Goal: Transaction & Acquisition: Purchase product/service

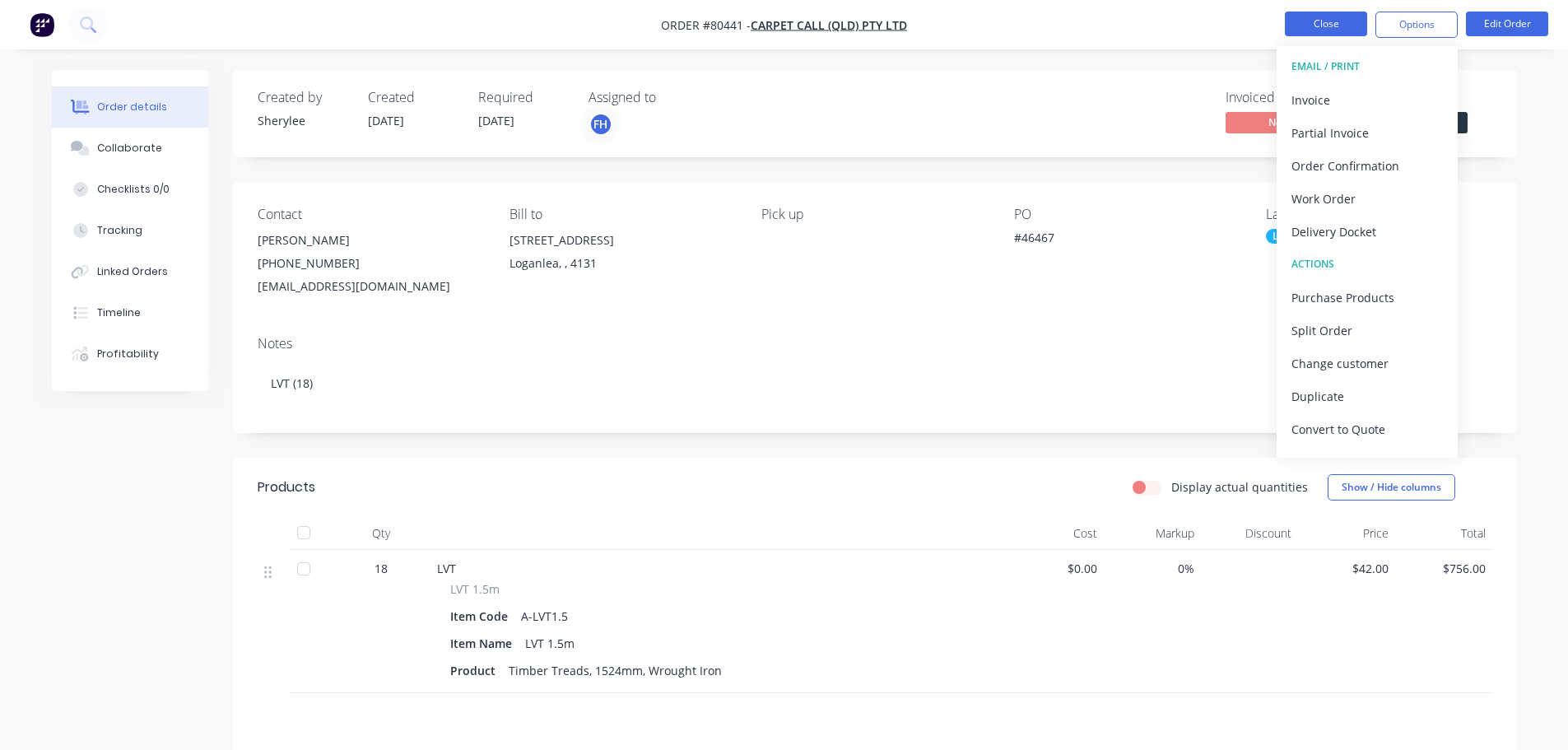
click at [1353, 20] on button "Close" at bounding box center [1325, 23] width 83 height 25
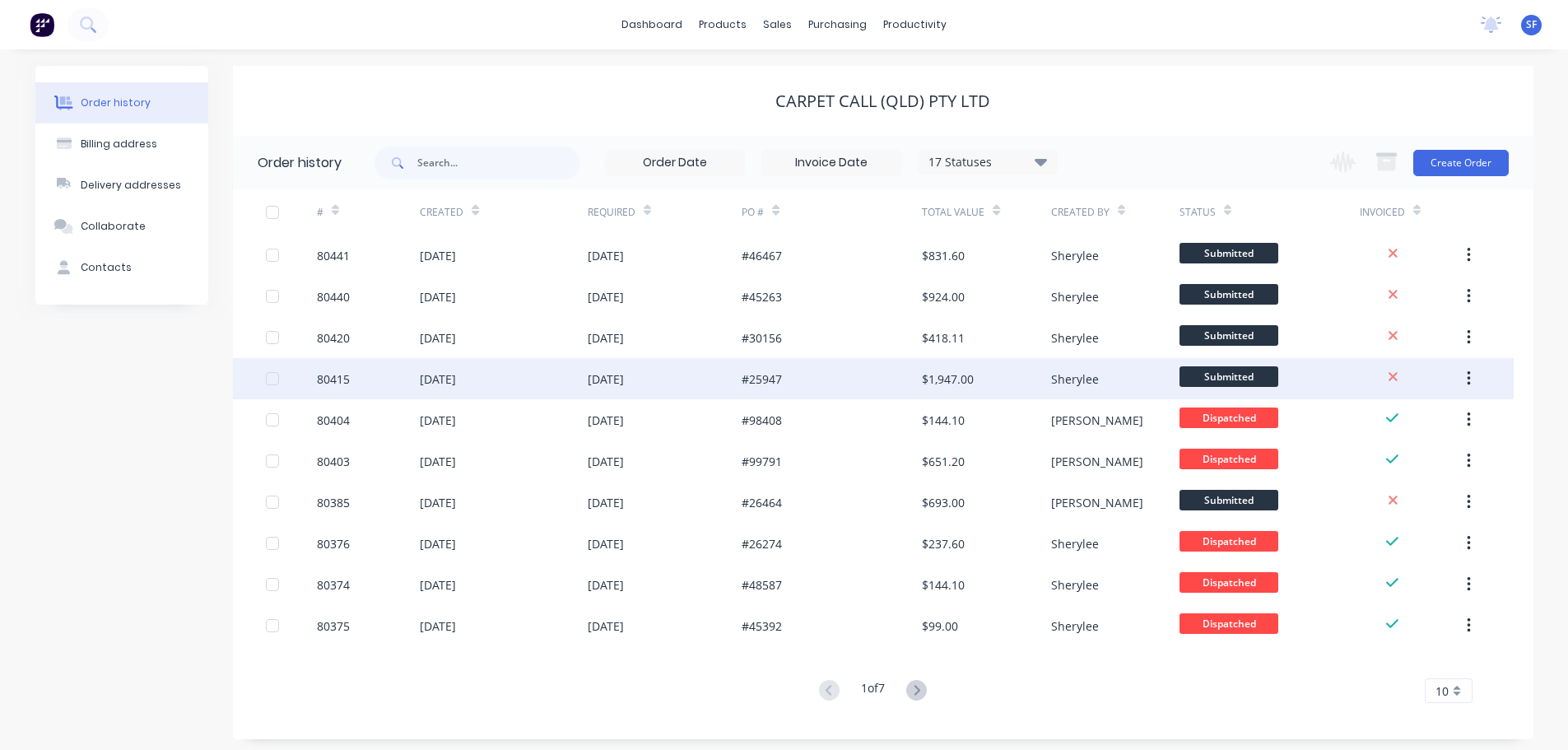
click at [775, 378] on div "#25947" at bounding box center [761, 379] width 40 height 18
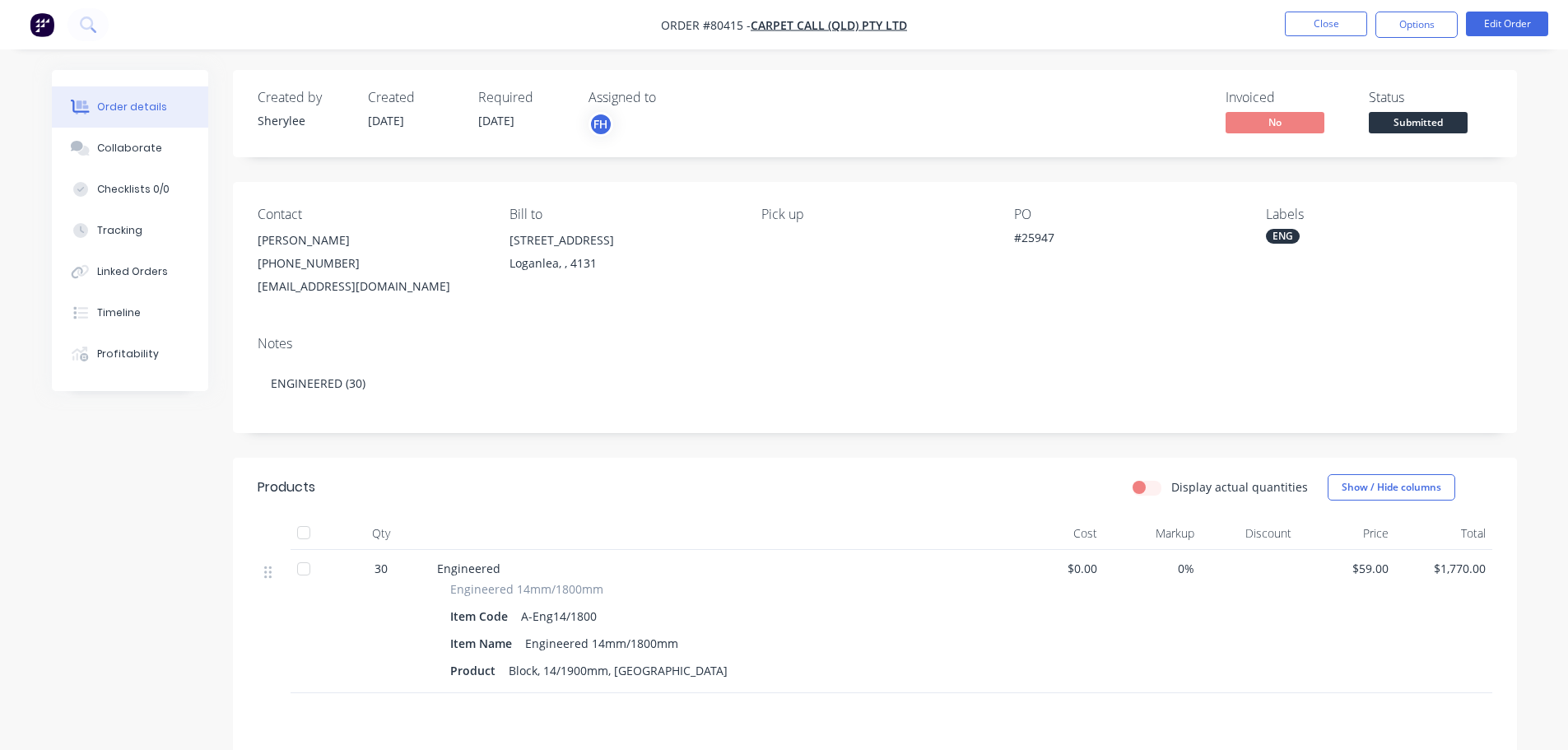
drag, startPoint x: 775, startPoint y: 378, endPoint x: 734, endPoint y: 322, distance: 69.4
click at [737, 322] on div "Notes ENGINEERED (30)" at bounding box center [876, 377] width 1285 height 111
click at [90, 31] on icon at bounding box center [87, 24] width 16 height 16
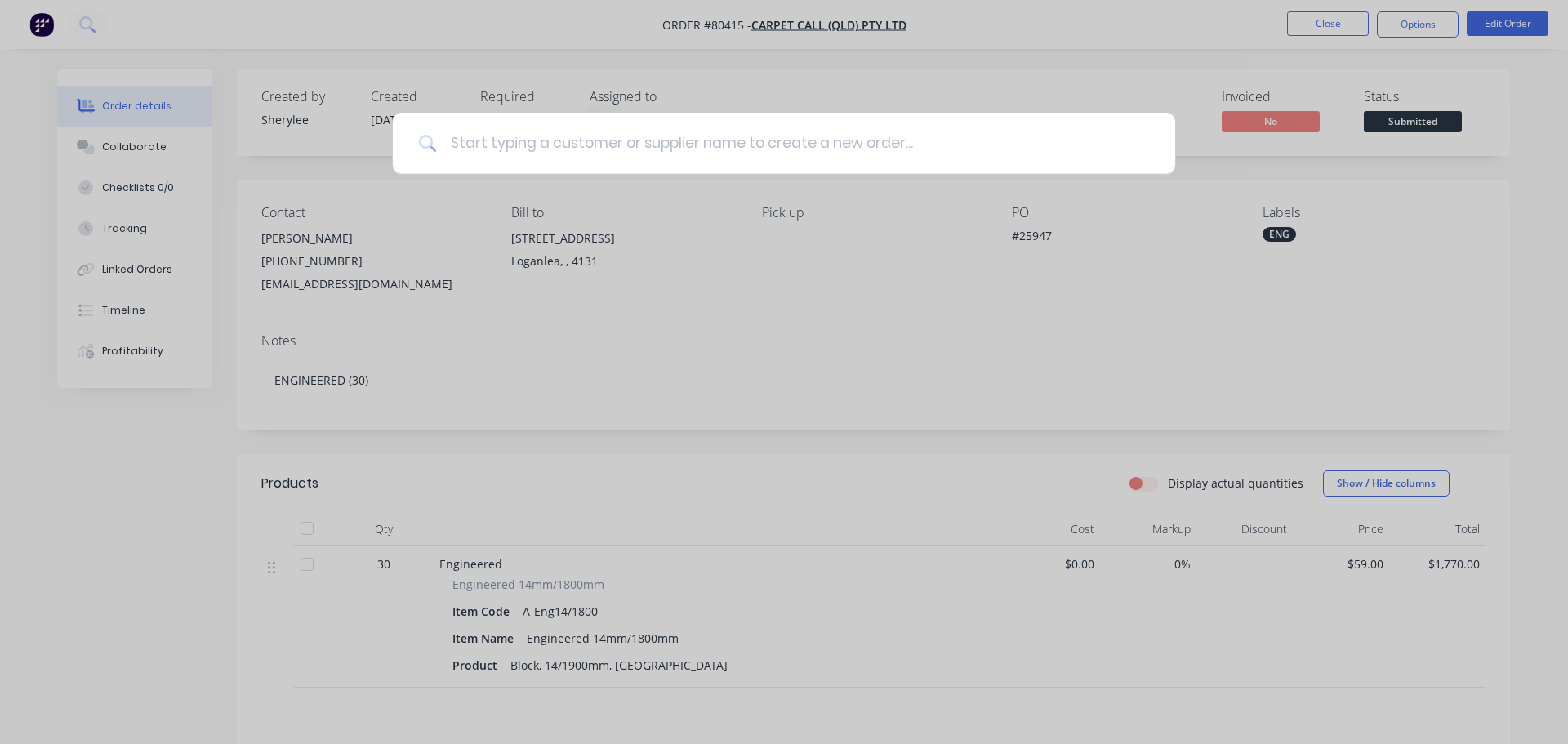
click at [493, 148] on input at bounding box center [793, 143] width 712 height 61
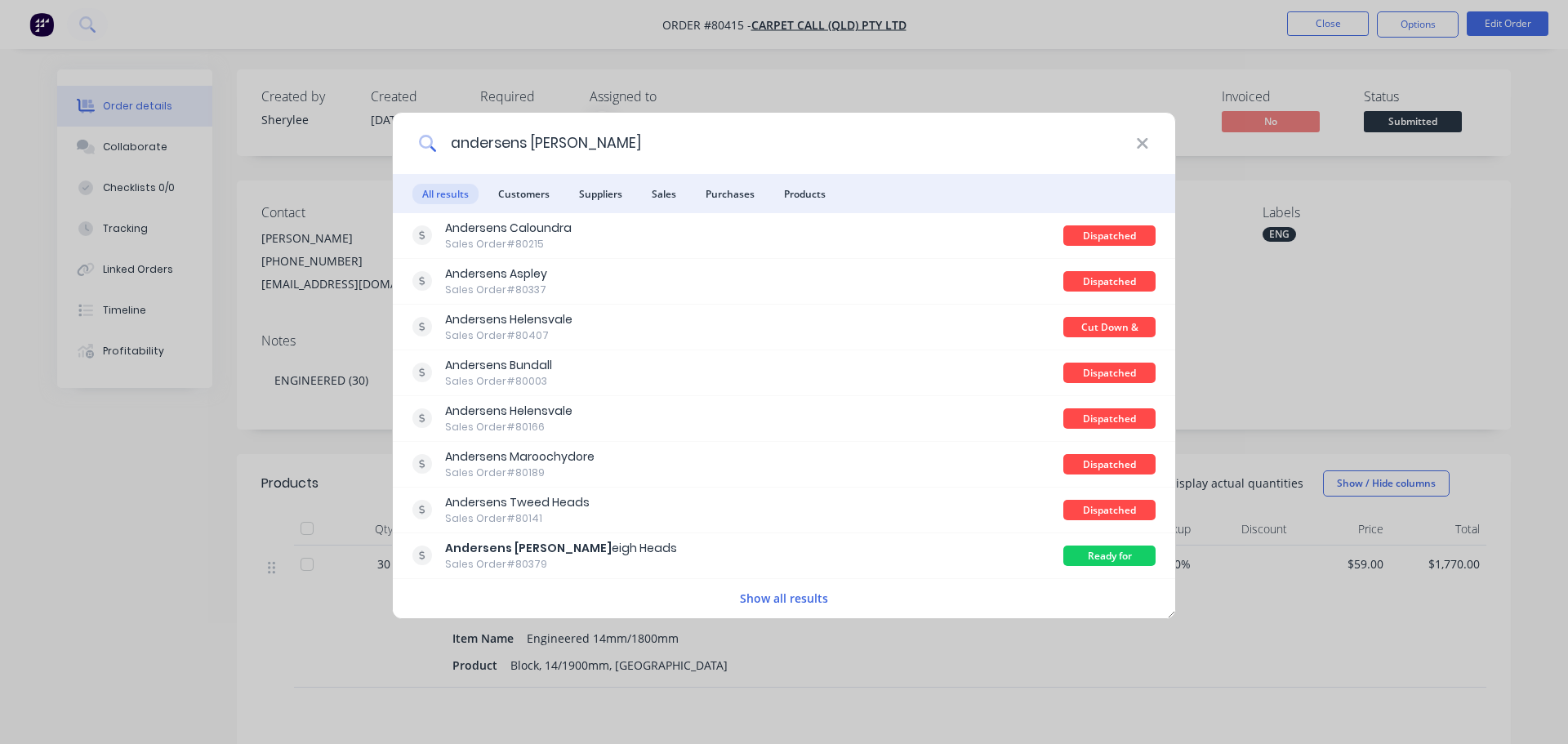
type input "andersens [PERSON_NAME]"
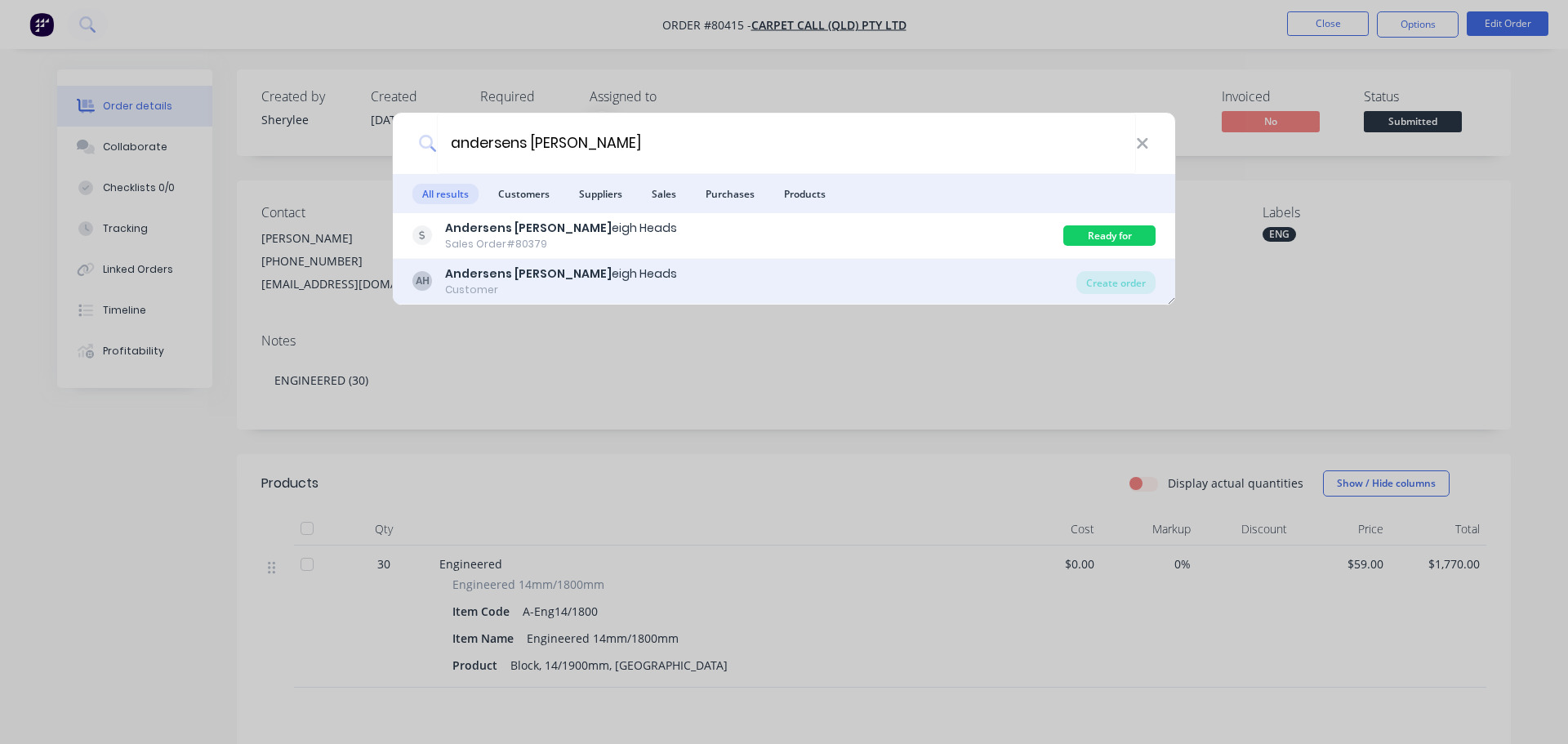
click at [486, 273] on b "Andersens [PERSON_NAME]" at bounding box center [529, 274] width 167 height 17
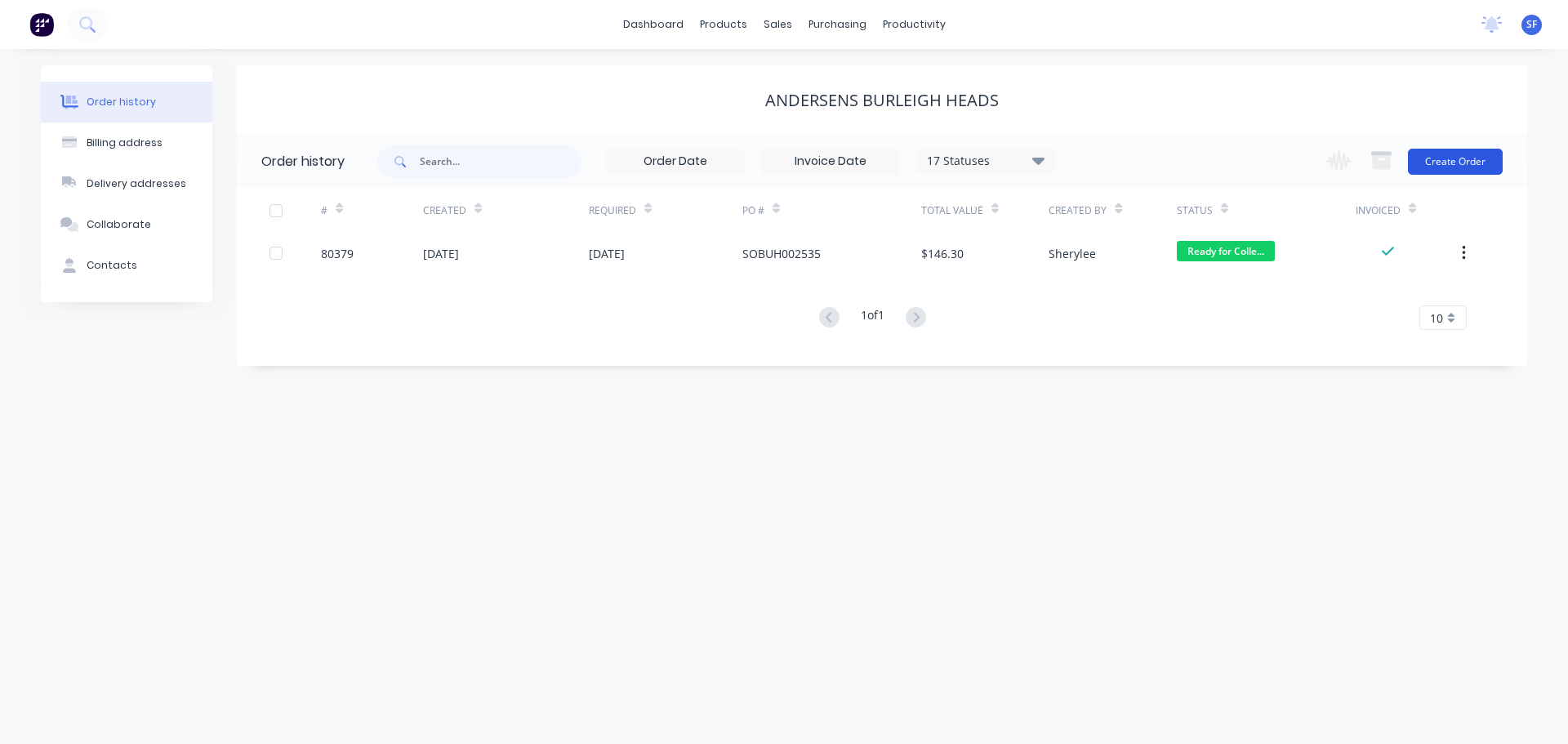
click at [1466, 160] on button "Create Order" at bounding box center [1455, 161] width 95 height 26
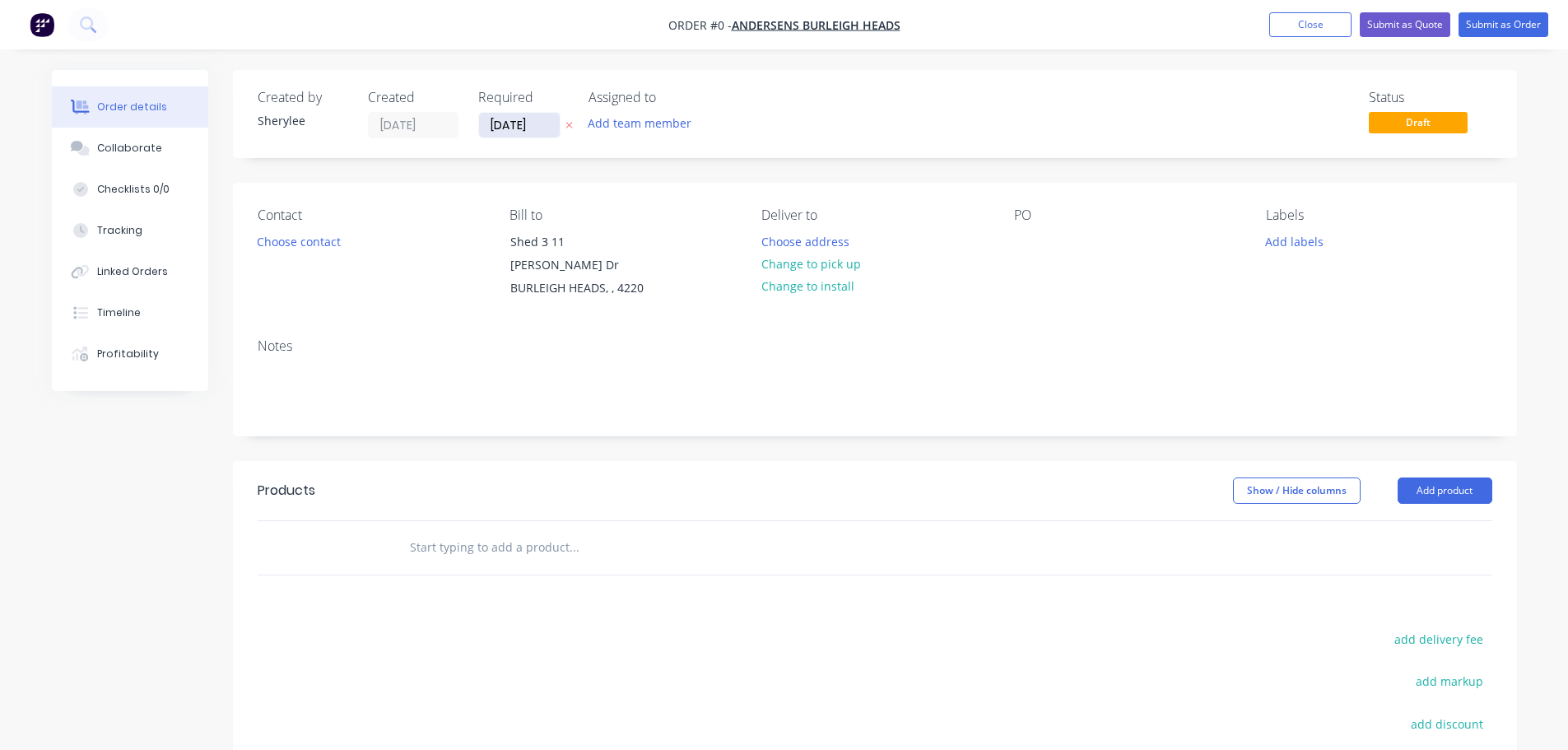
click at [514, 133] on input "[DATE]" at bounding box center [519, 125] width 81 height 25
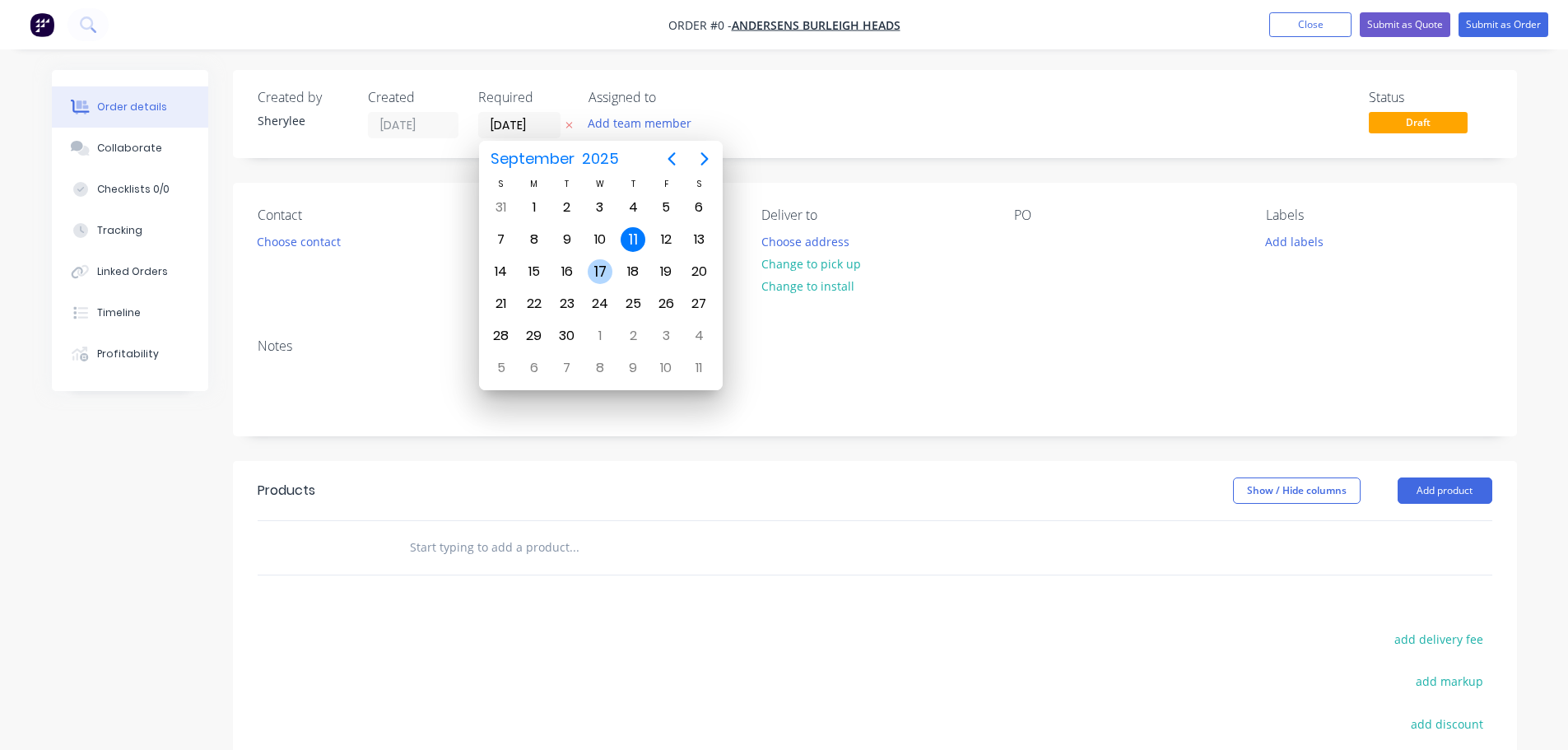
click at [602, 273] on div "17" at bounding box center [600, 271] width 25 height 25
type input "[DATE]"
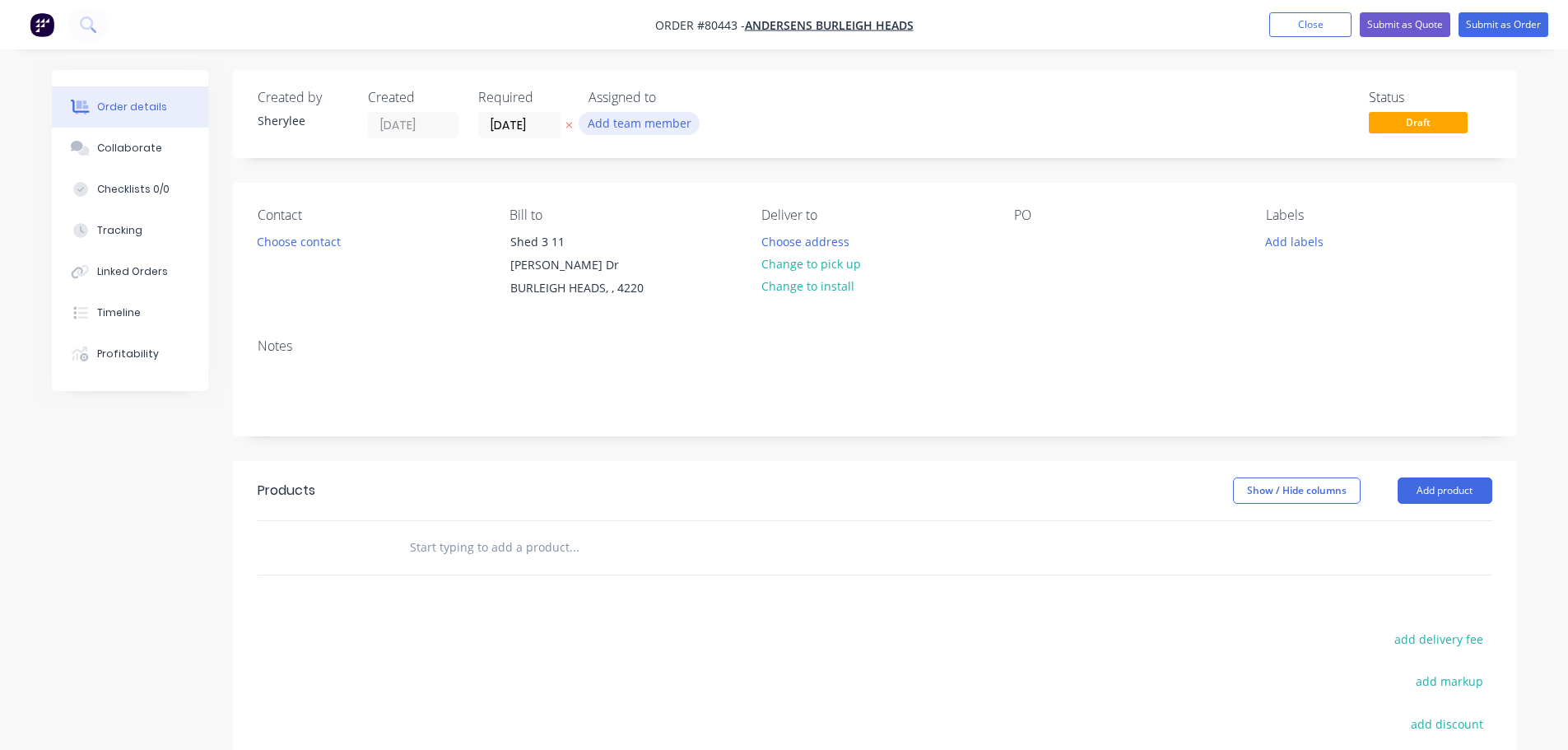
click at [615, 116] on button "Add team member" at bounding box center [639, 123] width 121 height 22
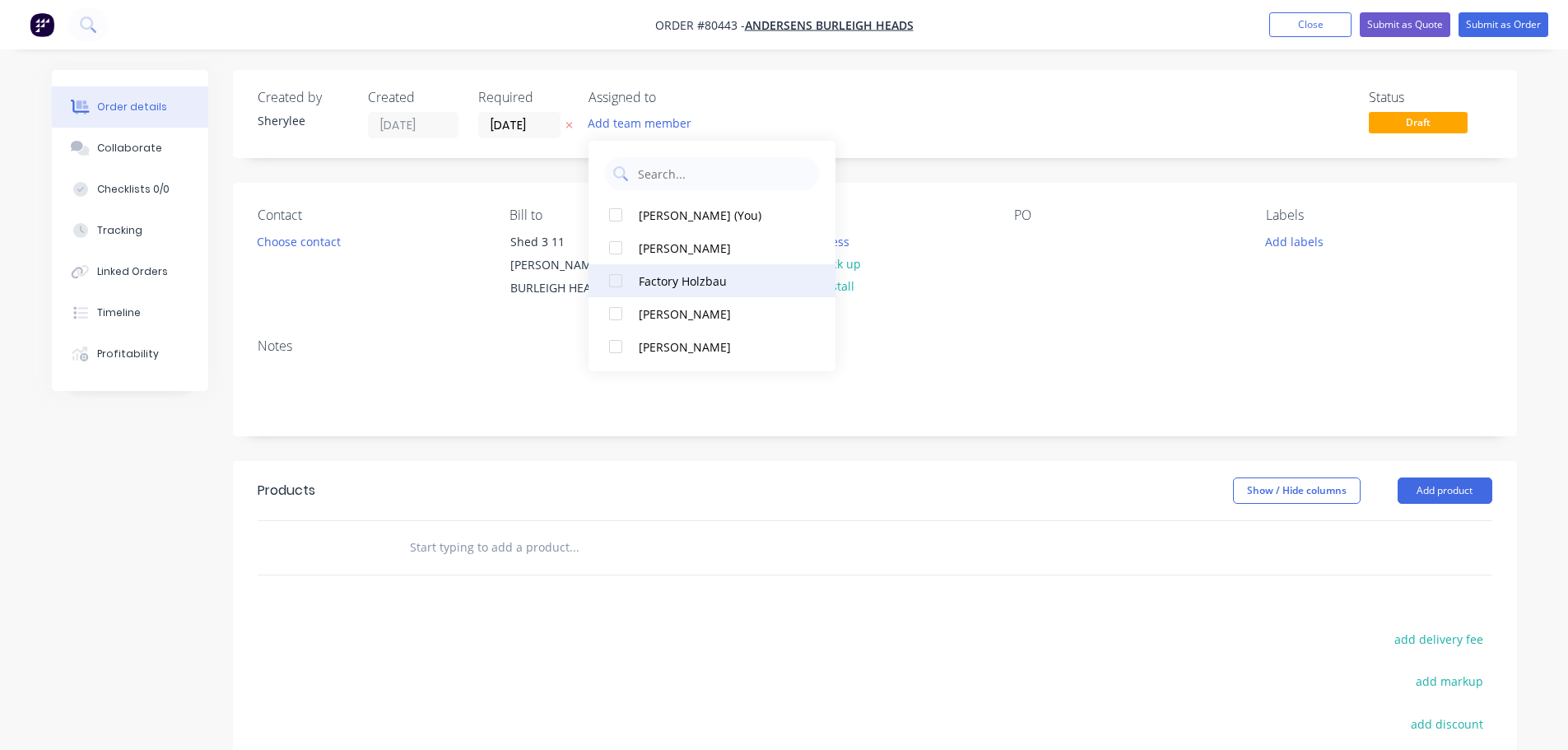
click at [615, 285] on div at bounding box center [615, 280] width 33 height 33
click at [306, 243] on button "Choose contact" at bounding box center [298, 241] width 101 height 22
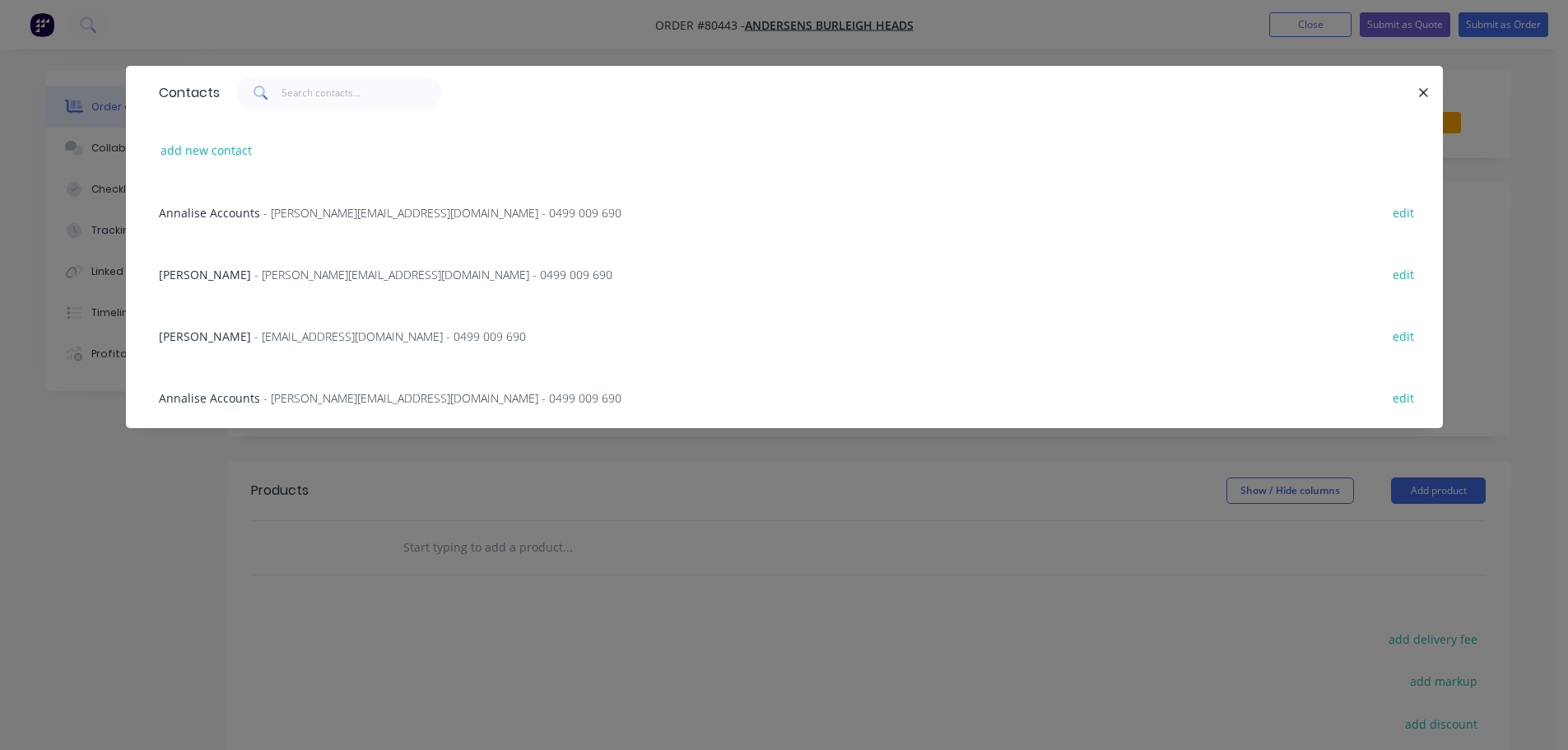
click at [258, 336] on span "- [EMAIL_ADDRESS][DOMAIN_NAME] - 0499 009 690" at bounding box center [390, 336] width 271 height 16
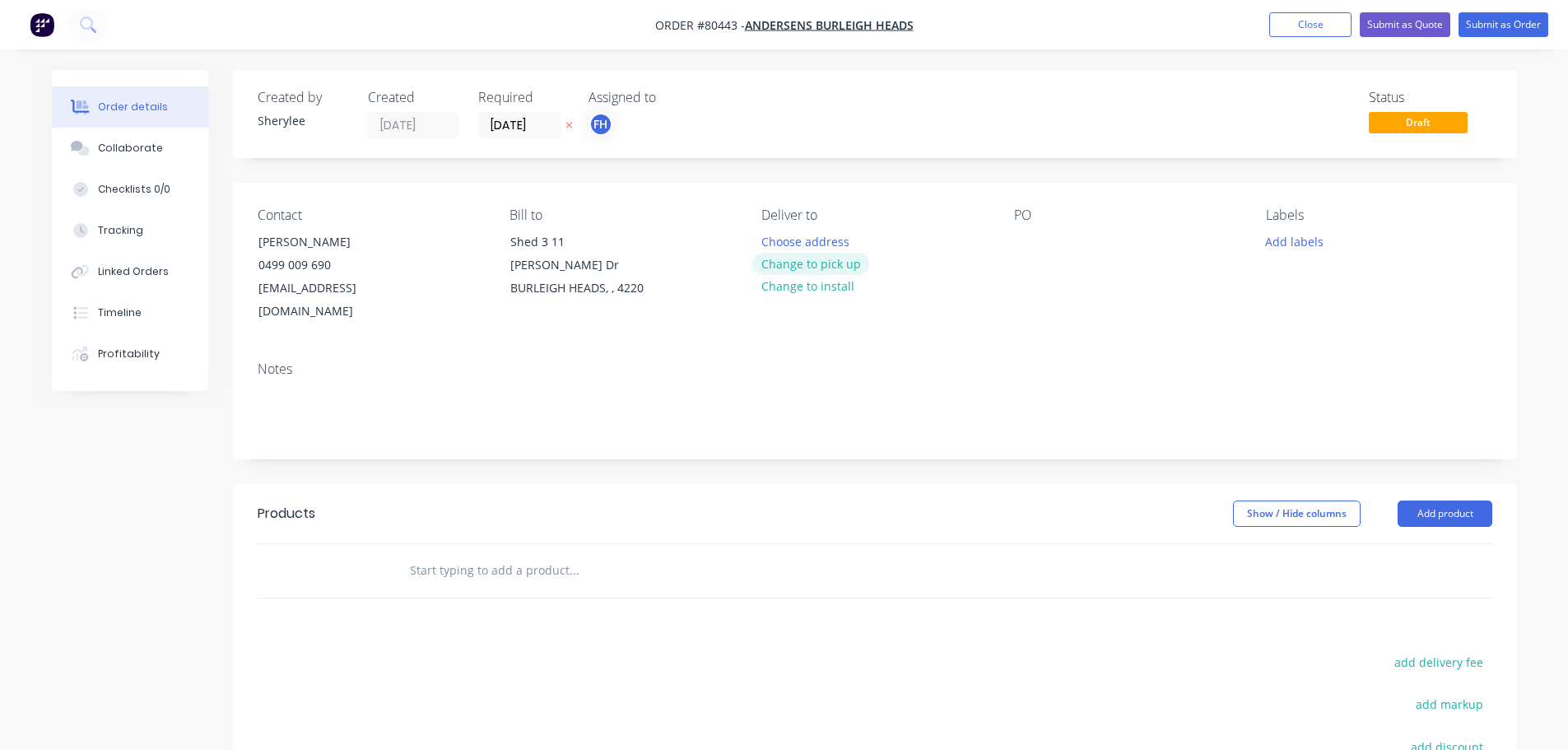
click at [787, 263] on button "Change to pick up" at bounding box center [810, 264] width 117 height 22
click at [1033, 247] on div at bounding box center [1027, 242] width 26 height 24
click at [1294, 241] on button "Add labels" at bounding box center [1294, 241] width 75 height 22
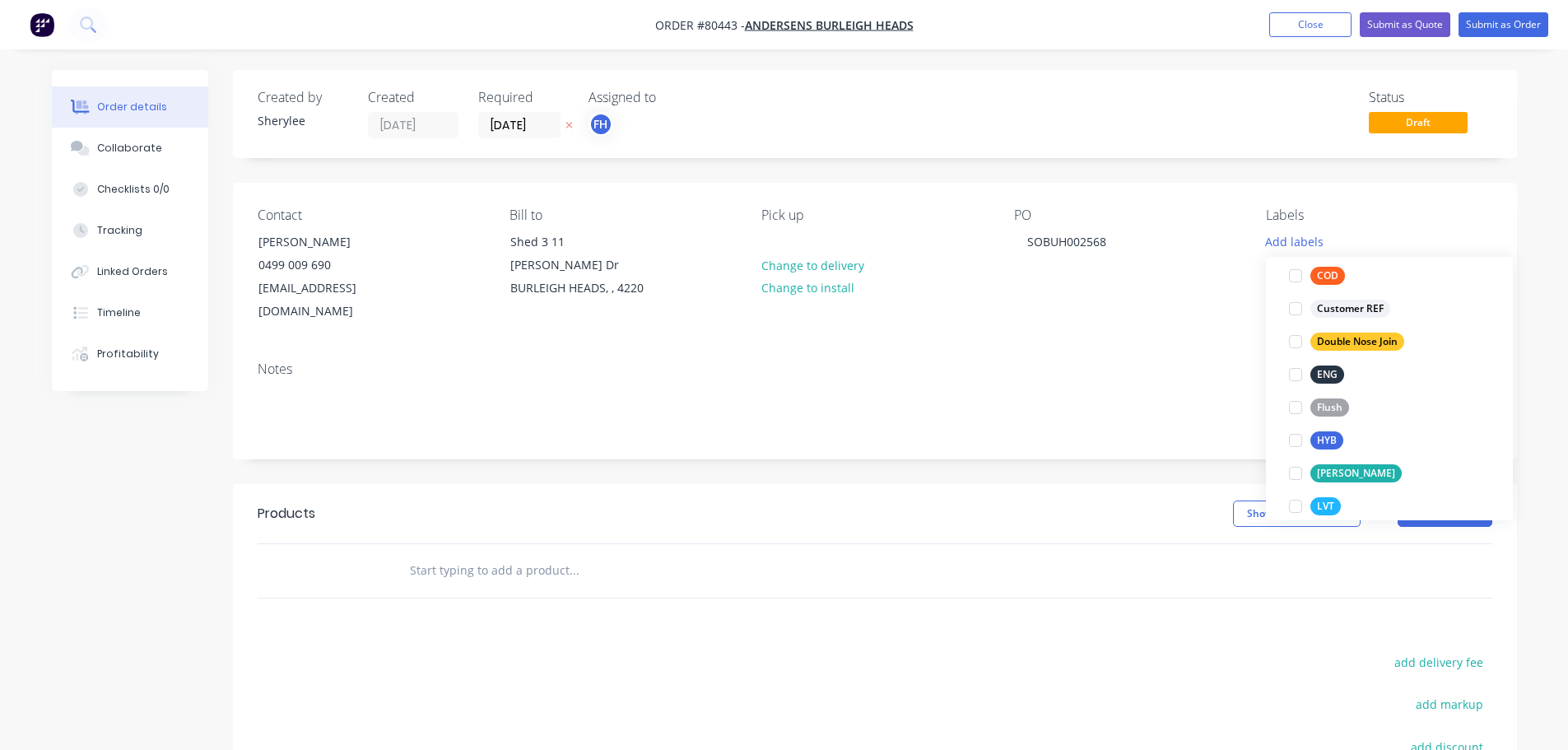
scroll to position [164, 0]
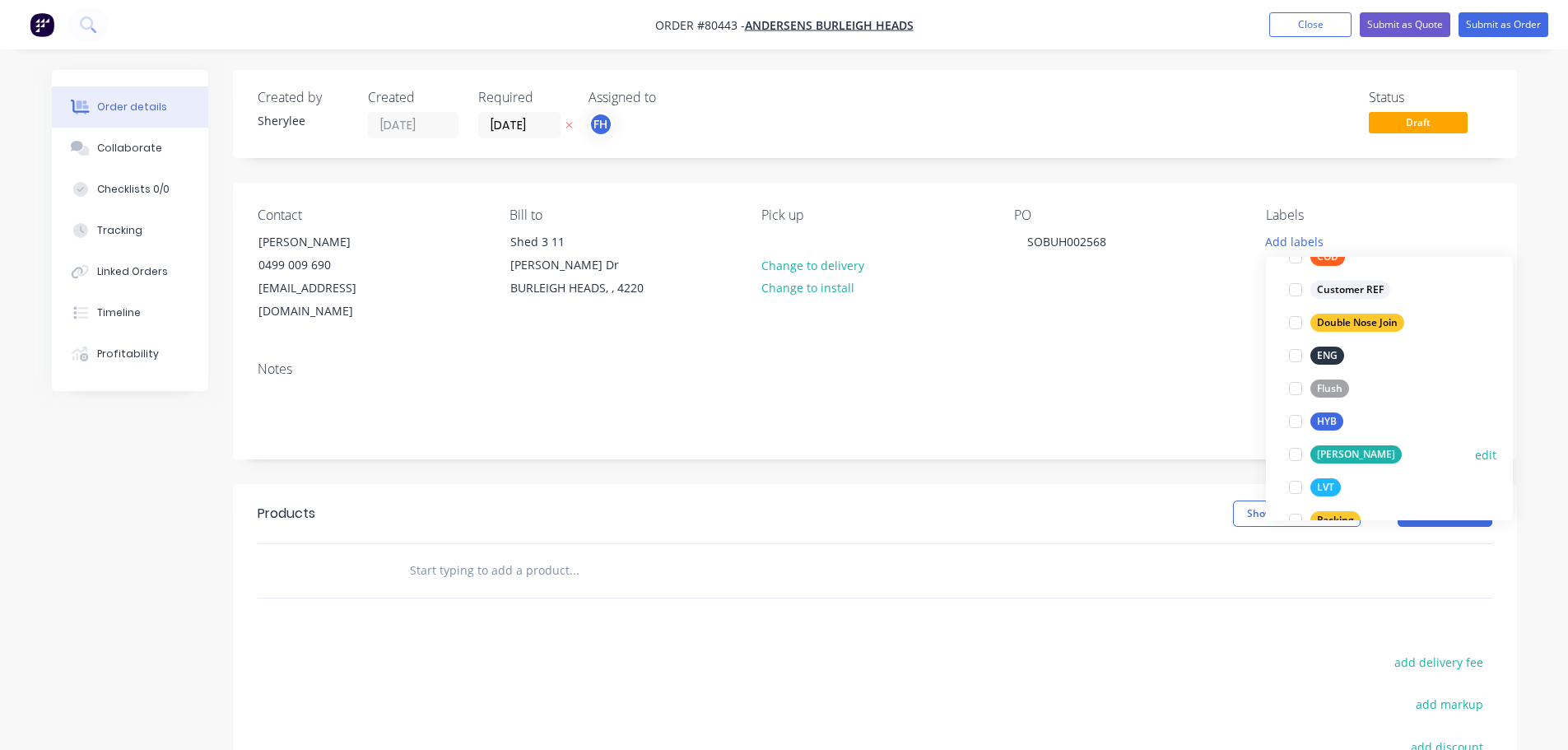
click at [1298, 453] on div at bounding box center [1295, 454] width 33 height 33
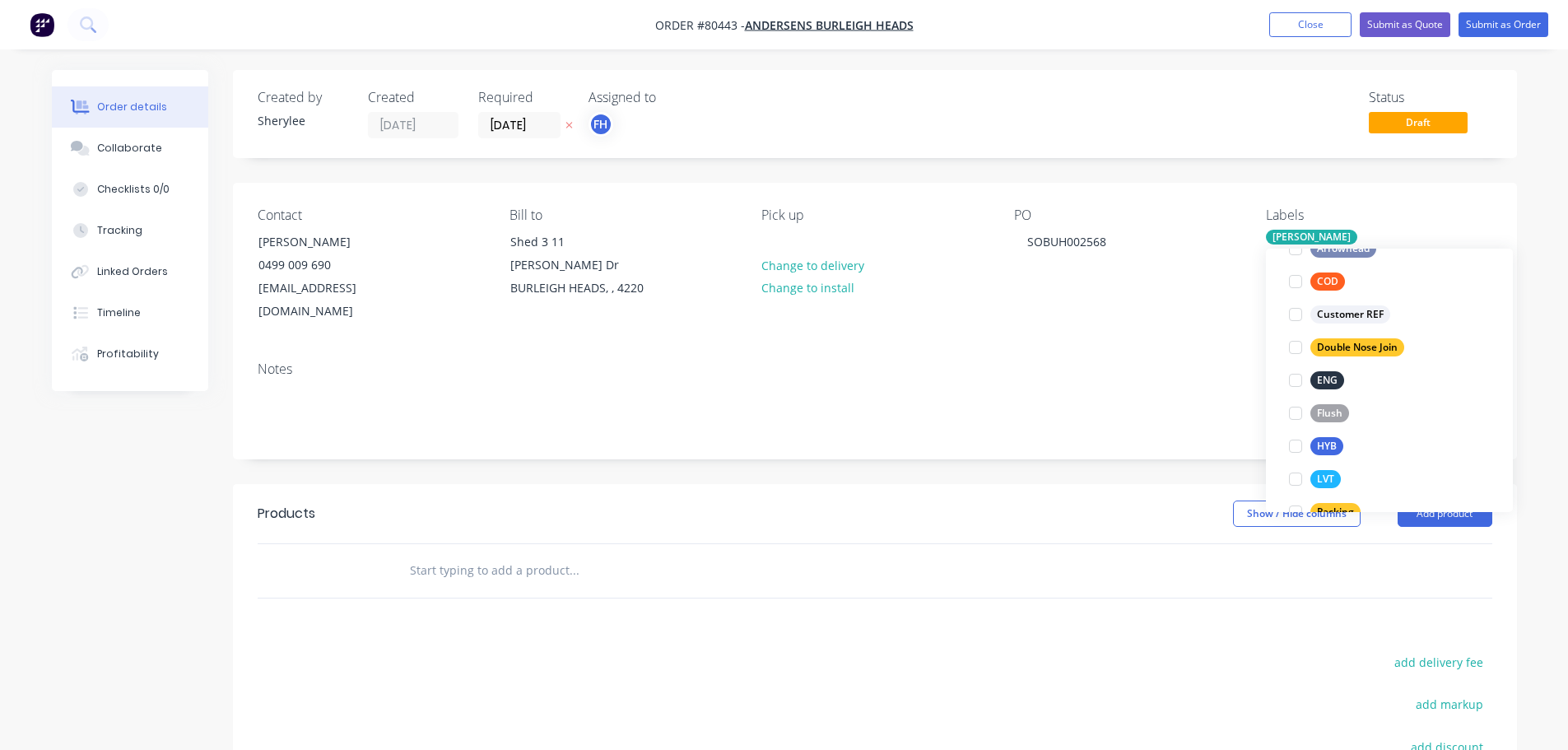
scroll to position [0, 0]
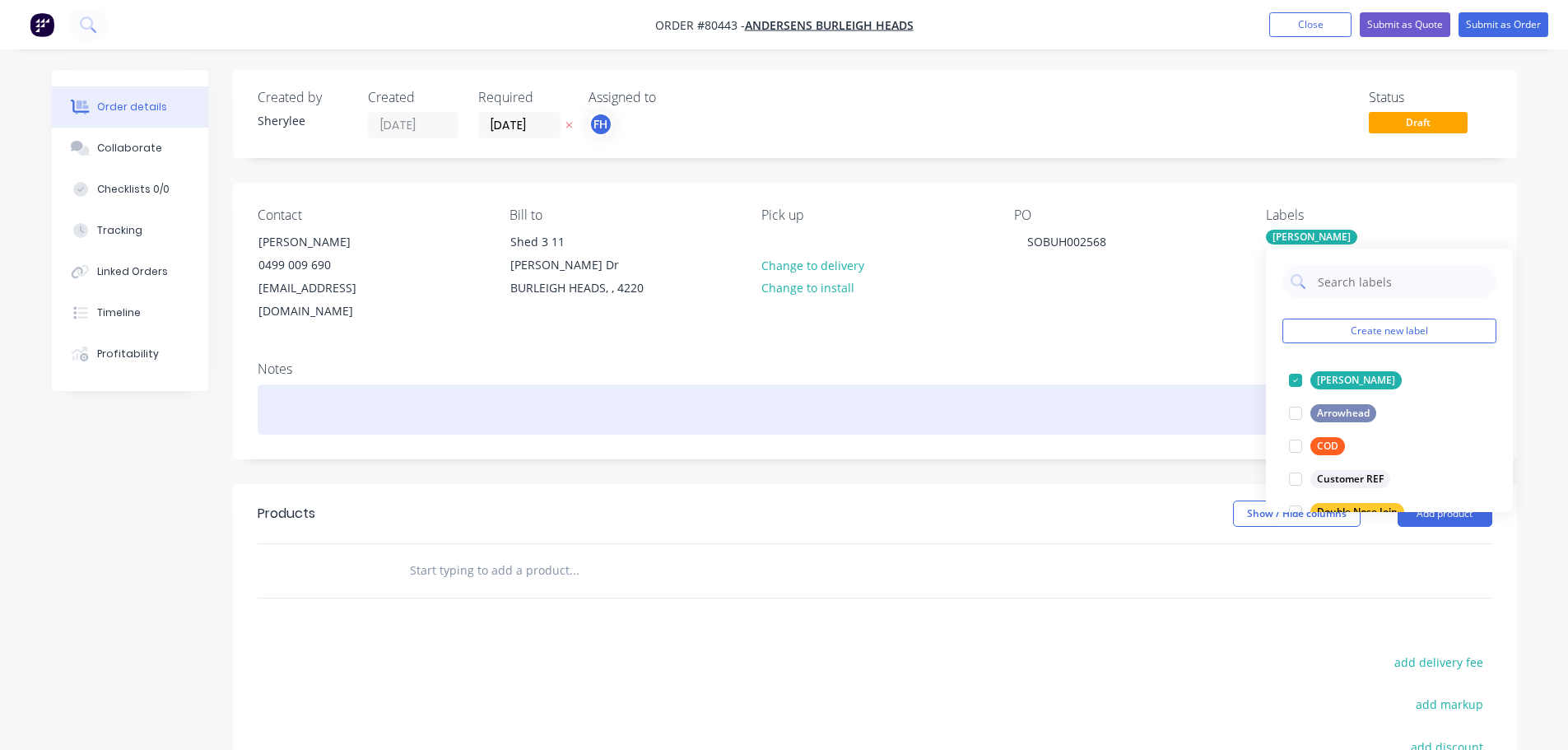
click at [486, 407] on div at bounding box center [875, 410] width 1234 height 50
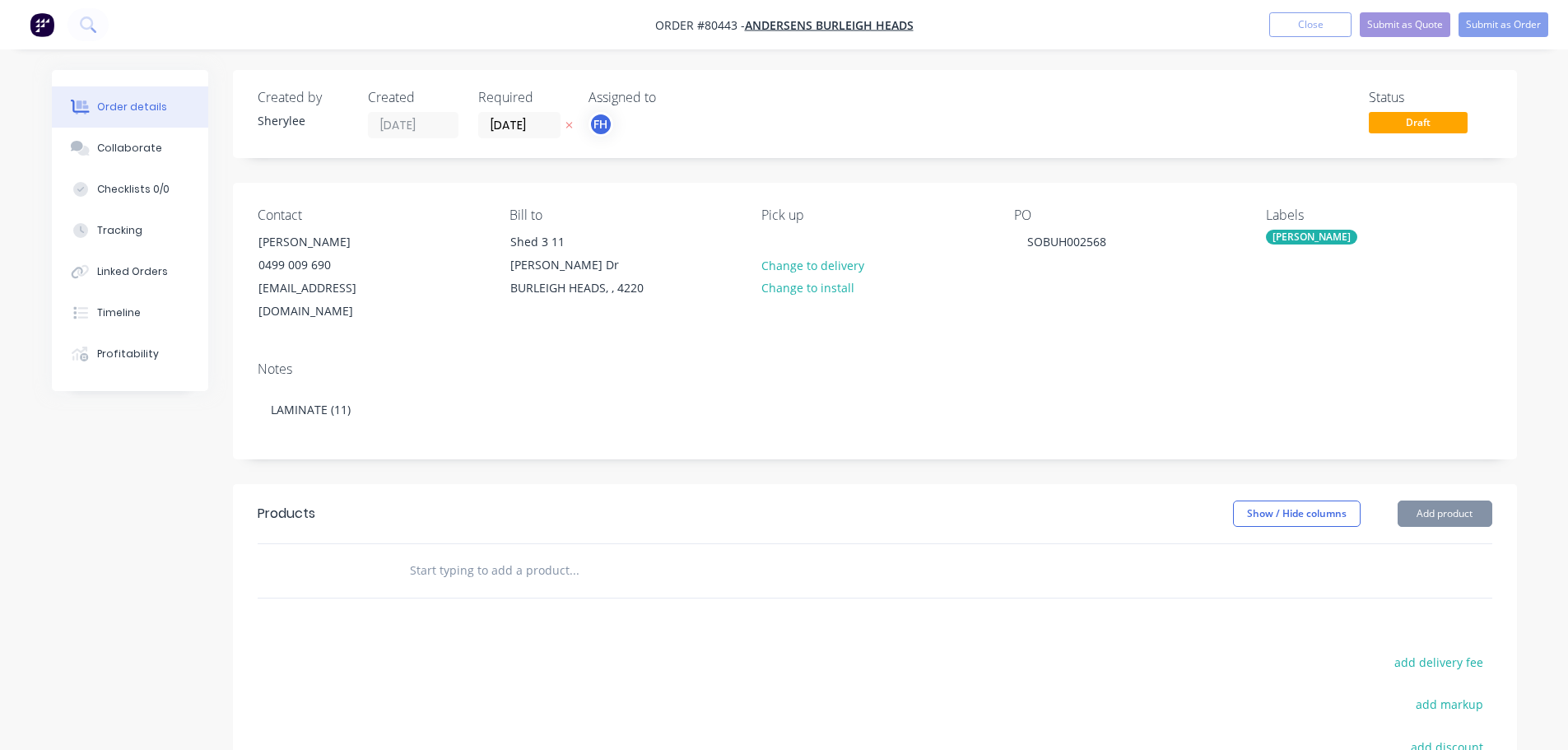
click at [484, 554] on input "text" at bounding box center [573, 570] width 329 height 33
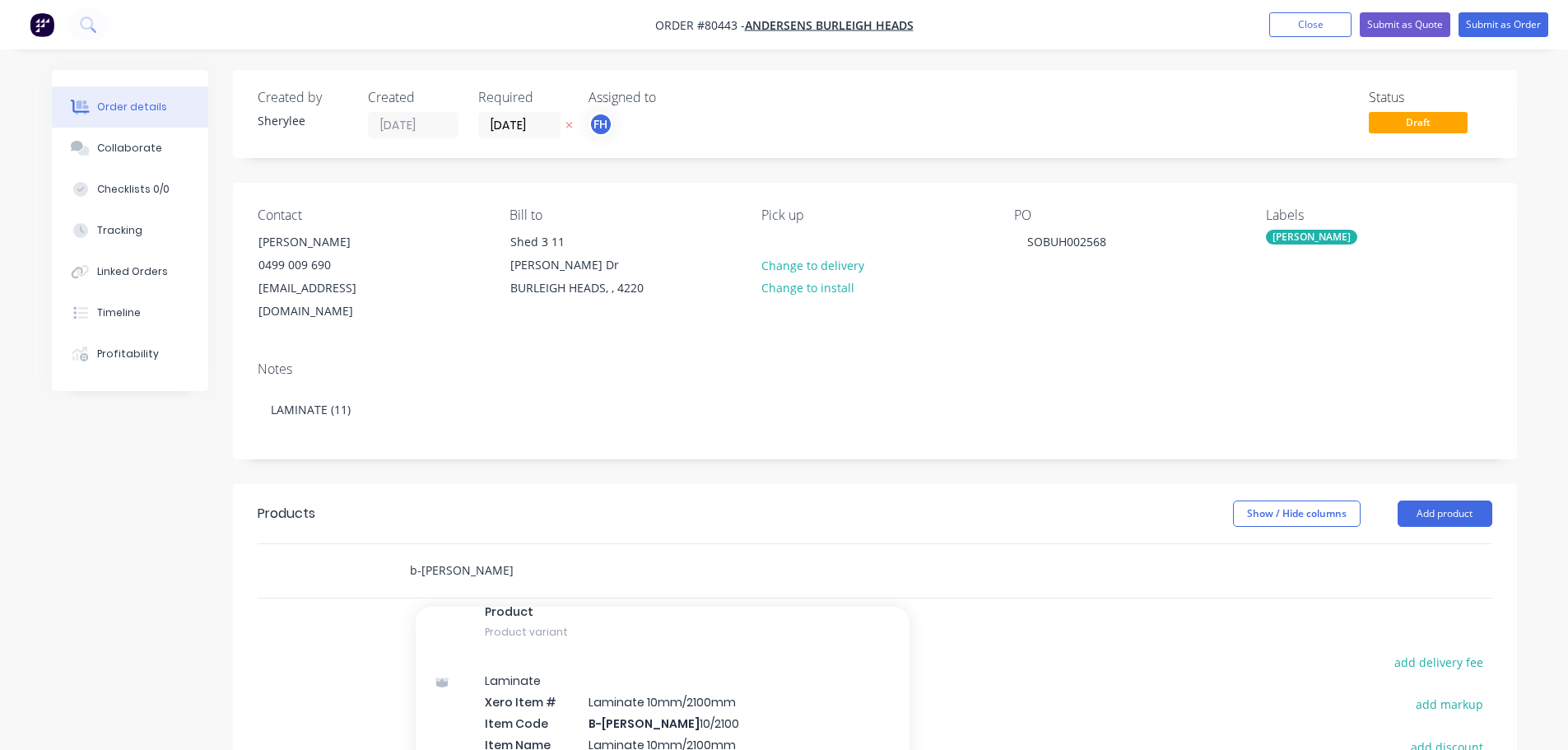
scroll to position [412, 0]
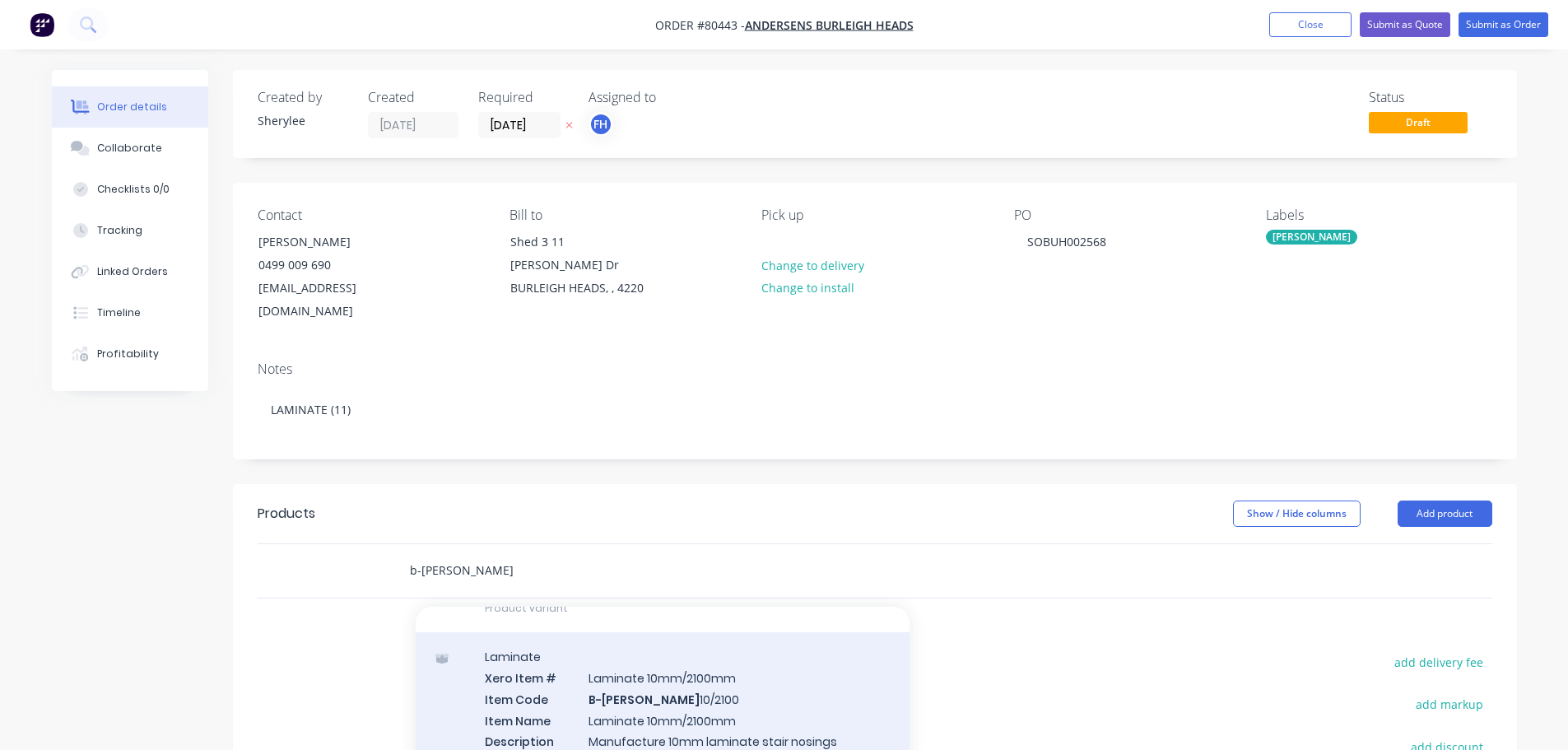
type input "b-[PERSON_NAME]"
click at [717, 673] on div "Laminate Xero Item # Laminate 10mm/2100mm Item Code B-[PERSON_NAME] 10/2100 Ite…" at bounding box center [662, 728] width 494 height 192
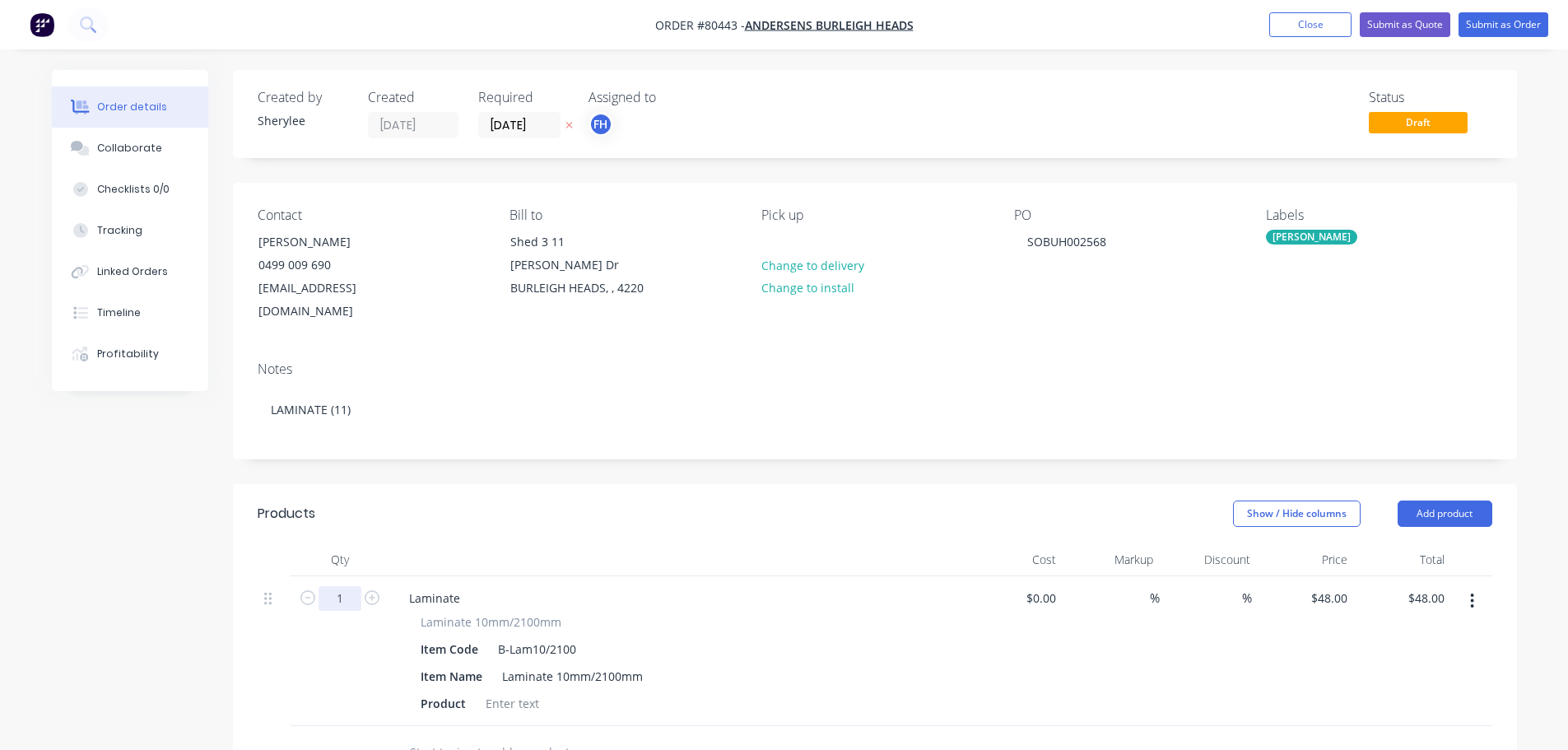
click at [342, 586] on input "1" at bounding box center [340, 599] width 43 height 25
type input "11"
type input "$528.00"
click at [503, 691] on div at bounding box center [512, 704] width 67 height 24
click at [493, 691] on div at bounding box center [512, 704] width 67 height 24
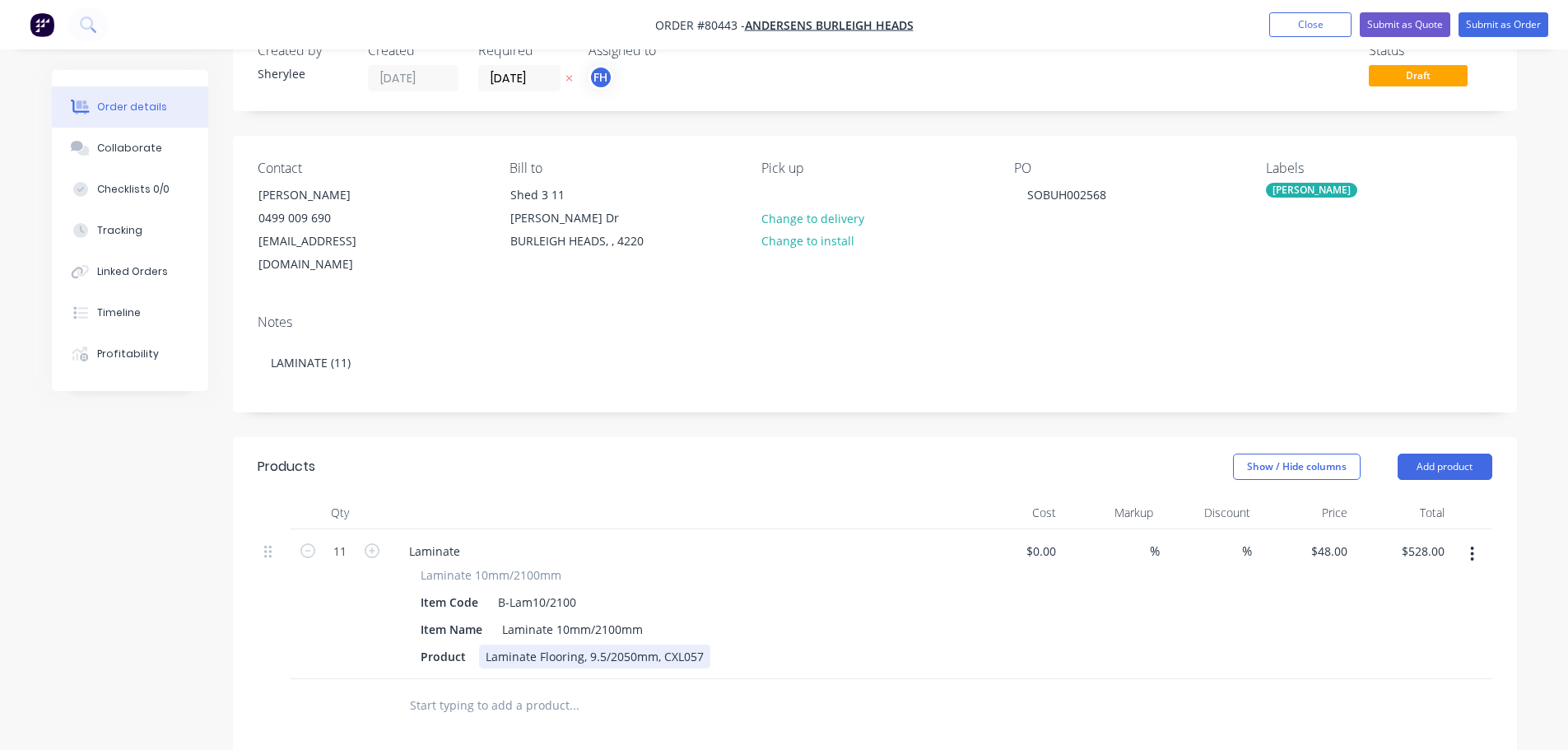
scroll to position [0, 0]
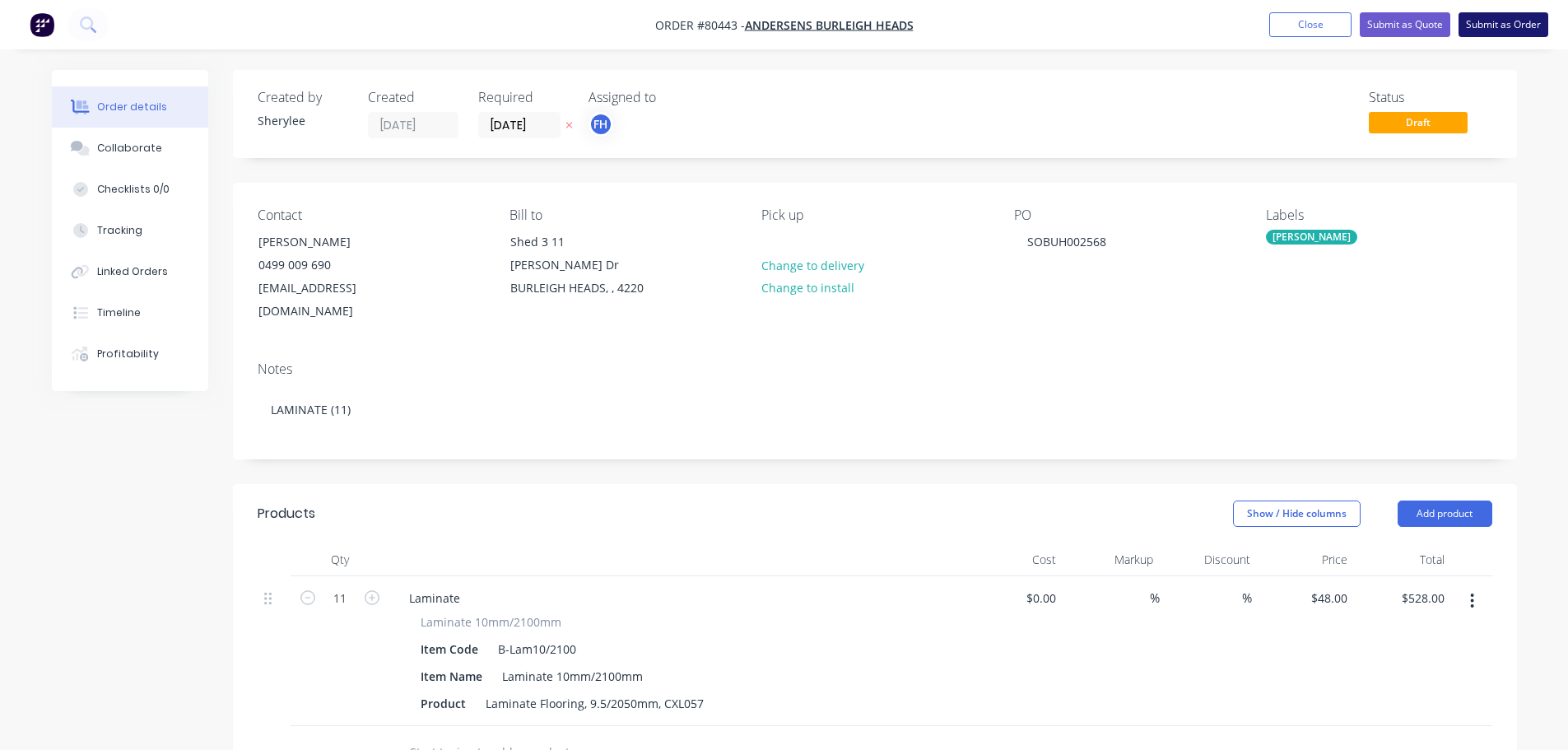
click at [1514, 16] on button "Submit as Order" at bounding box center [1503, 24] width 90 height 25
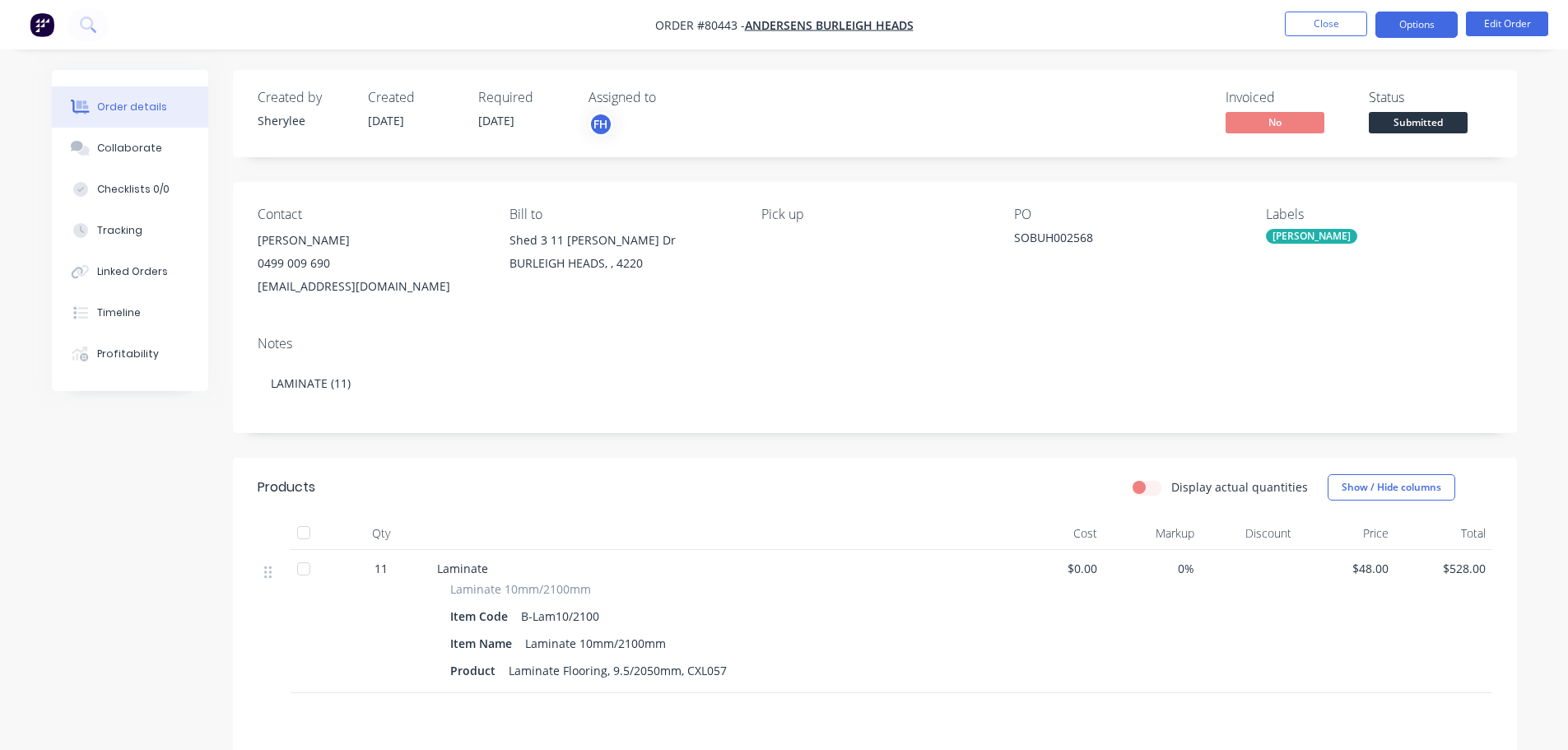
click at [1437, 22] on button "Options" at bounding box center [1416, 24] width 83 height 26
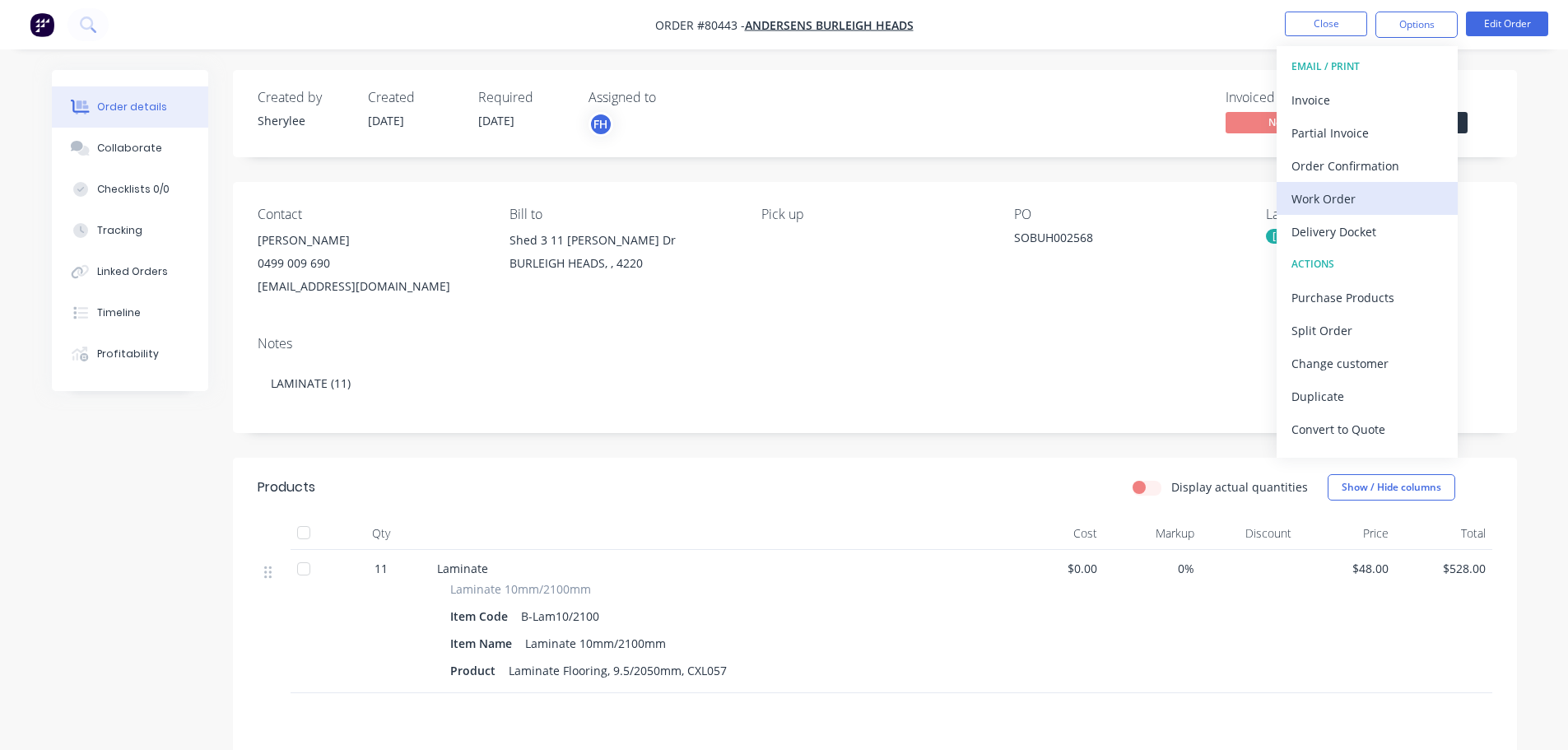
click at [1331, 198] on div "Work Order" at bounding box center [1367, 199] width 152 height 24
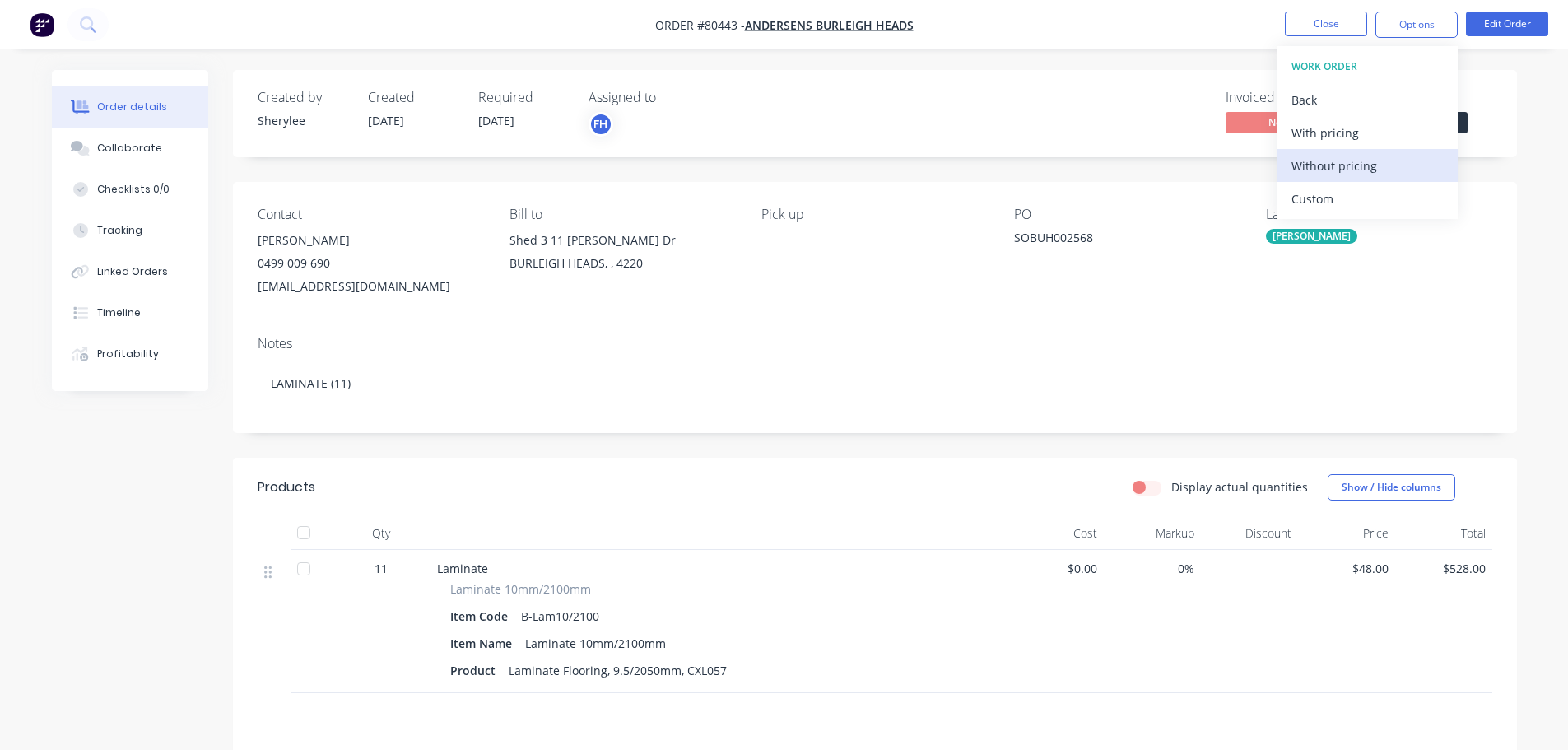
click at [1338, 164] on div "Without pricing" at bounding box center [1367, 166] width 152 height 24
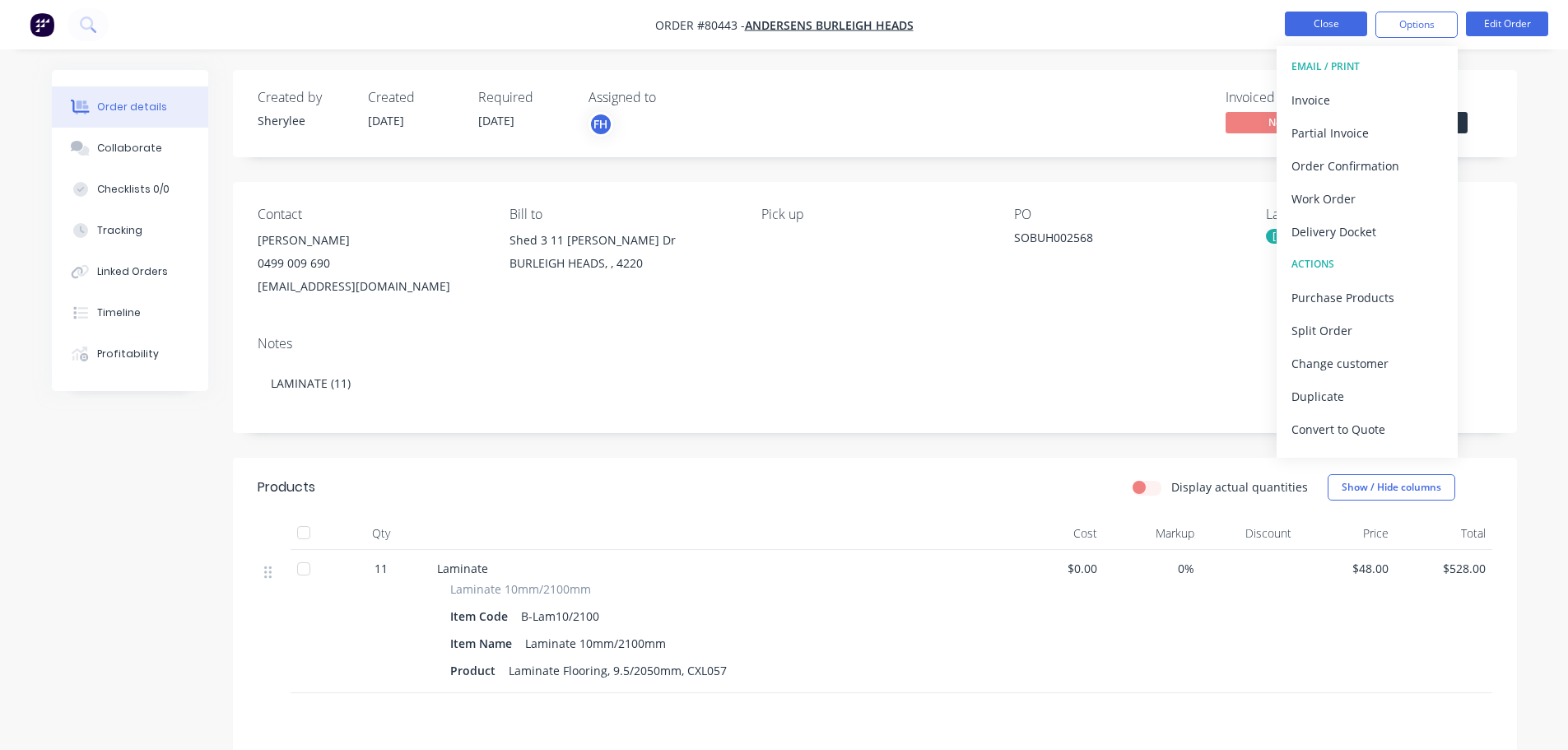
click at [1328, 20] on button "Close" at bounding box center [1325, 23] width 83 height 25
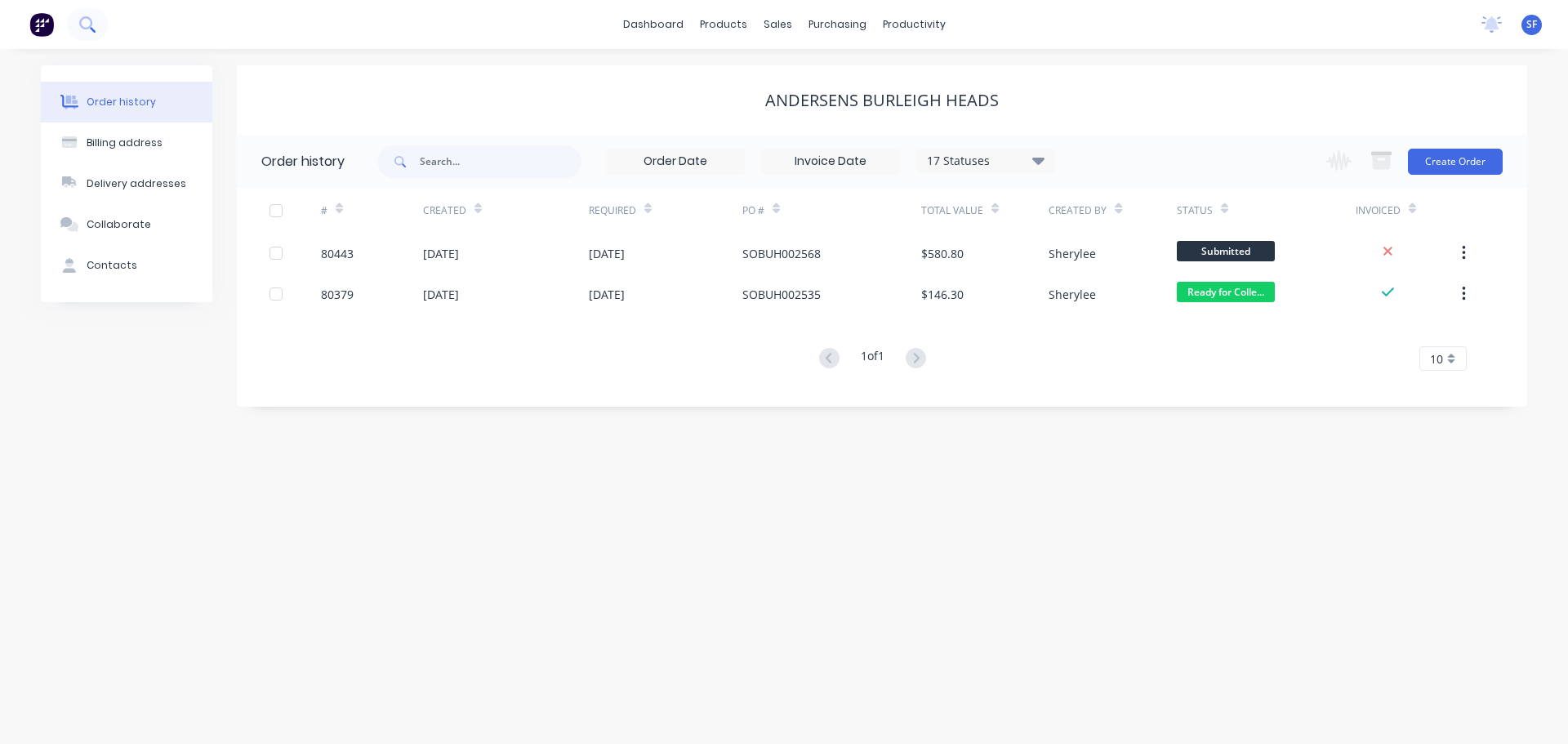
click at [89, 18] on icon at bounding box center [86, 23] width 13 height 13
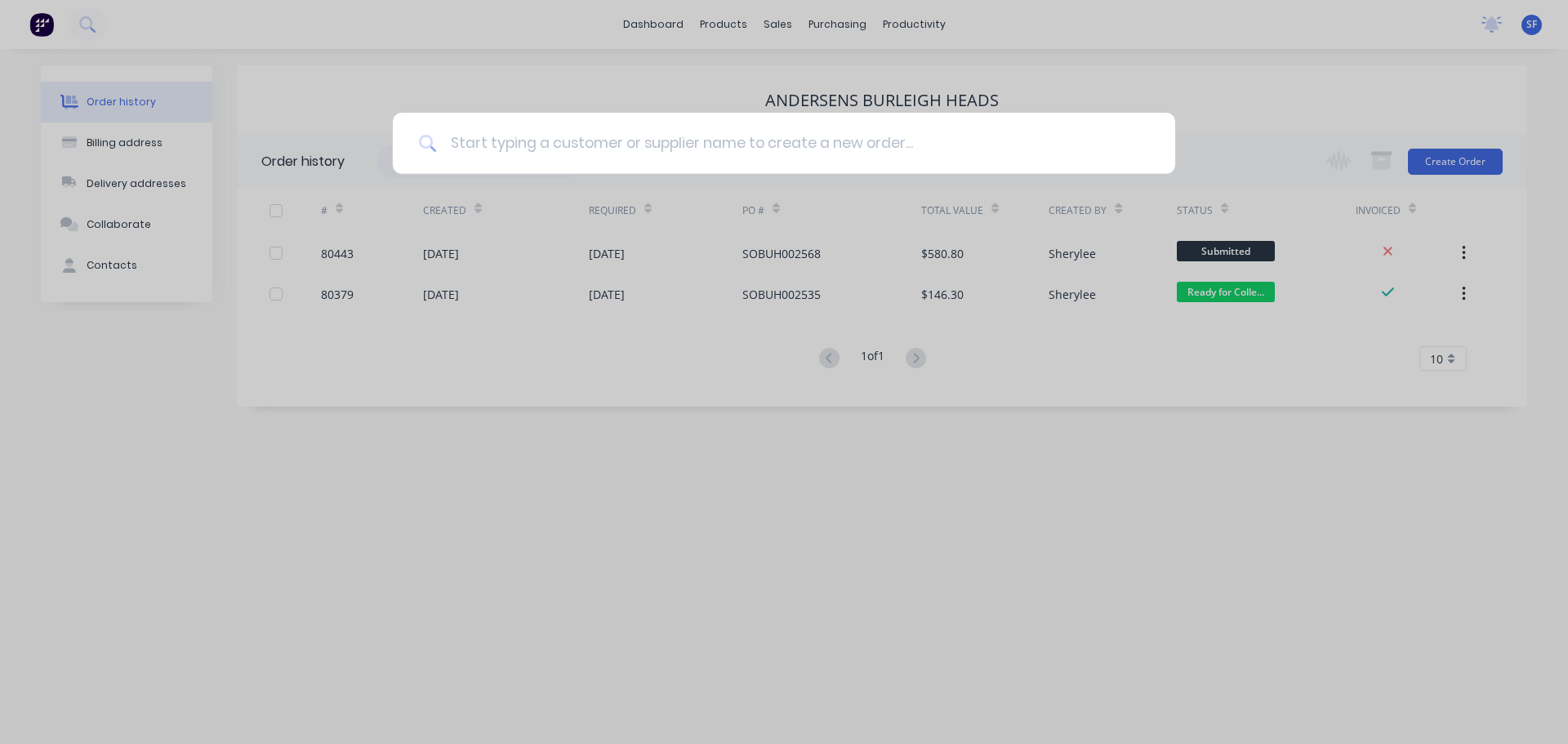
click at [551, 135] on input at bounding box center [793, 143] width 712 height 61
type input "prefer"
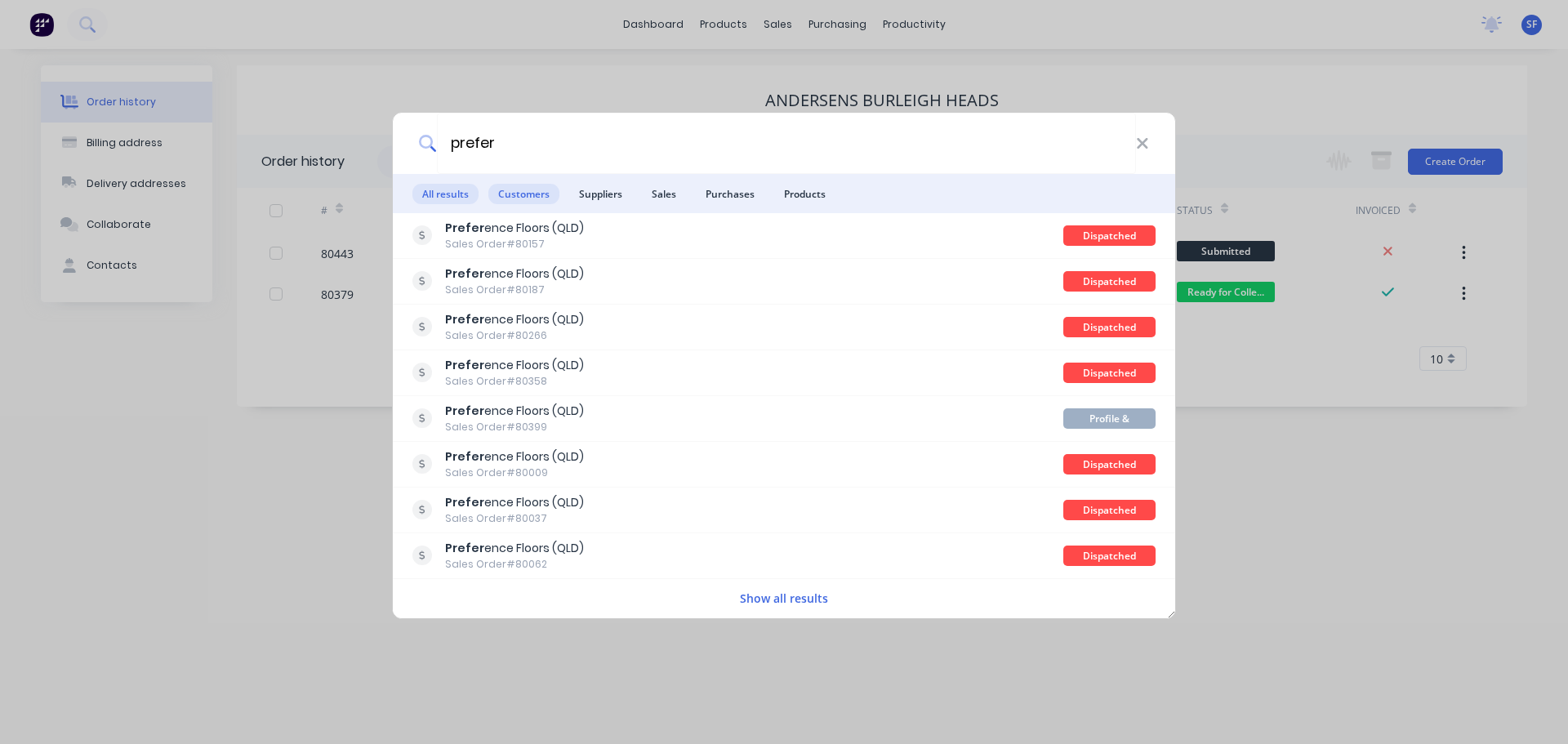
click at [530, 183] on span "Customers" at bounding box center [524, 194] width 71 height 20
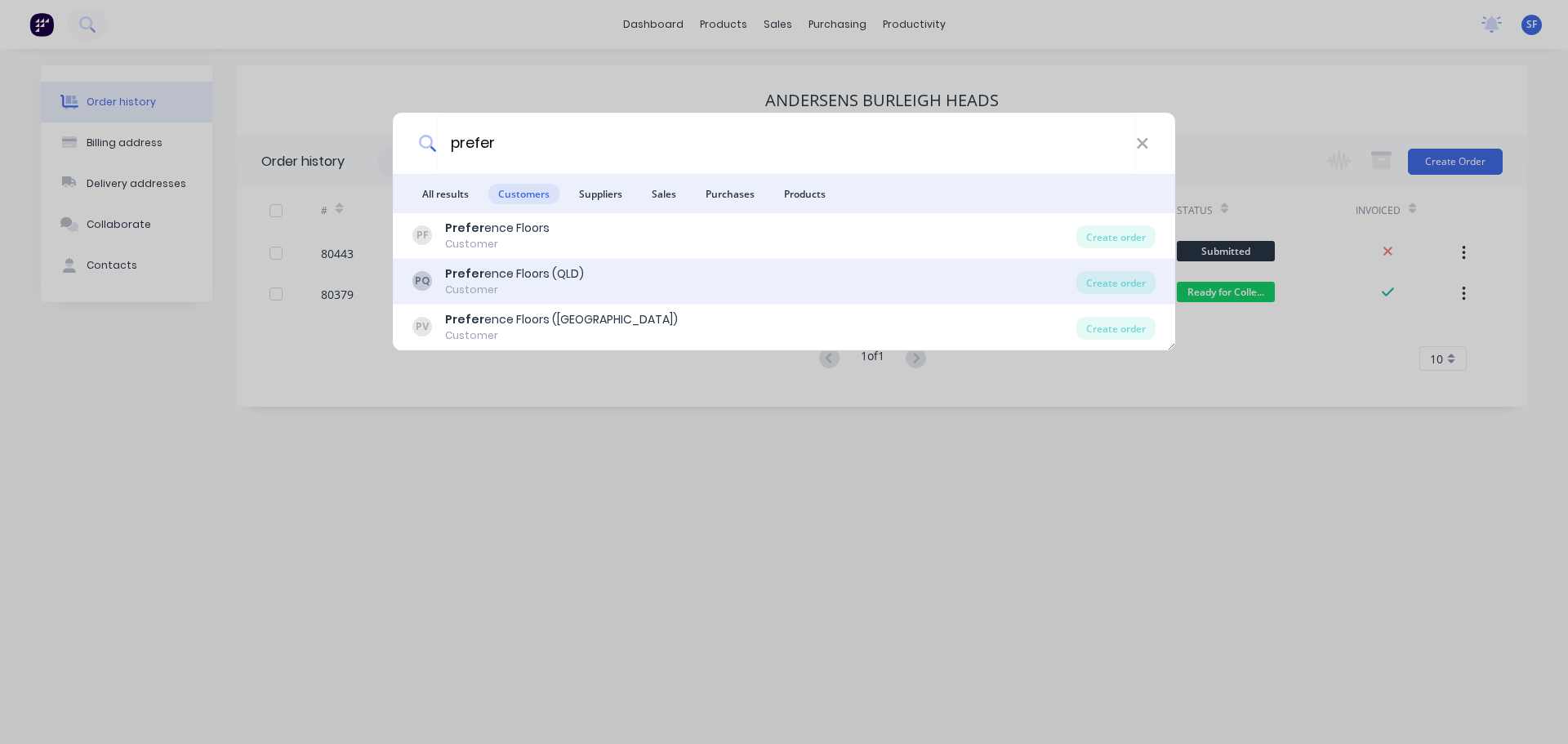
click at [517, 274] on div "Prefer ence Floors (QLD)" at bounding box center [515, 274] width 139 height 18
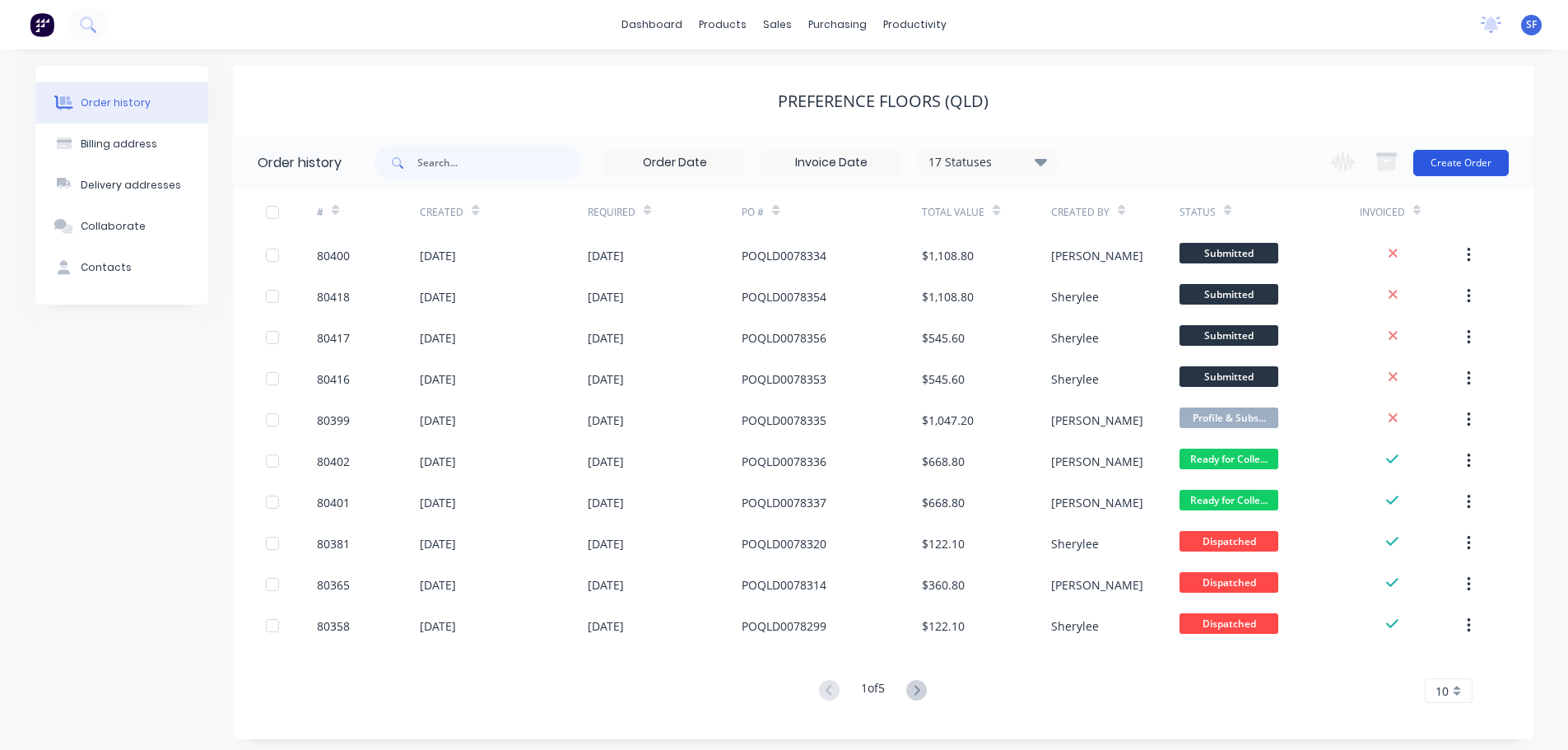
click at [1479, 163] on button "Create Order" at bounding box center [1461, 163] width 96 height 26
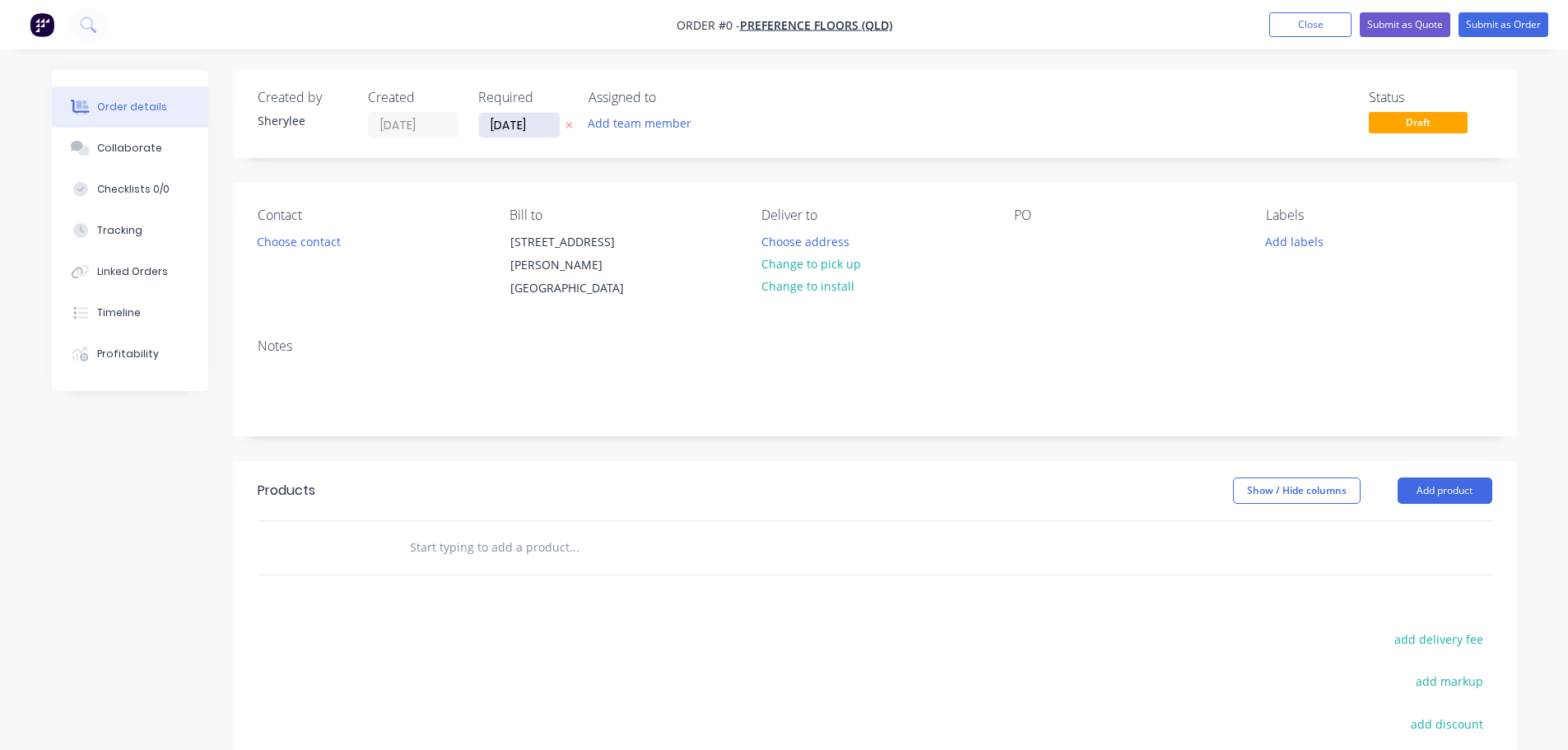
click at [529, 123] on input "[DATE]" at bounding box center [519, 125] width 81 height 25
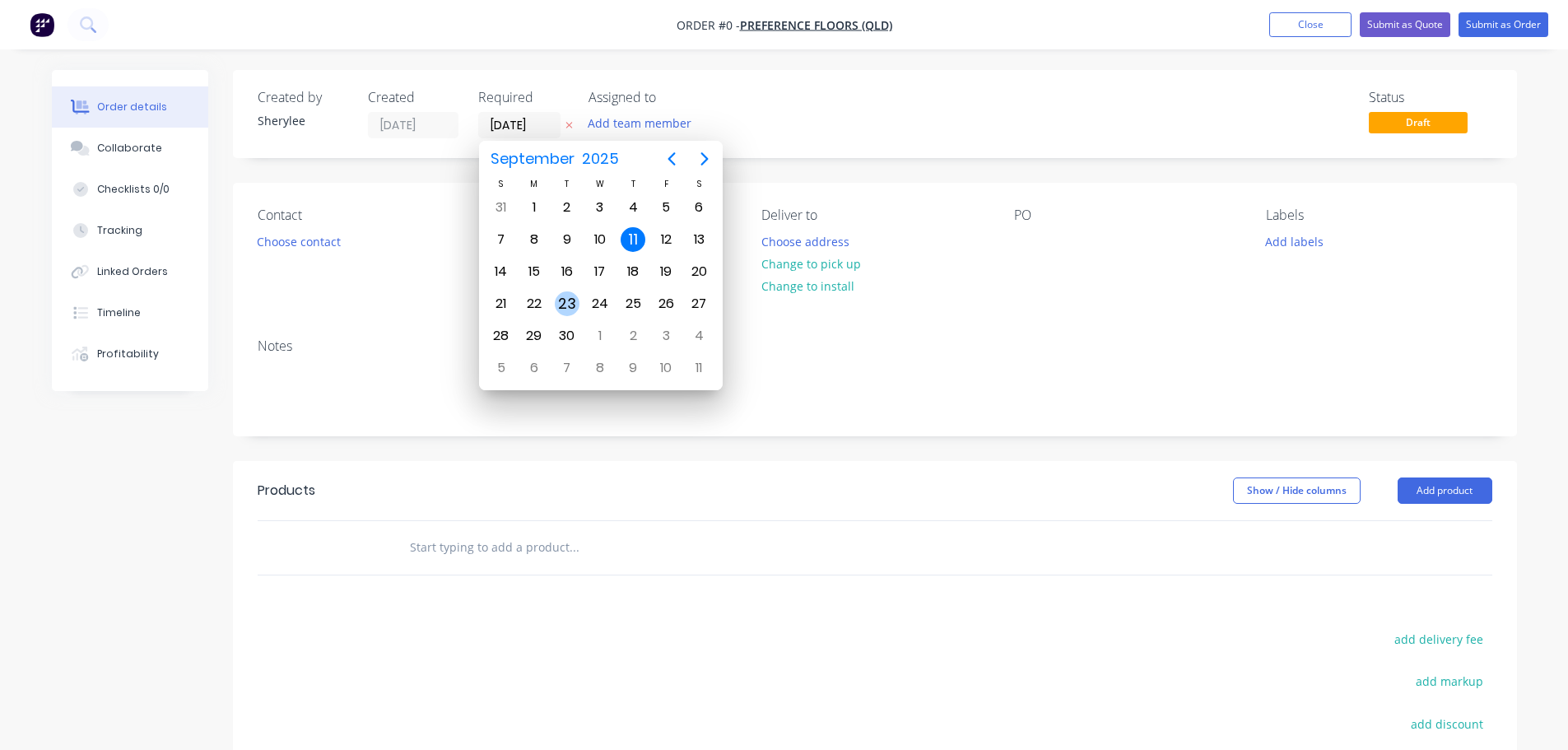
click at [568, 307] on div "23" at bounding box center [567, 304] width 25 height 25
type input "[DATE]"
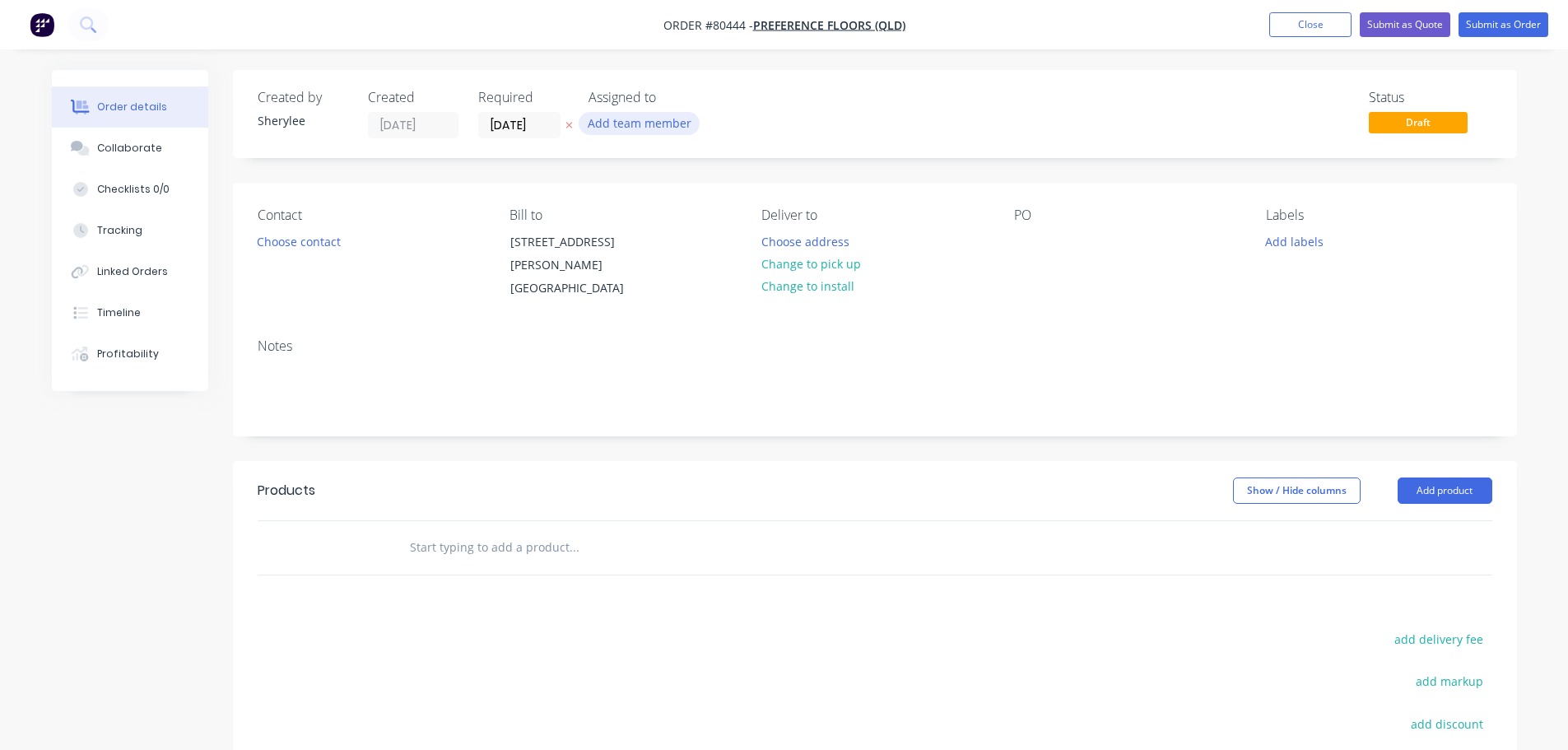
click at [639, 121] on button "Add team member" at bounding box center [639, 123] width 121 height 22
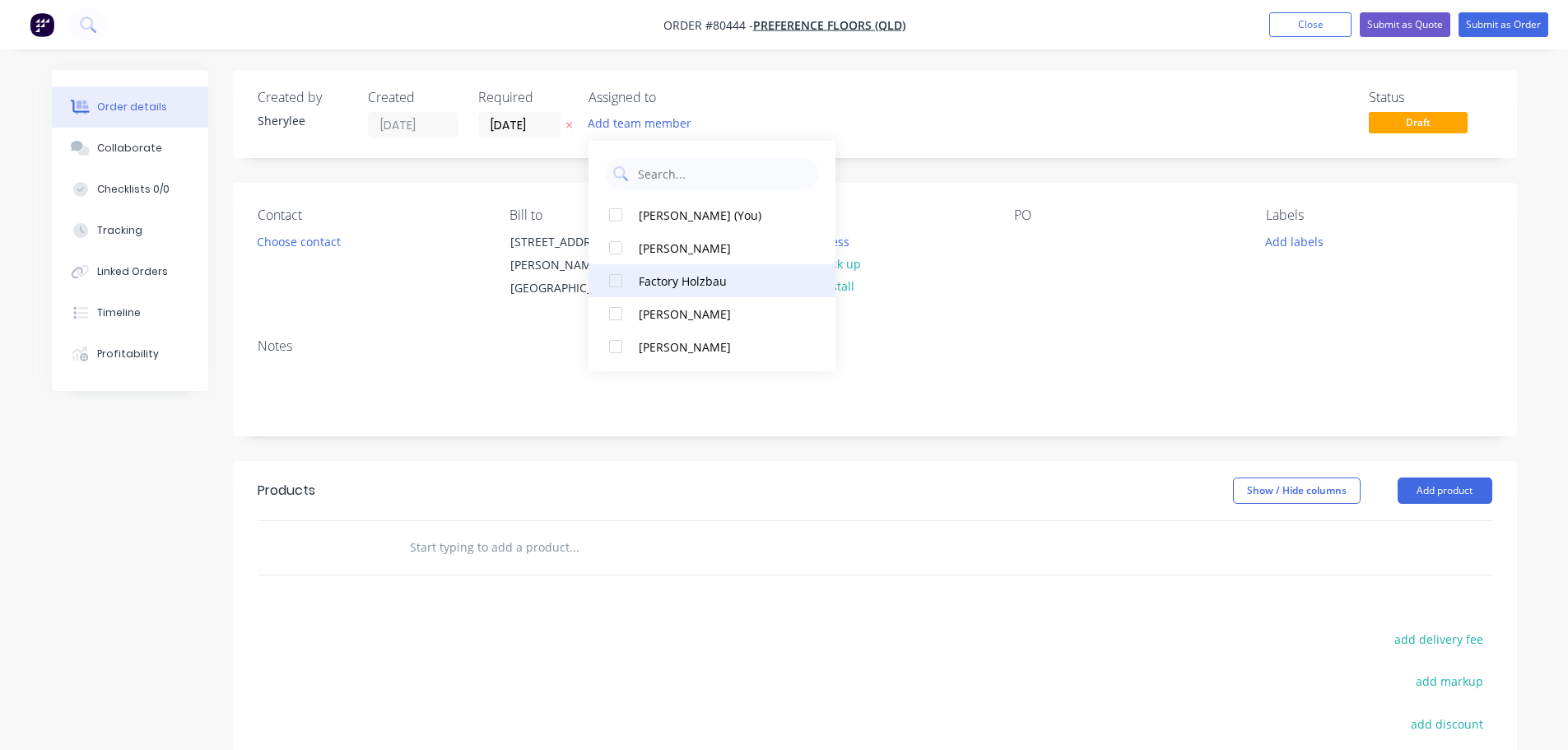
click at [620, 283] on div at bounding box center [615, 280] width 33 height 33
click at [331, 248] on button "Choose contact" at bounding box center [298, 241] width 101 height 22
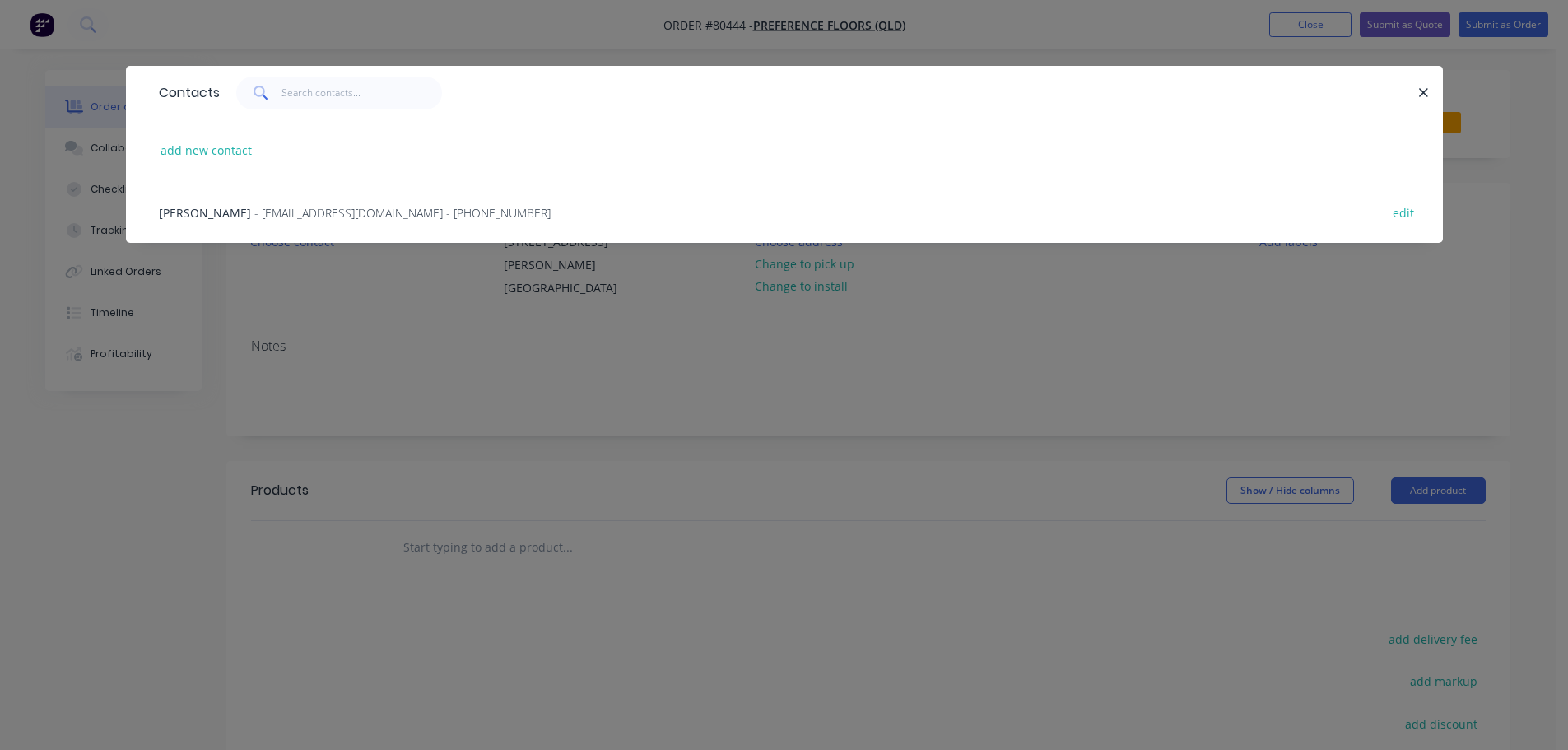
click at [287, 210] on span "- [EMAIL_ADDRESS][DOMAIN_NAME] - [PHONE_NUMBER]" at bounding box center [402, 213] width 296 height 16
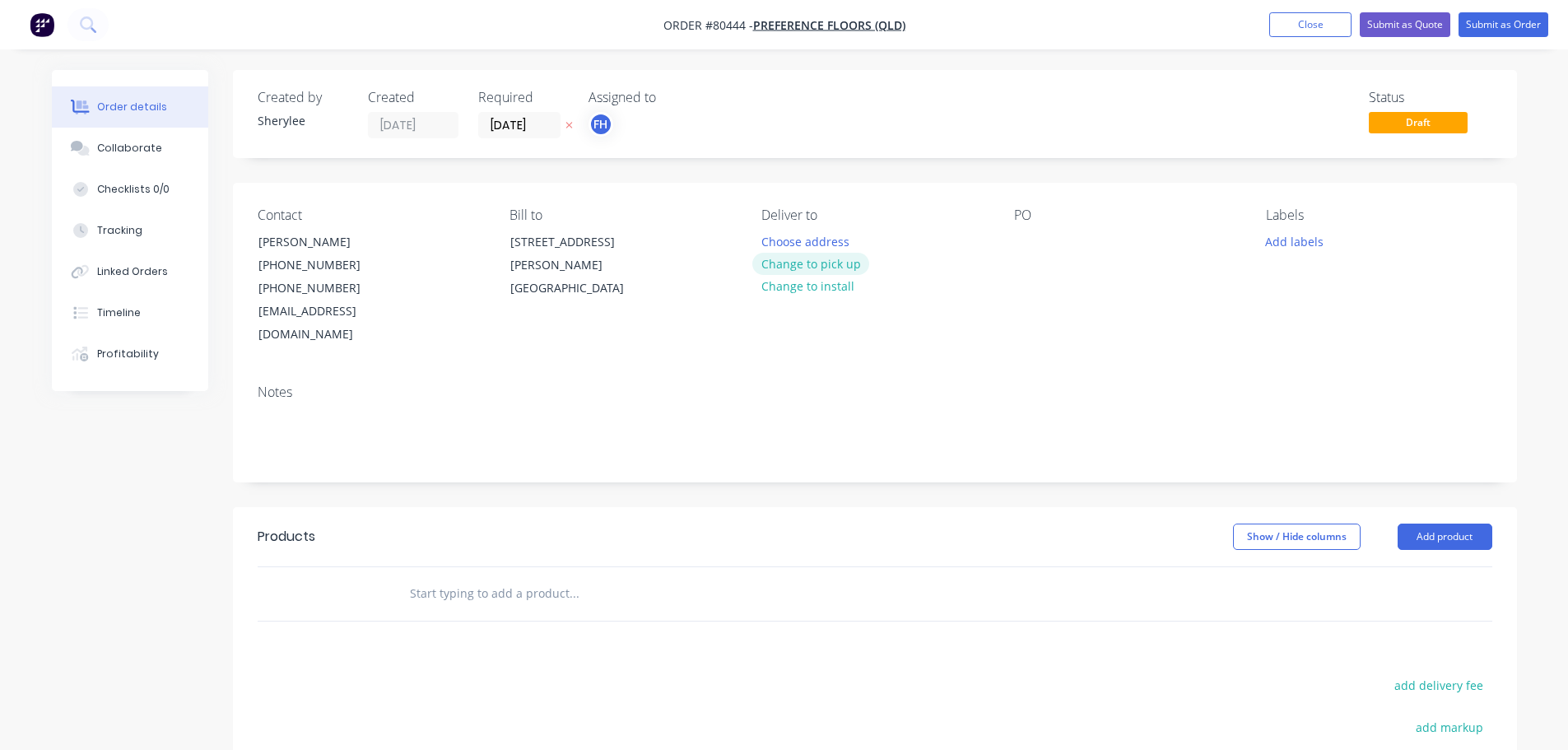
click at [834, 264] on button "Change to pick up" at bounding box center [810, 264] width 117 height 22
click at [1042, 248] on div "PO" at bounding box center [1127, 277] width 226 height 139
click at [1033, 237] on div at bounding box center [1027, 242] width 26 height 24
click at [1281, 242] on button "Add labels" at bounding box center [1294, 241] width 75 height 22
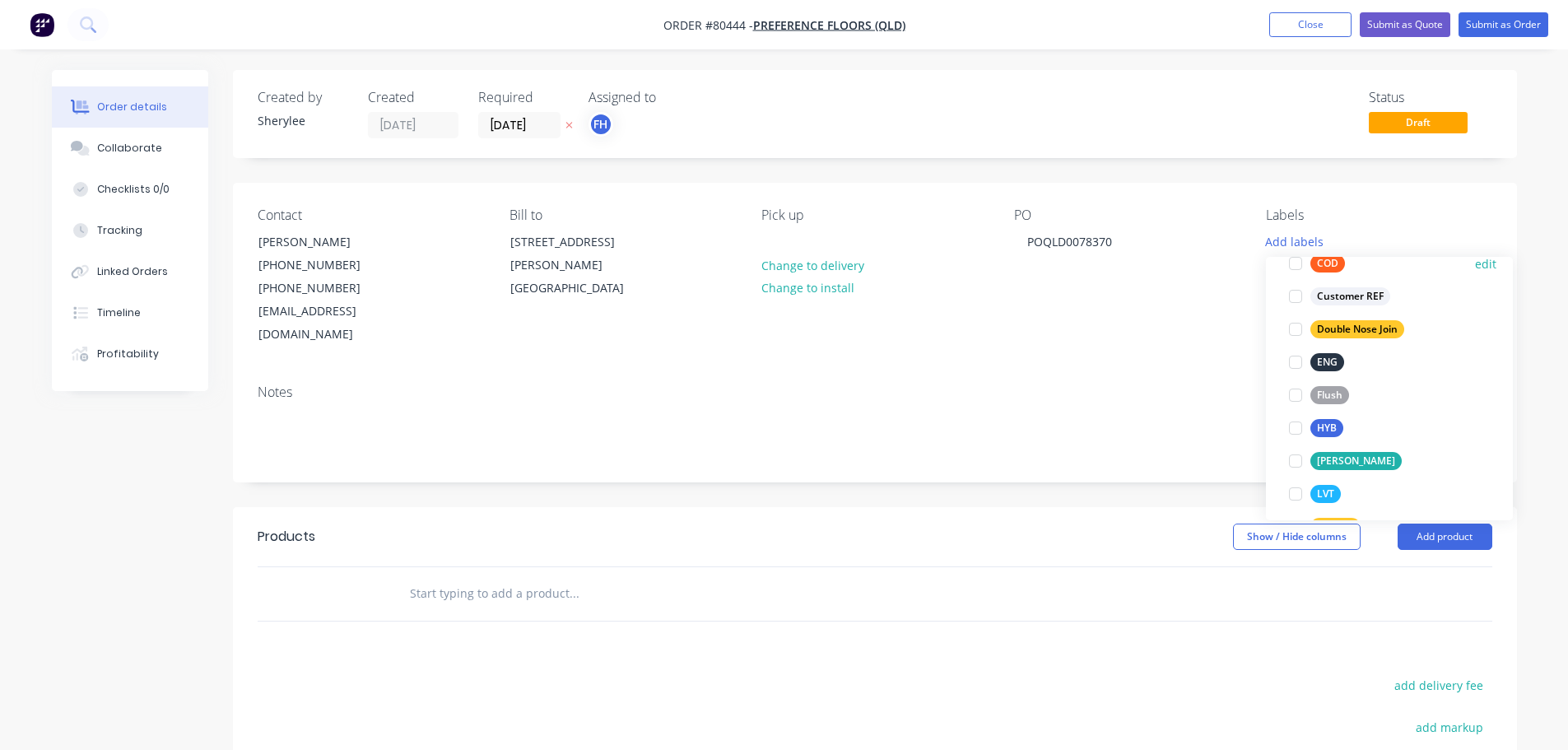
scroll to position [164, 0]
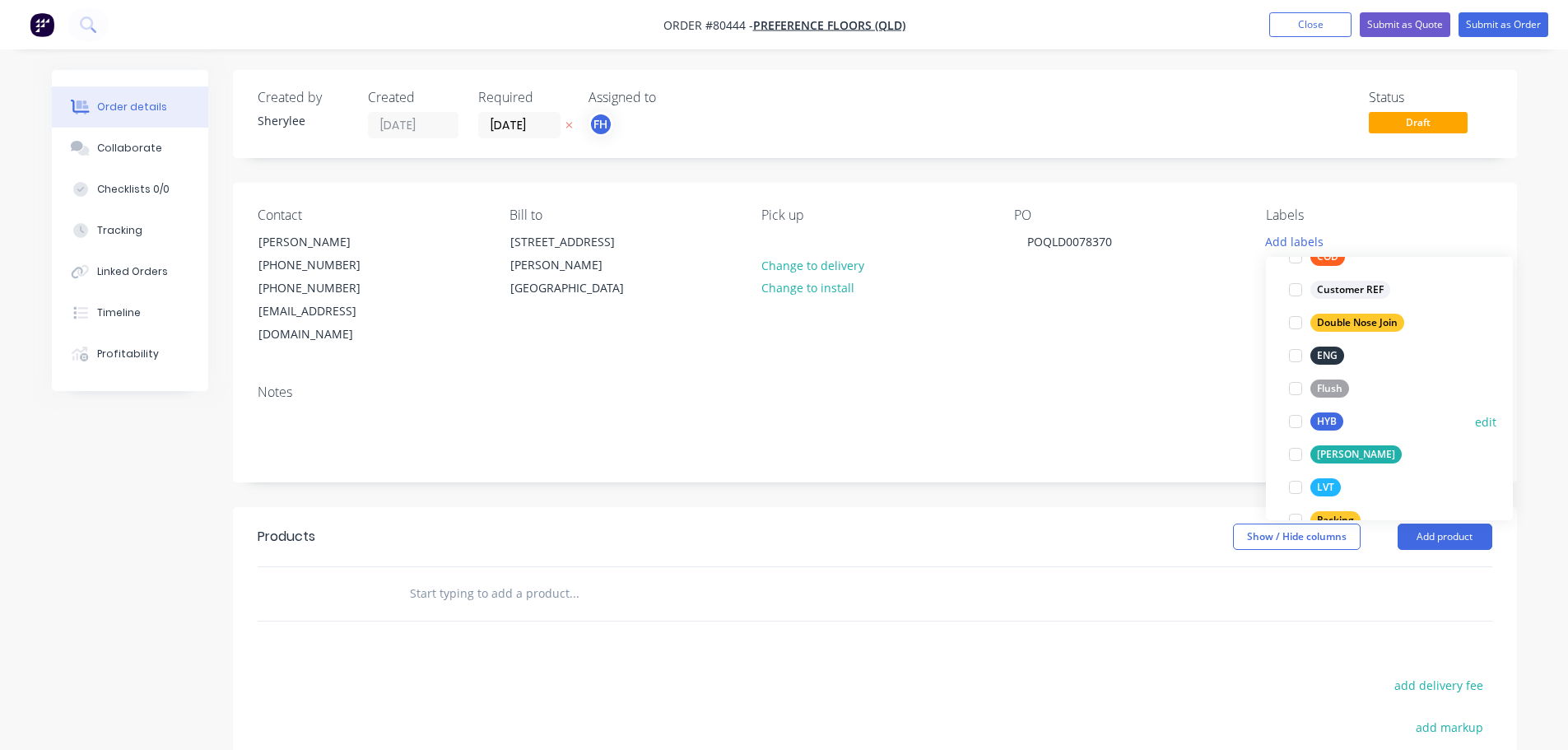
click at [1298, 425] on div at bounding box center [1295, 421] width 33 height 33
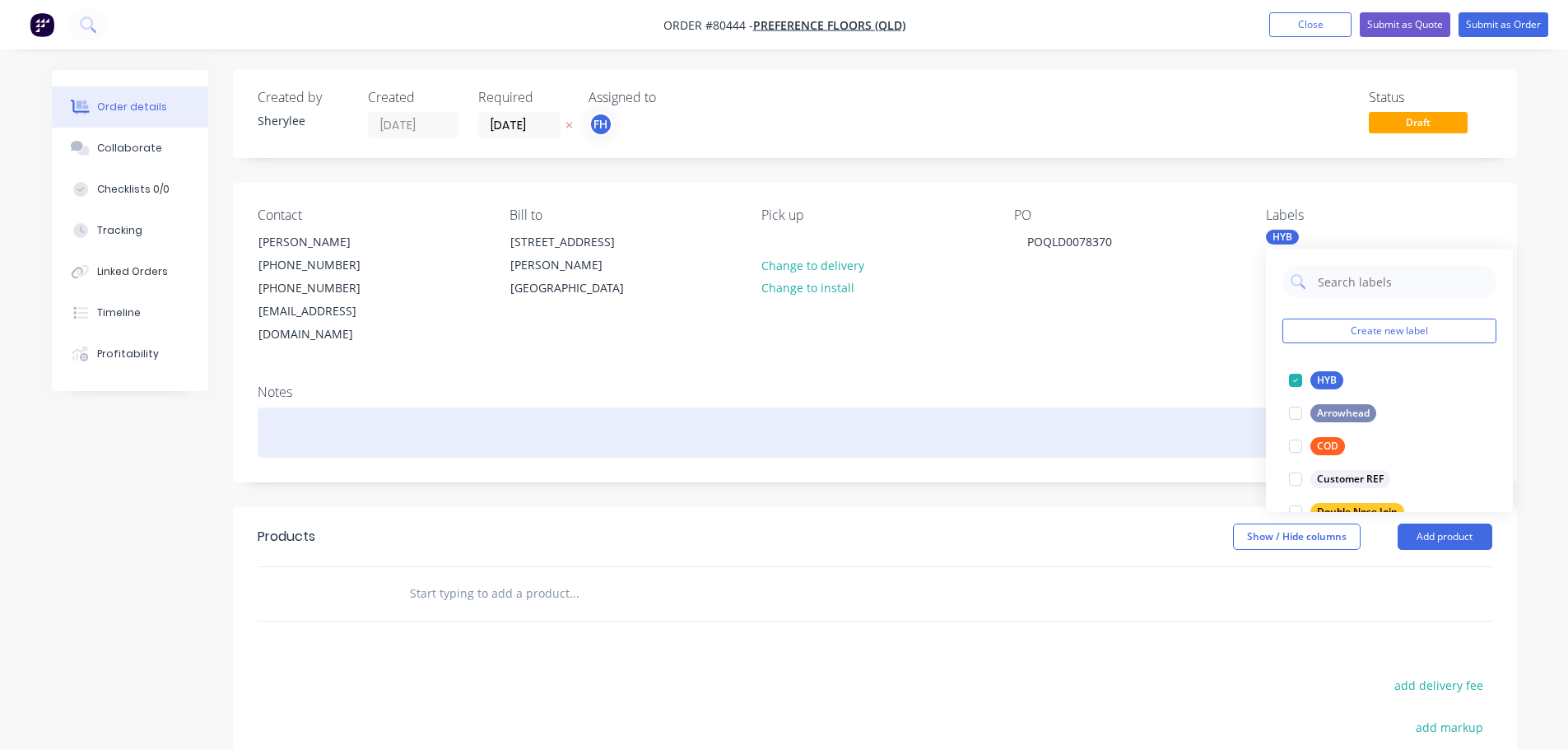
click at [349, 411] on div at bounding box center [875, 432] width 1234 height 50
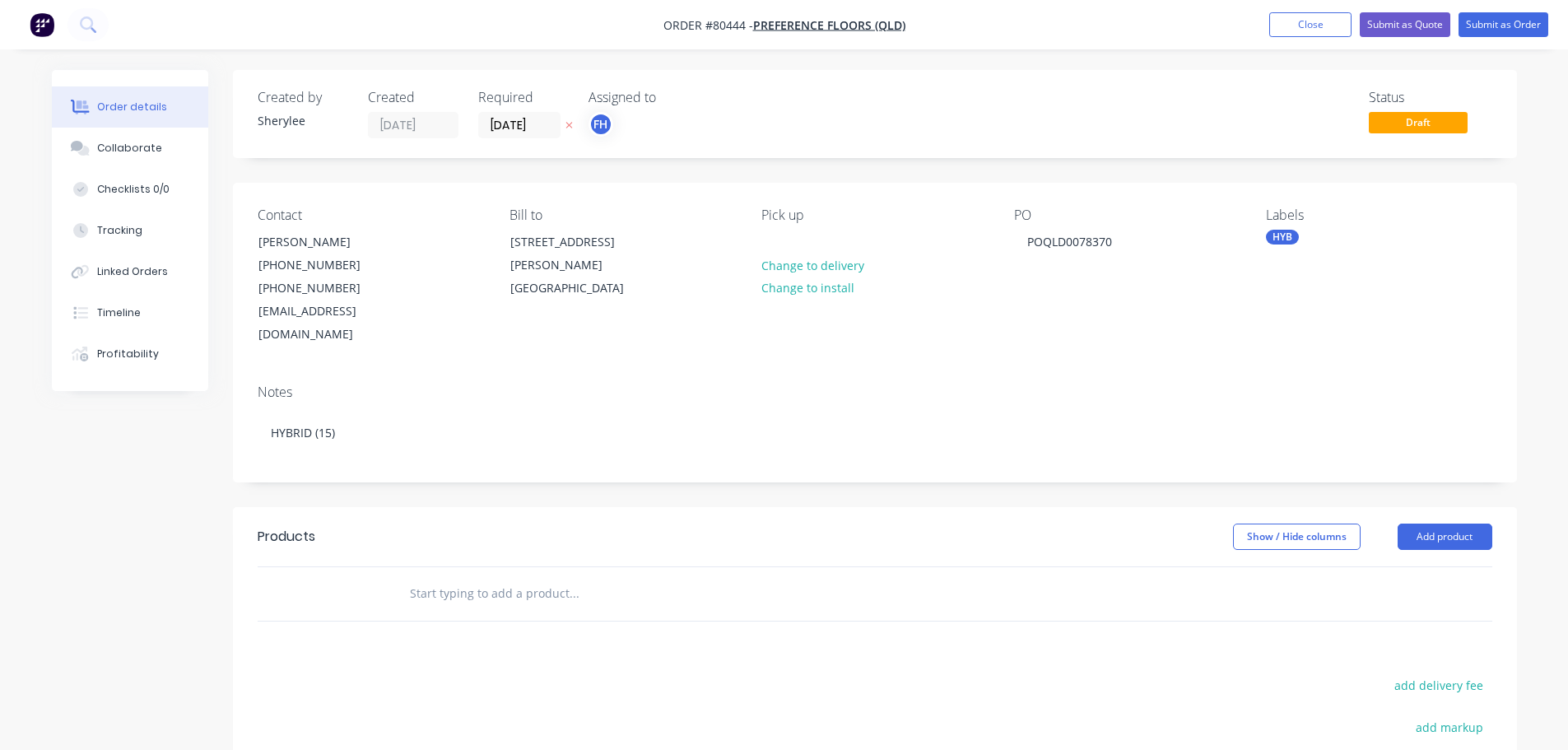
click at [449, 577] on input "text" at bounding box center [573, 593] width 329 height 33
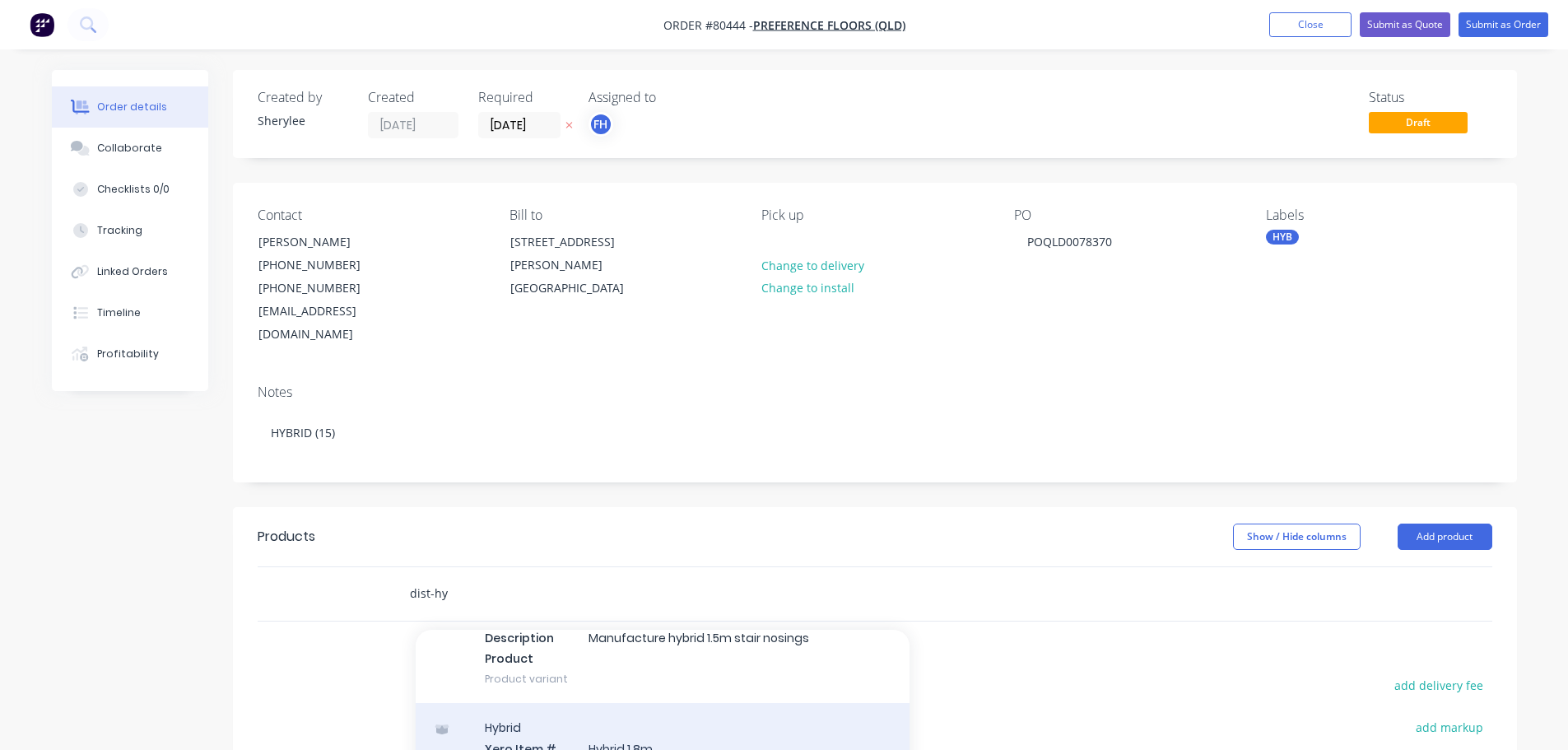
scroll to position [247, 0]
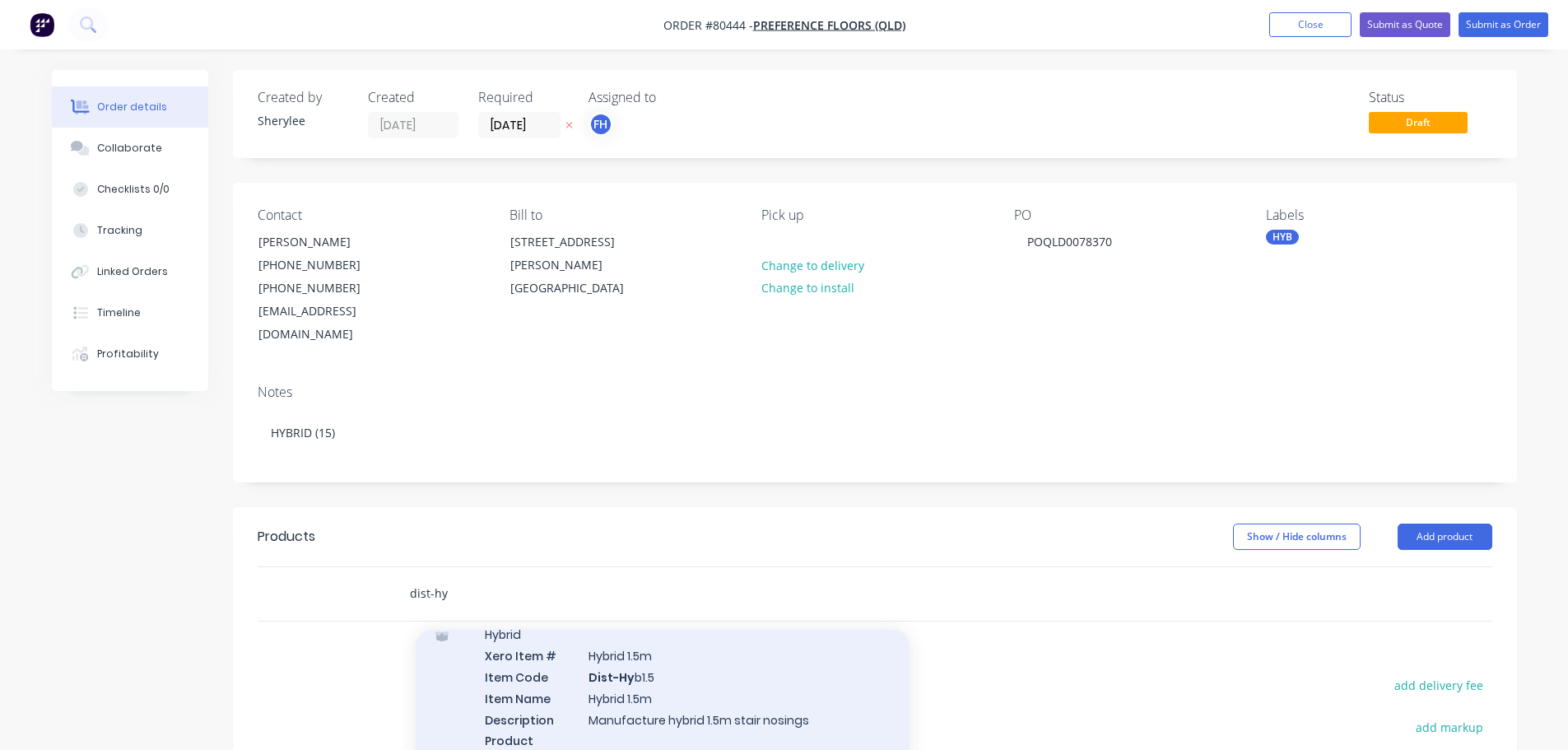
type input "dist-hy"
click at [688, 657] on div "Hybrid Xero Item # Hybrid 1.5m Item Code Dist-Hy b1.5 Item Name Hybrid 1.5m Des…" at bounding box center [662, 697] width 494 height 176
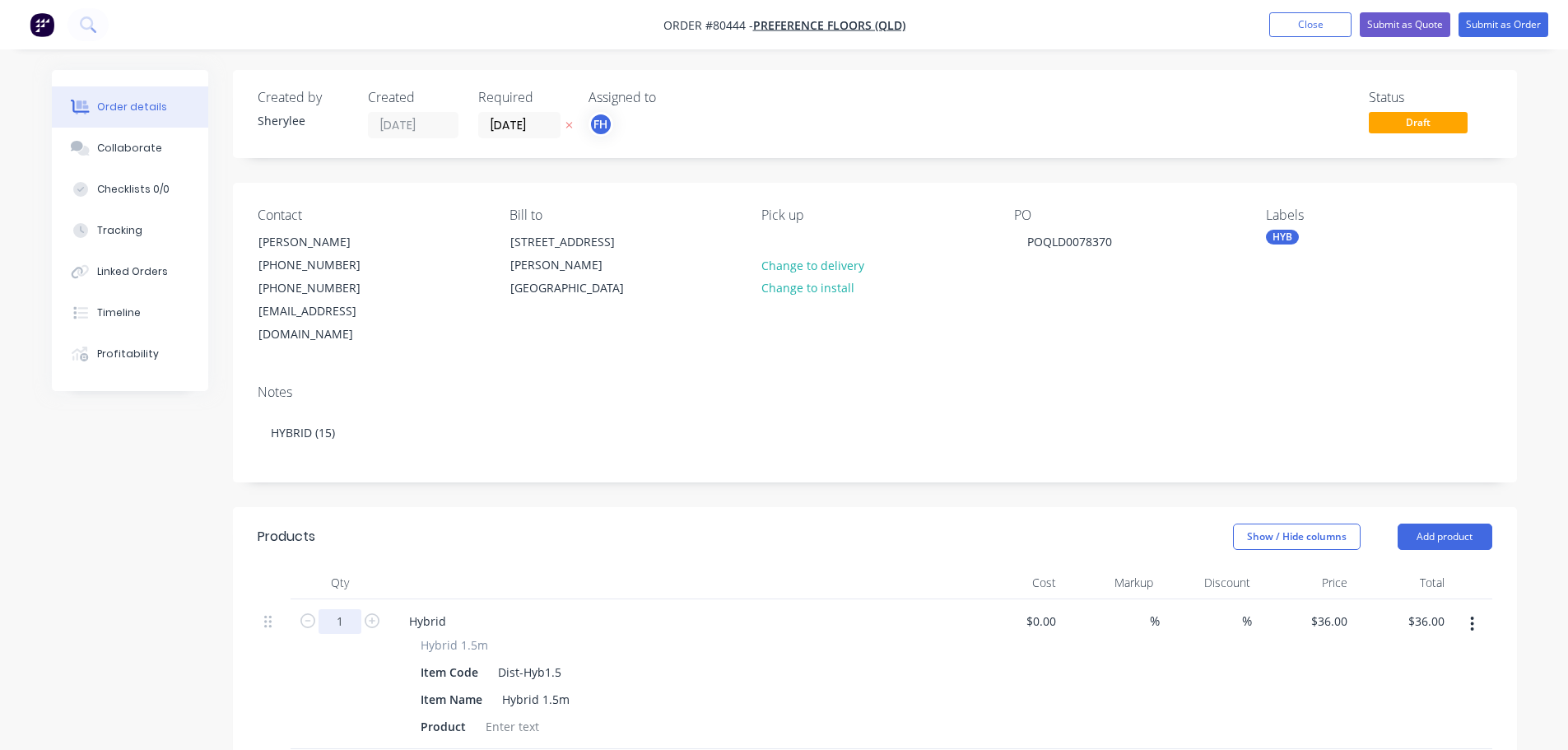
click at [349, 609] on input "1" at bounding box center [340, 621] width 43 height 25
type input "15"
type input "$540.00"
click at [526, 715] on div at bounding box center [512, 727] width 67 height 24
click at [529, 715] on div at bounding box center [512, 727] width 67 height 24
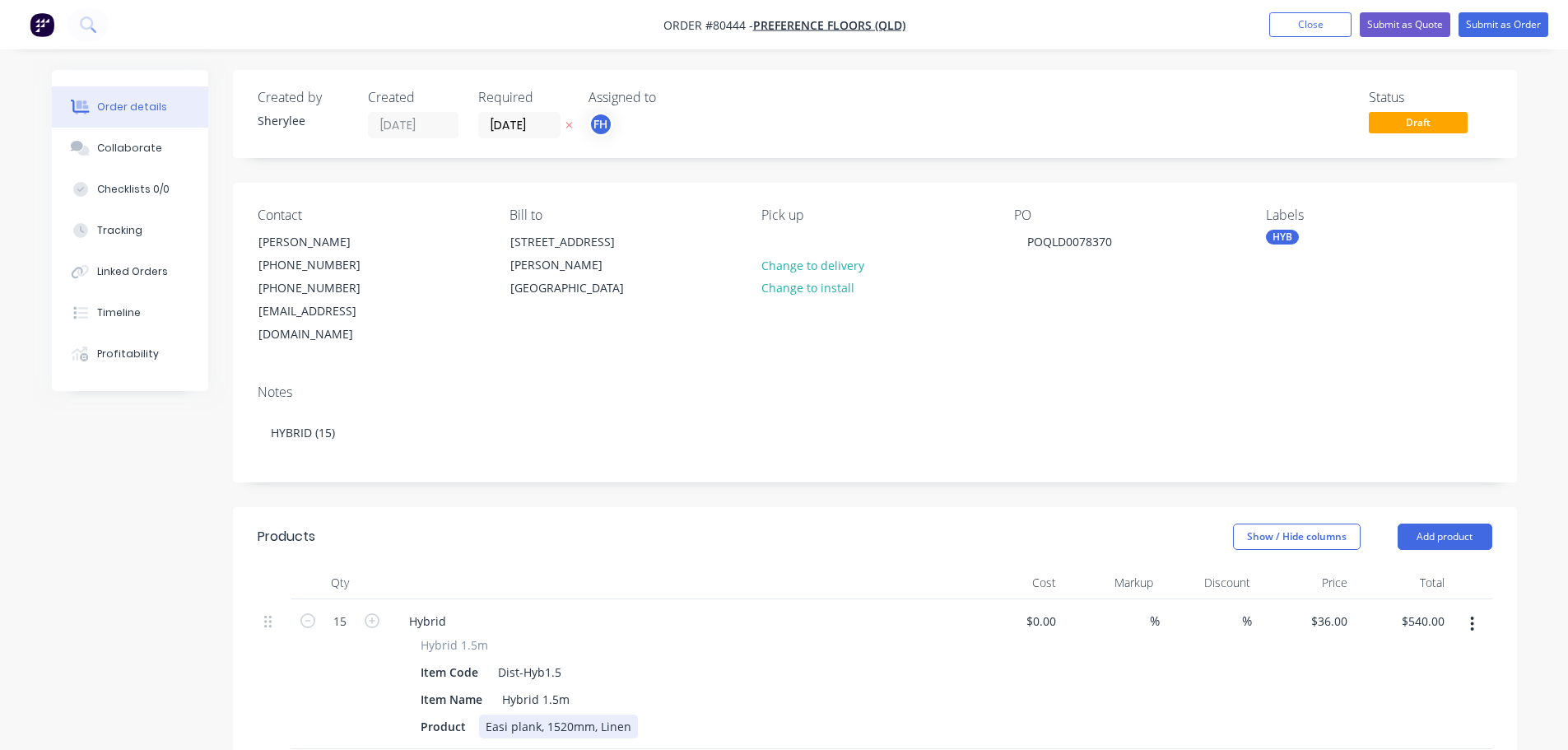
click at [509, 715] on div "Easi plank, 1520mm, Linen" at bounding box center [558, 727] width 159 height 24
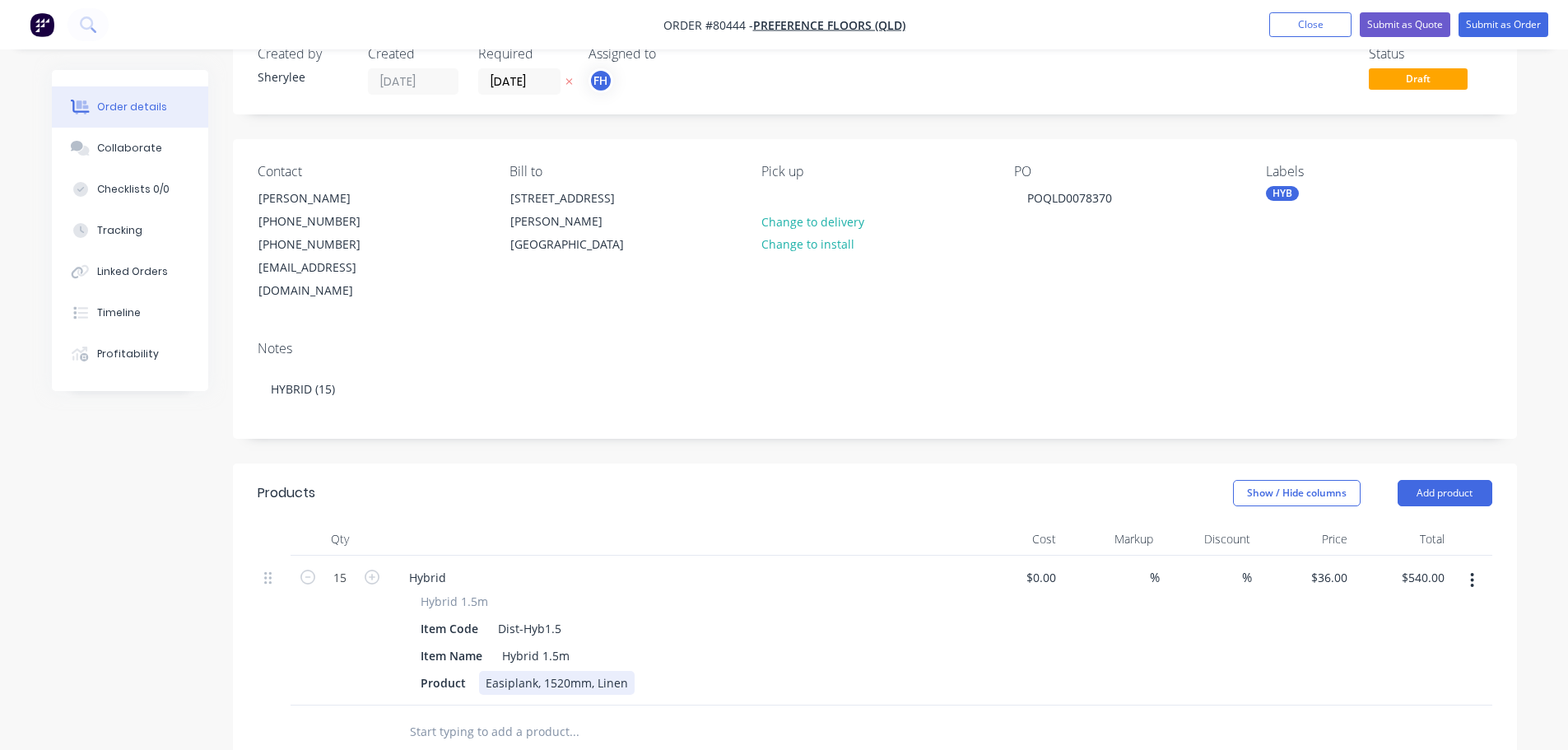
scroll to position [0, 0]
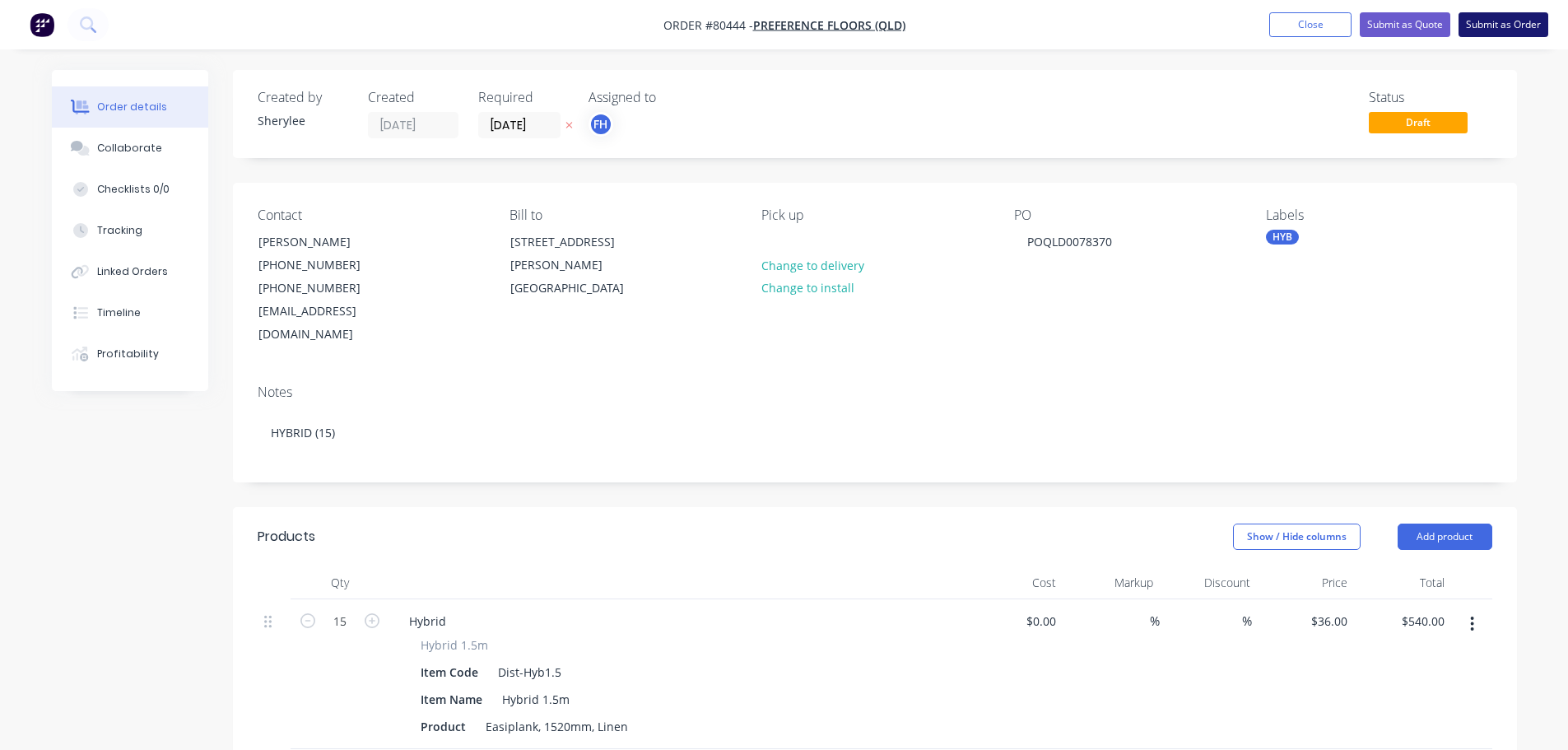
click at [1515, 25] on button "Submit as Order" at bounding box center [1503, 24] width 90 height 25
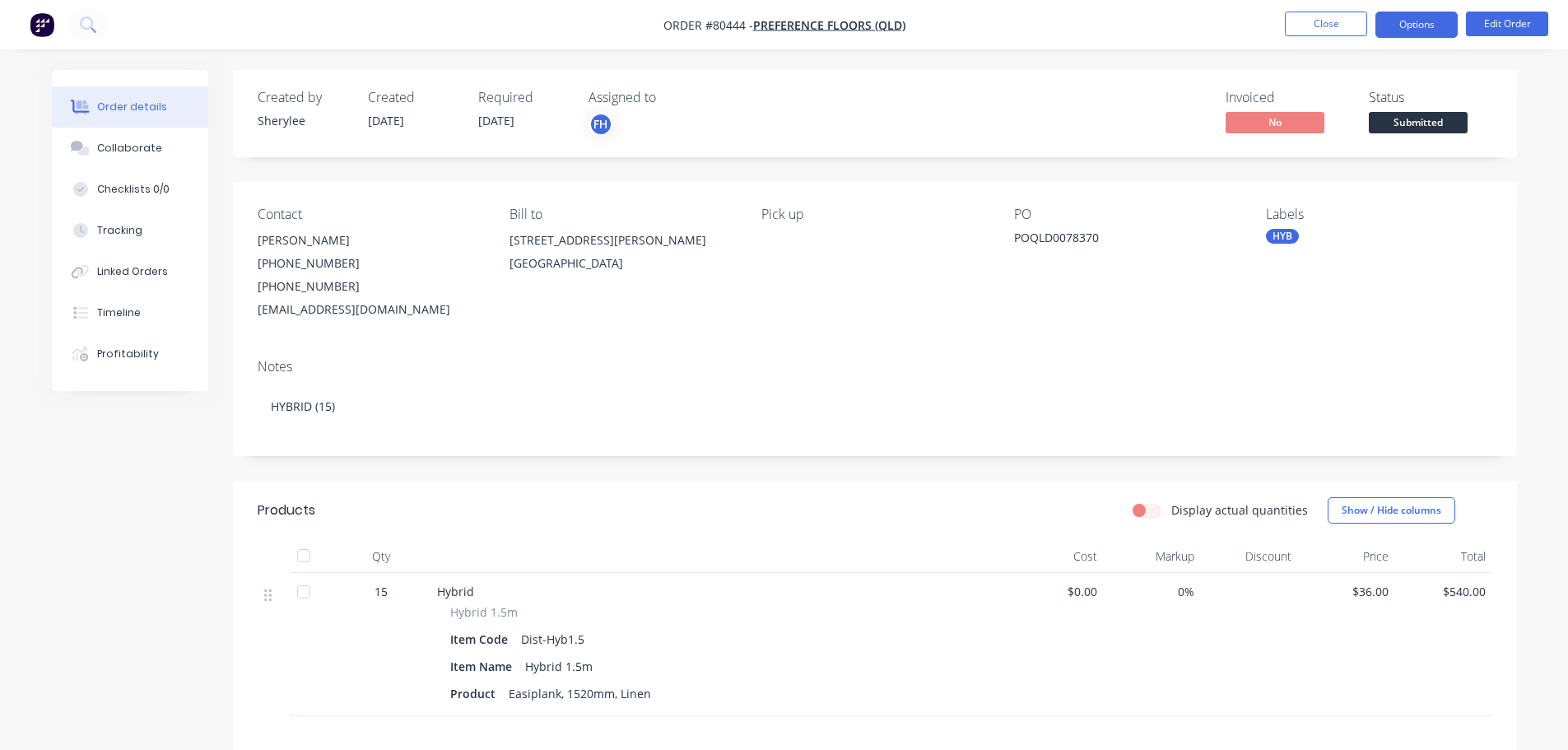
click at [1450, 28] on button "Options" at bounding box center [1416, 24] width 83 height 26
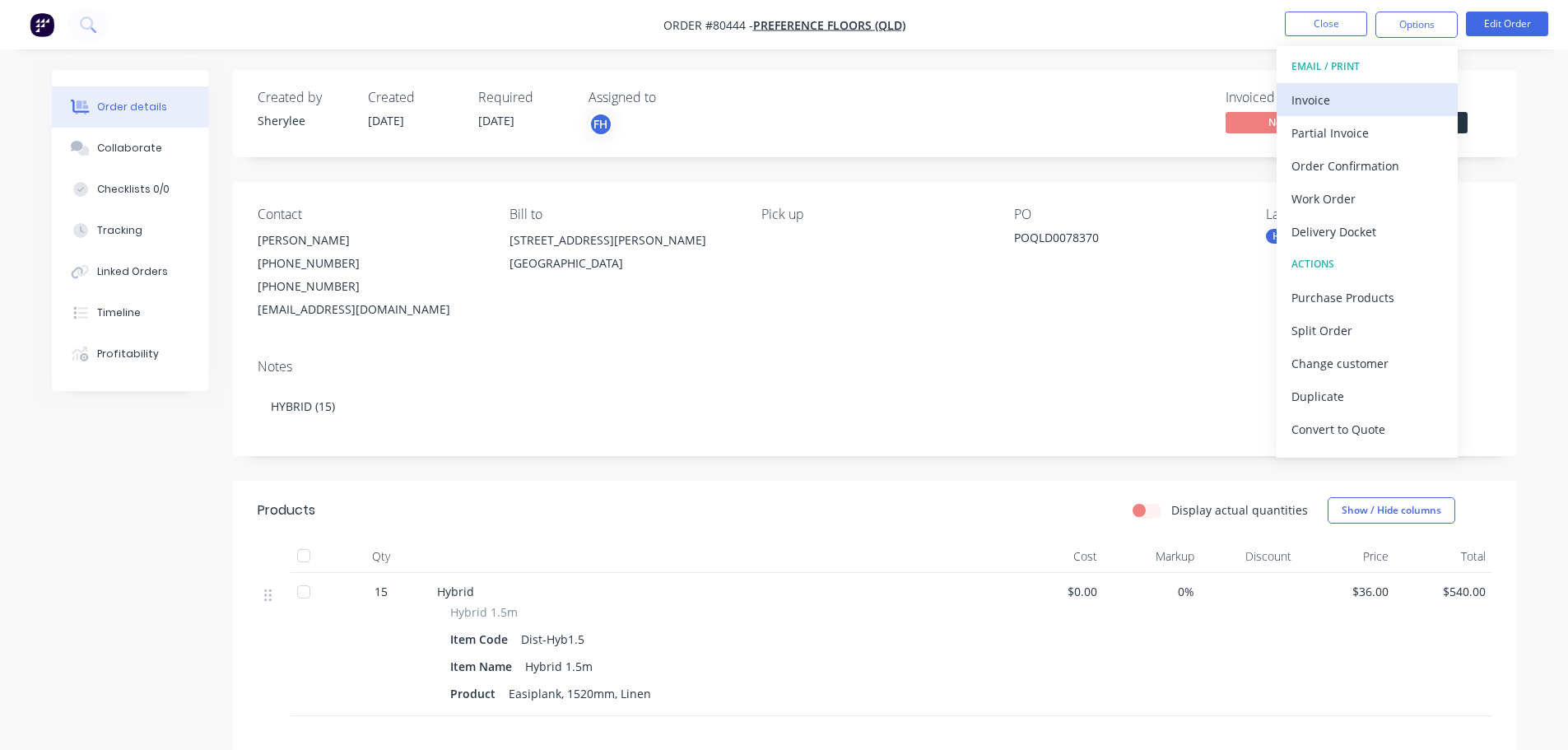
click at [1328, 103] on div "Invoice" at bounding box center [1367, 100] width 152 height 24
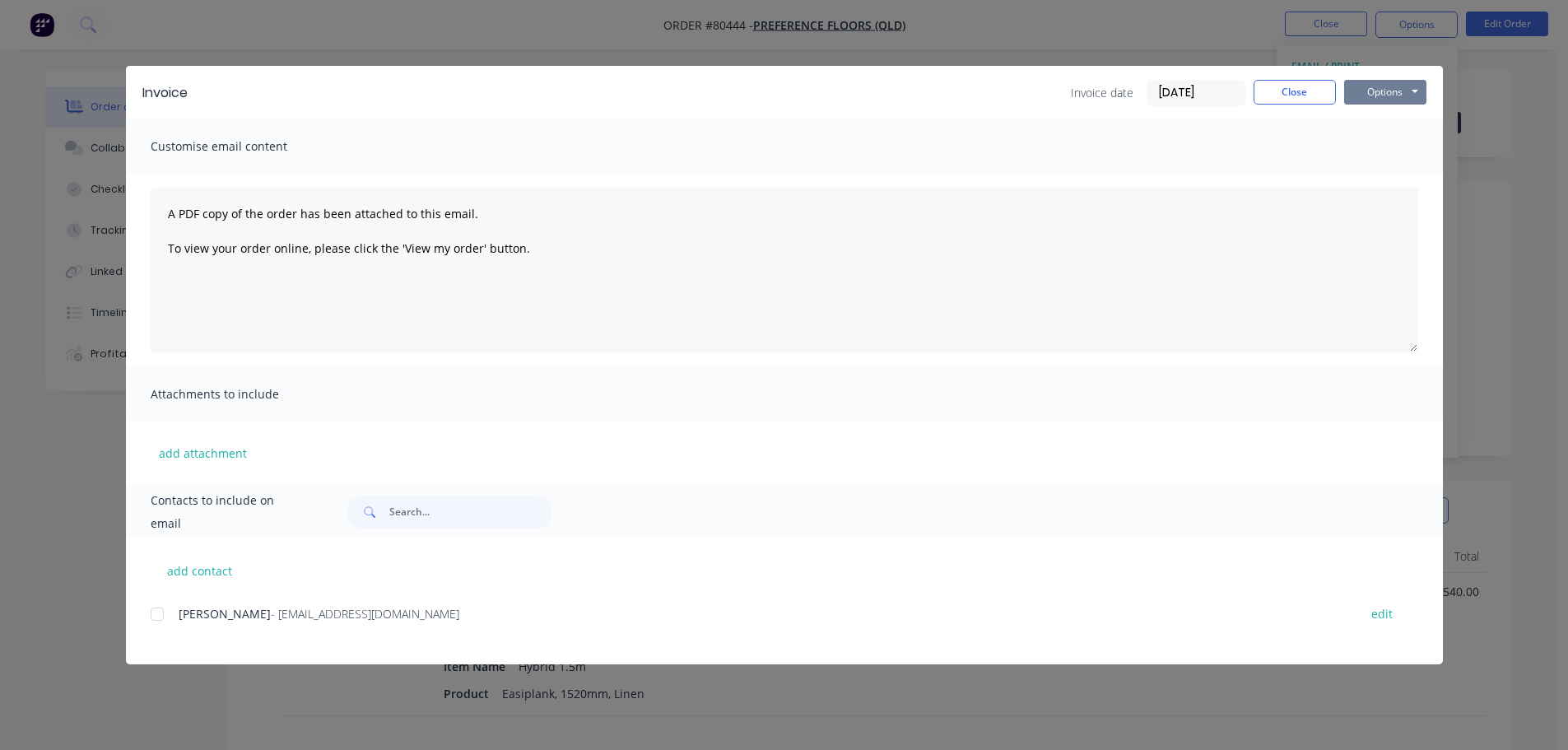
click at [1377, 96] on button "Options" at bounding box center [1385, 92] width 83 height 25
click at [1390, 148] on button "Print" at bounding box center [1396, 148] width 105 height 27
click at [1374, 93] on button "Options" at bounding box center [1385, 92] width 83 height 25
click at [1309, 93] on button "Close" at bounding box center [1295, 92] width 83 height 25
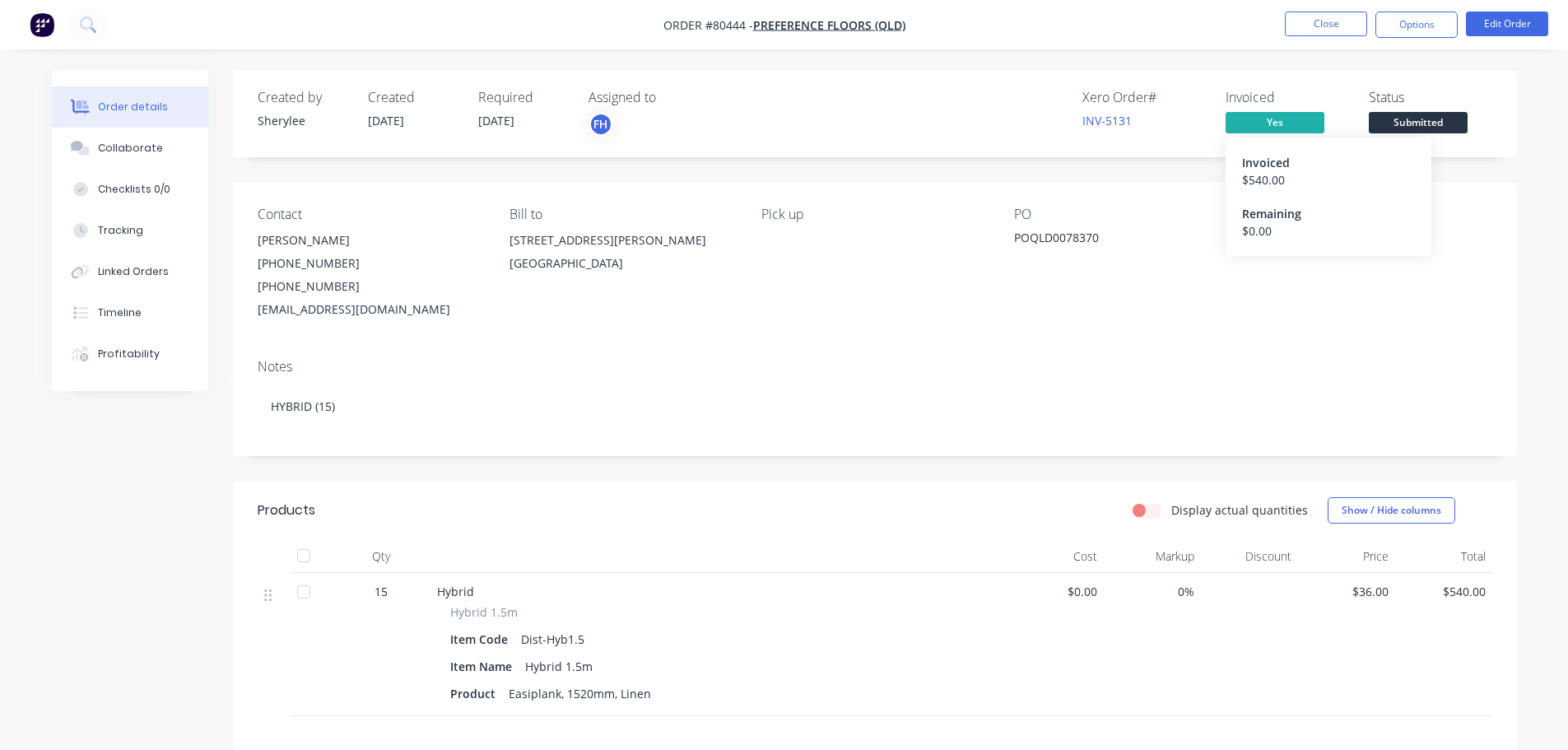
click at [1302, 116] on span "Yes" at bounding box center [1275, 122] width 99 height 20
click at [1406, 26] on button "Options" at bounding box center [1416, 24] width 83 height 26
click at [1116, 121] on link "INV-5131" at bounding box center [1107, 120] width 49 height 16
click at [1434, 34] on button "Options" at bounding box center [1416, 24] width 83 height 26
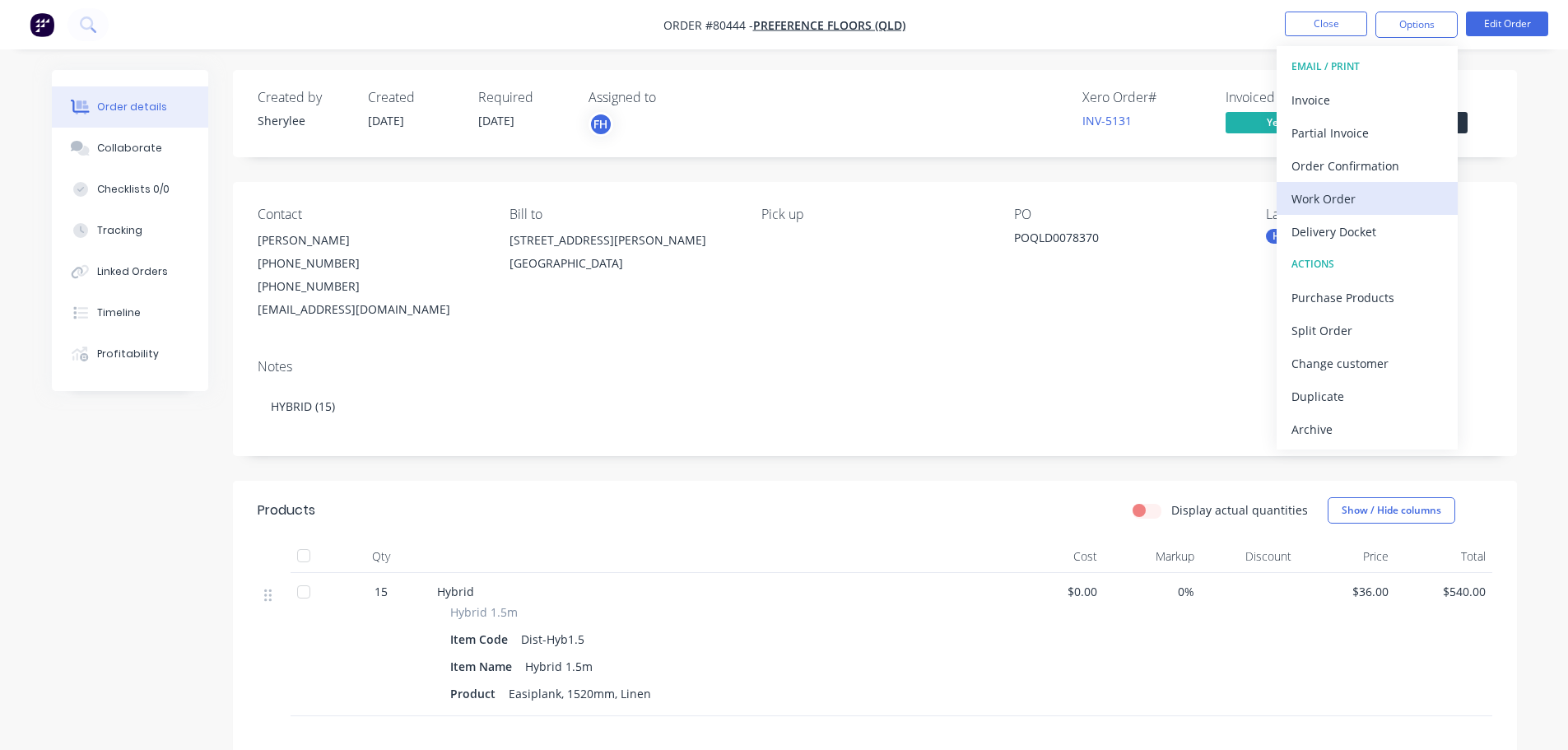
click at [1344, 191] on div "Work Order" at bounding box center [1367, 199] width 152 height 24
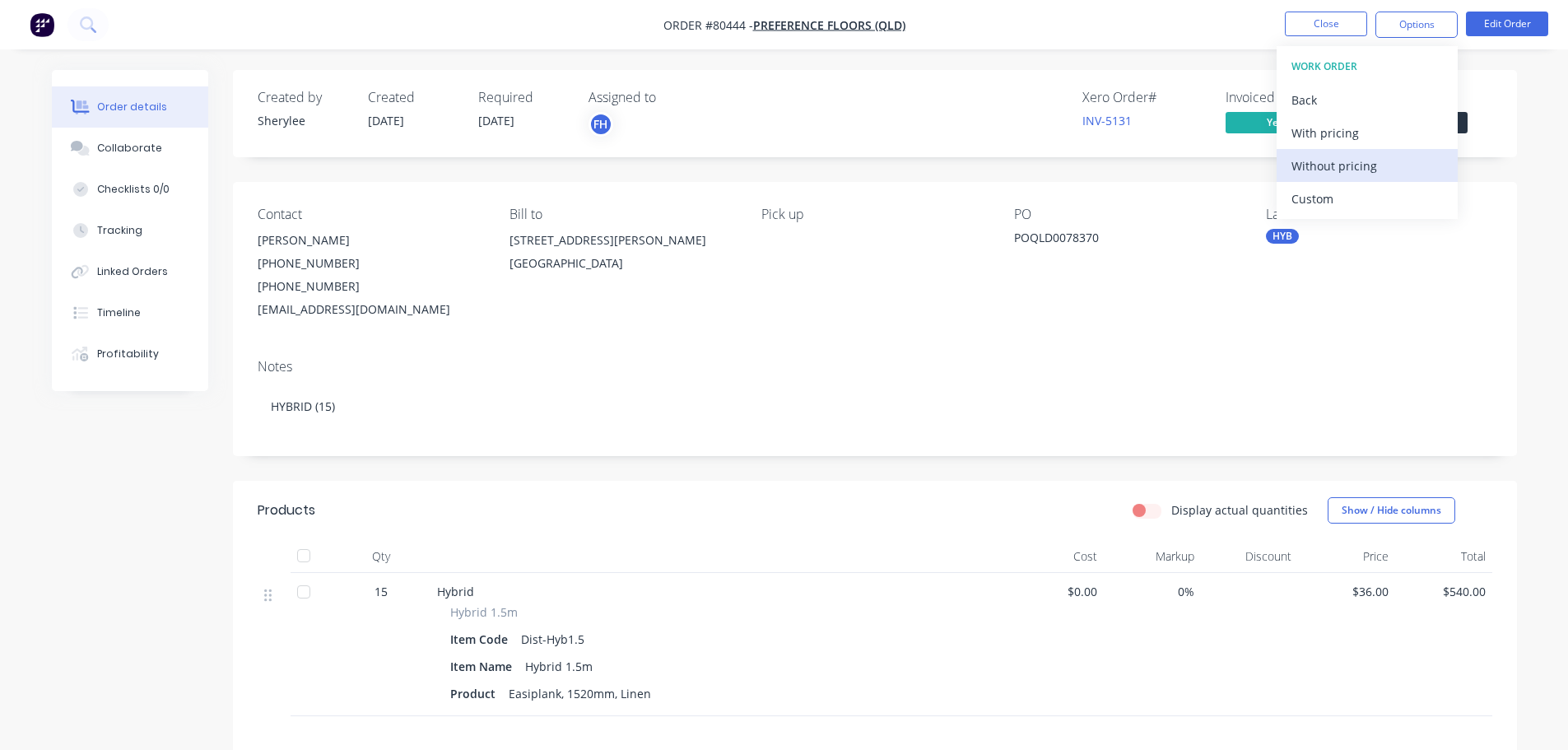
click at [1357, 164] on div "Without pricing" at bounding box center [1367, 166] width 152 height 24
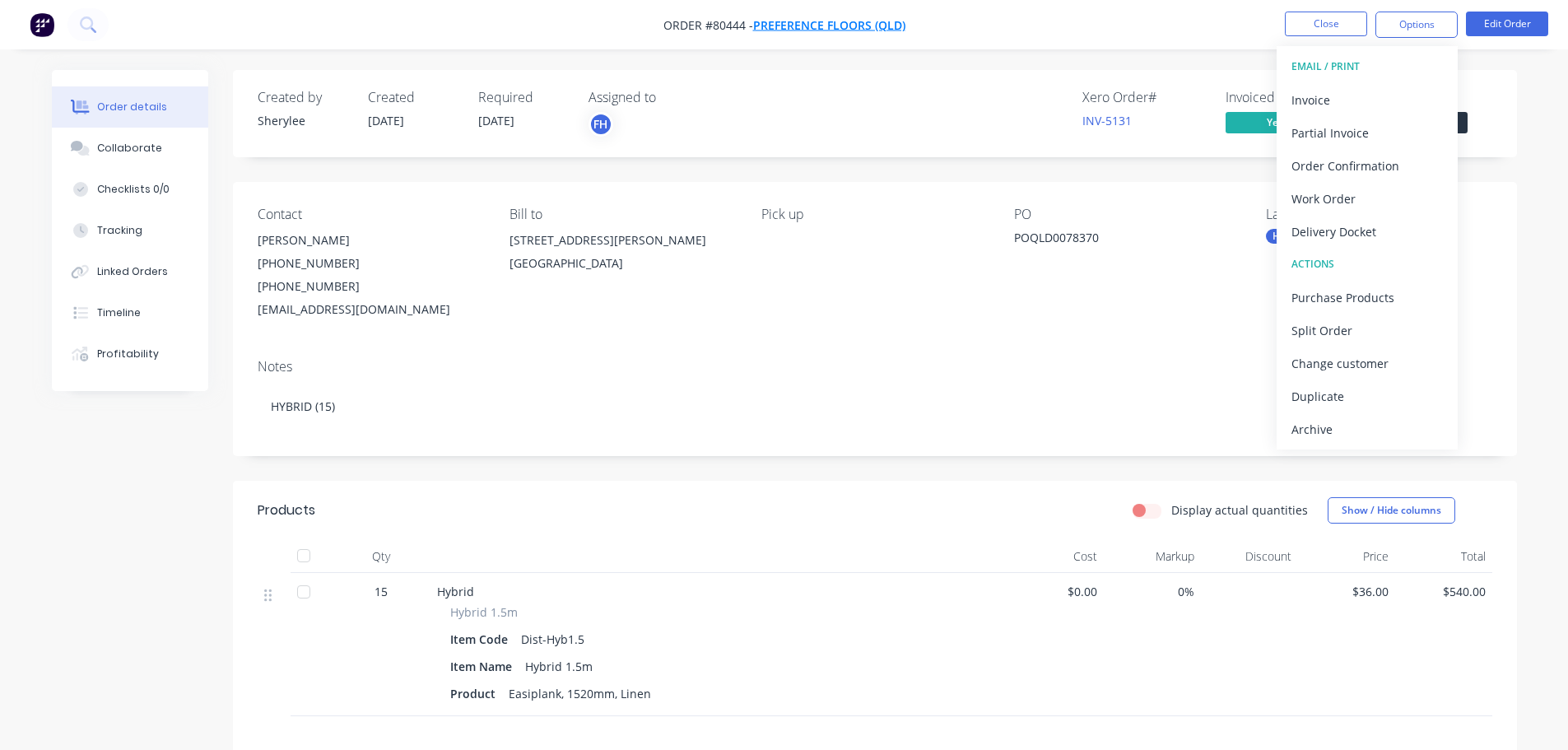
click at [826, 26] on span "Preference Floors (QLD)" at bounding box center [829, 25] width 152 height 16
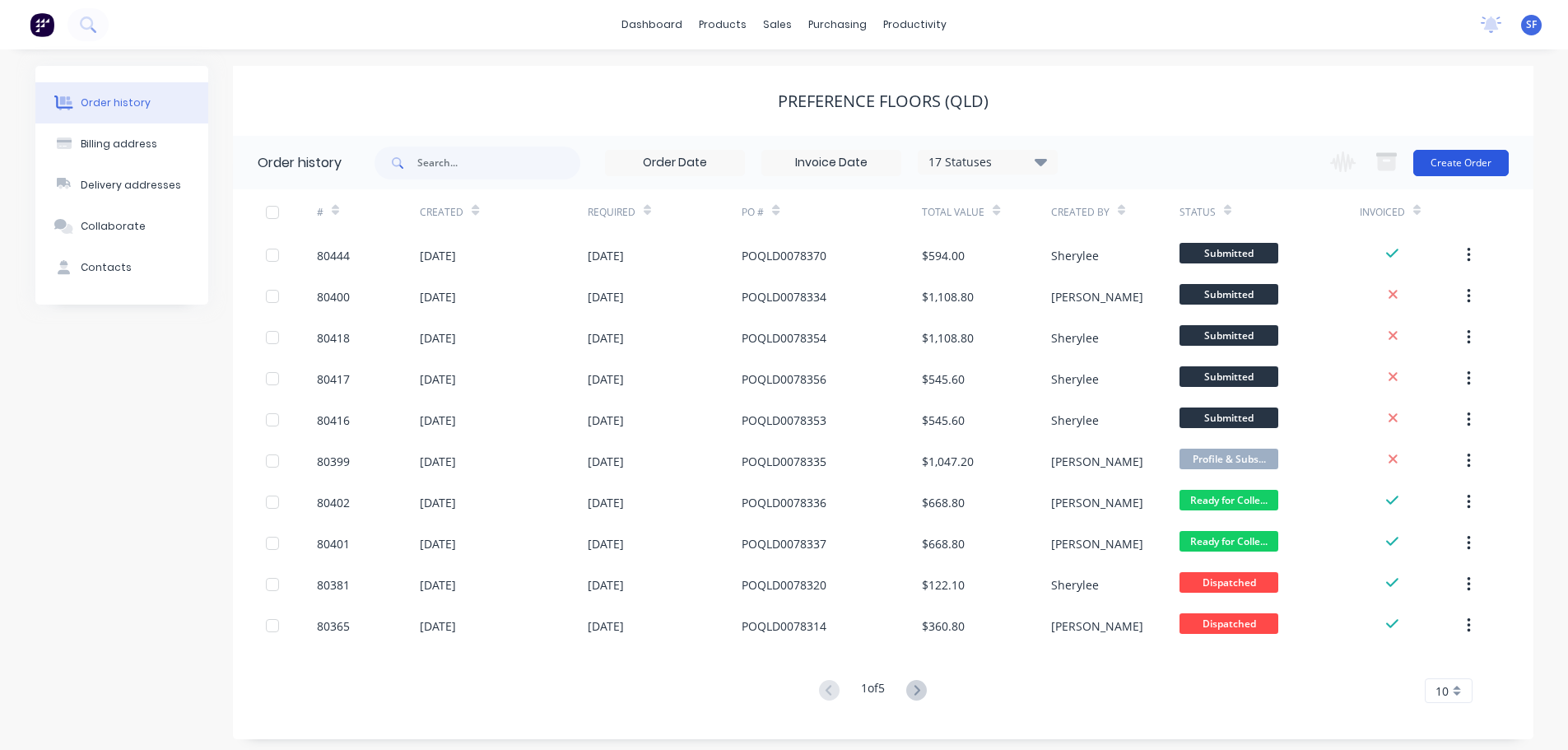
click at [1451, 161] on button "Create Order" at bounding box center [1461, 163] width 96 height 26
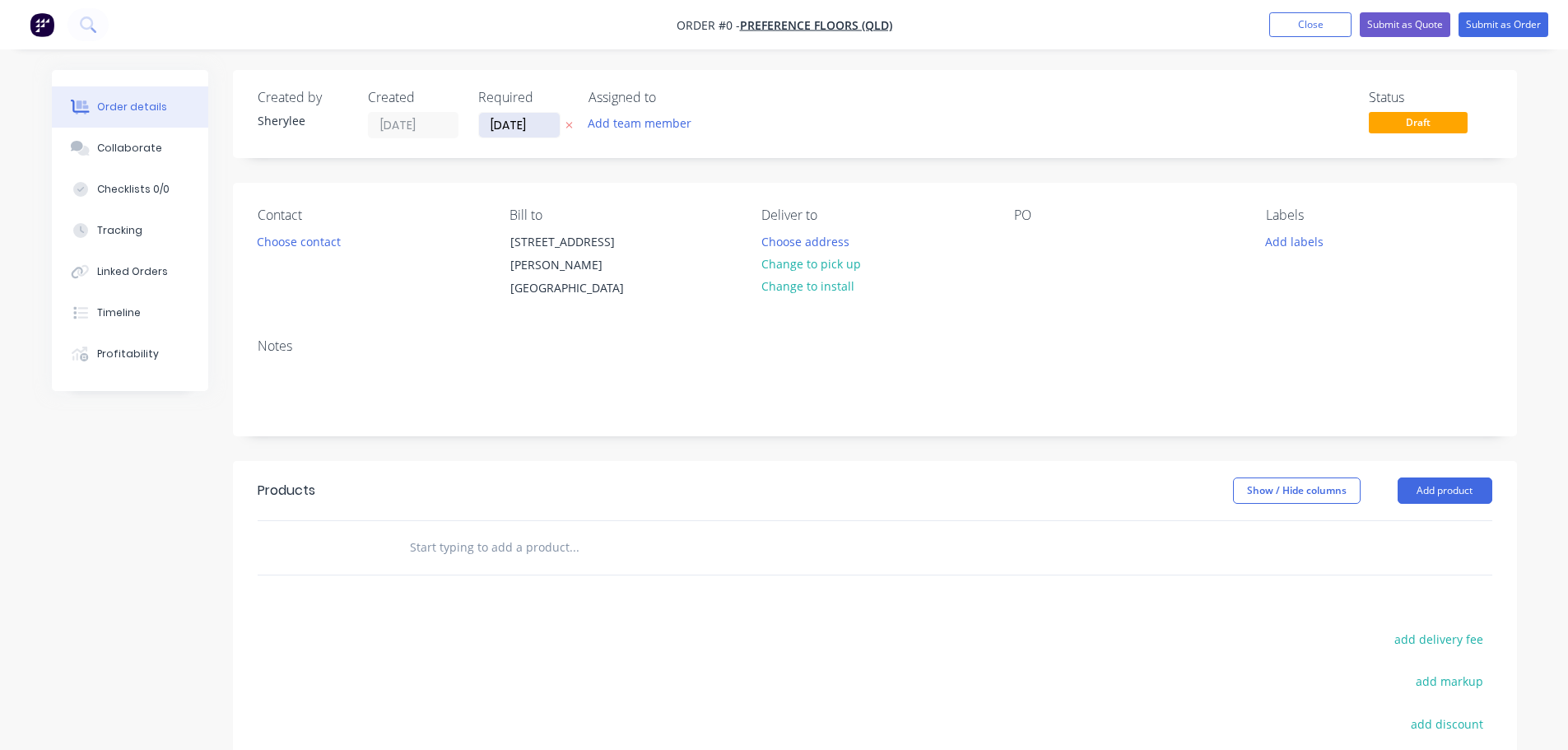
click at [520, 119] on input "[DATE]" at bounding box center [519, 125] width 81 height 25
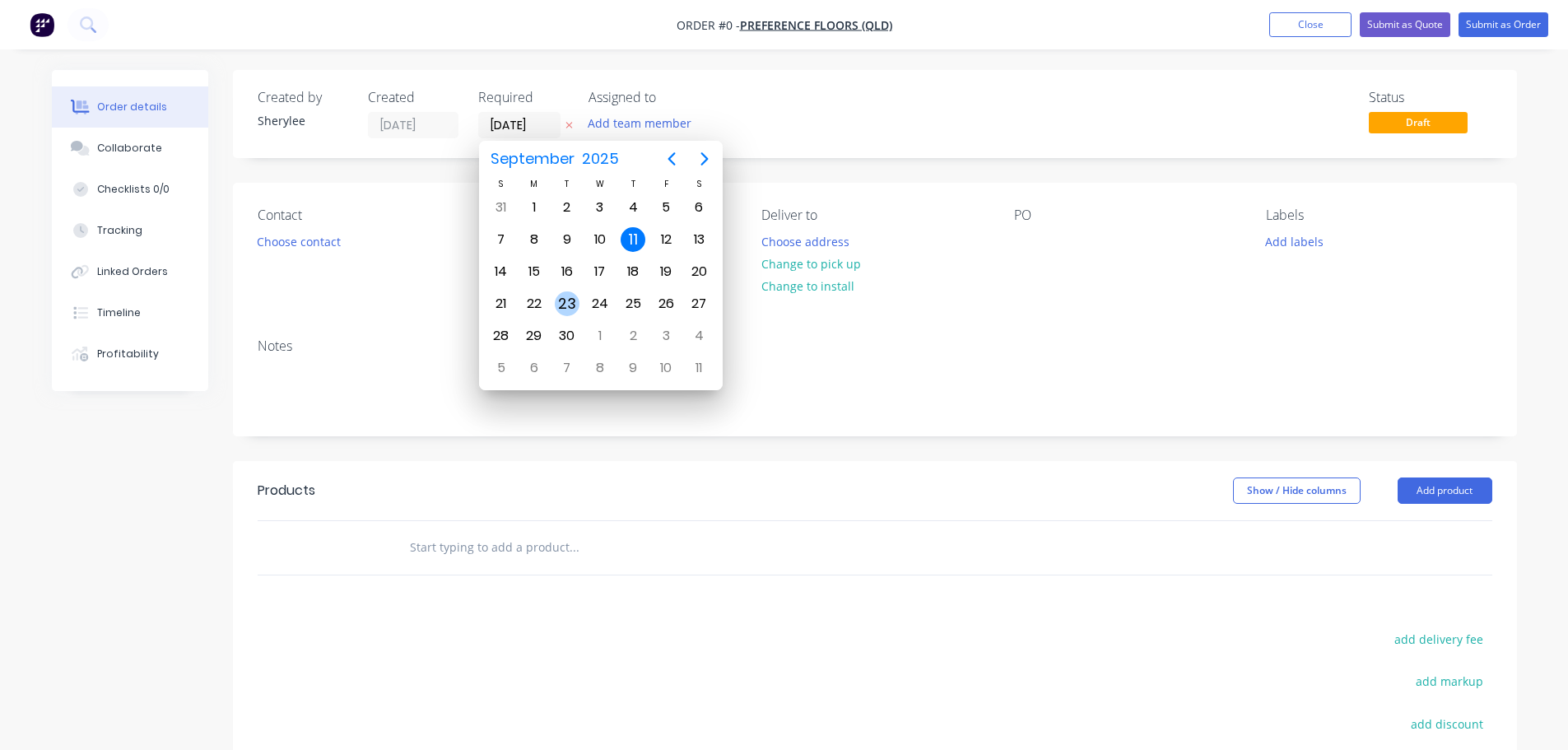
click at [565, 300] on div "23" at bounding box center [567, 304] width 25 height 25
type input "[DATE]"
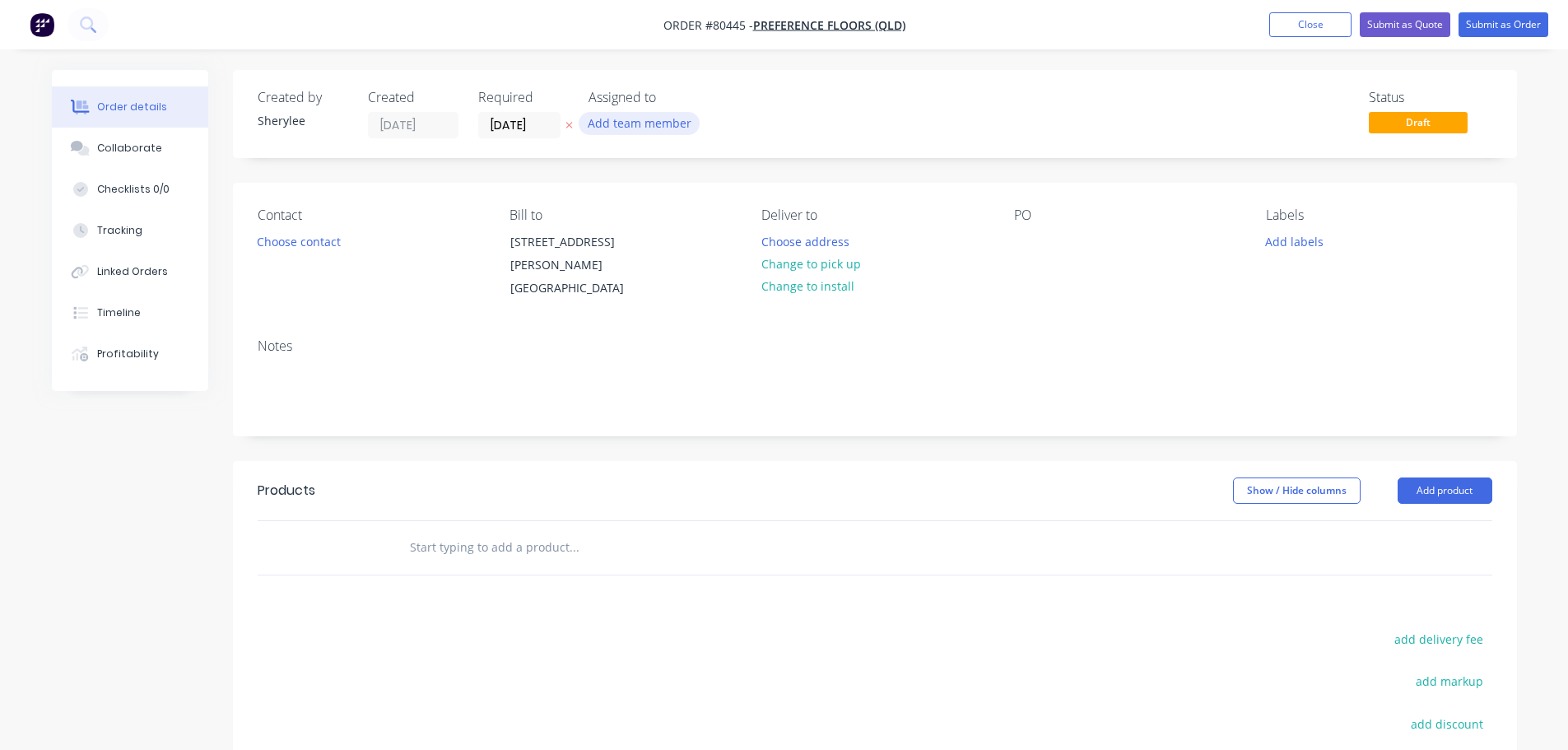
click at [628, 112] on button "Add team member" at bounding box center [639, 123] width 121 height 22
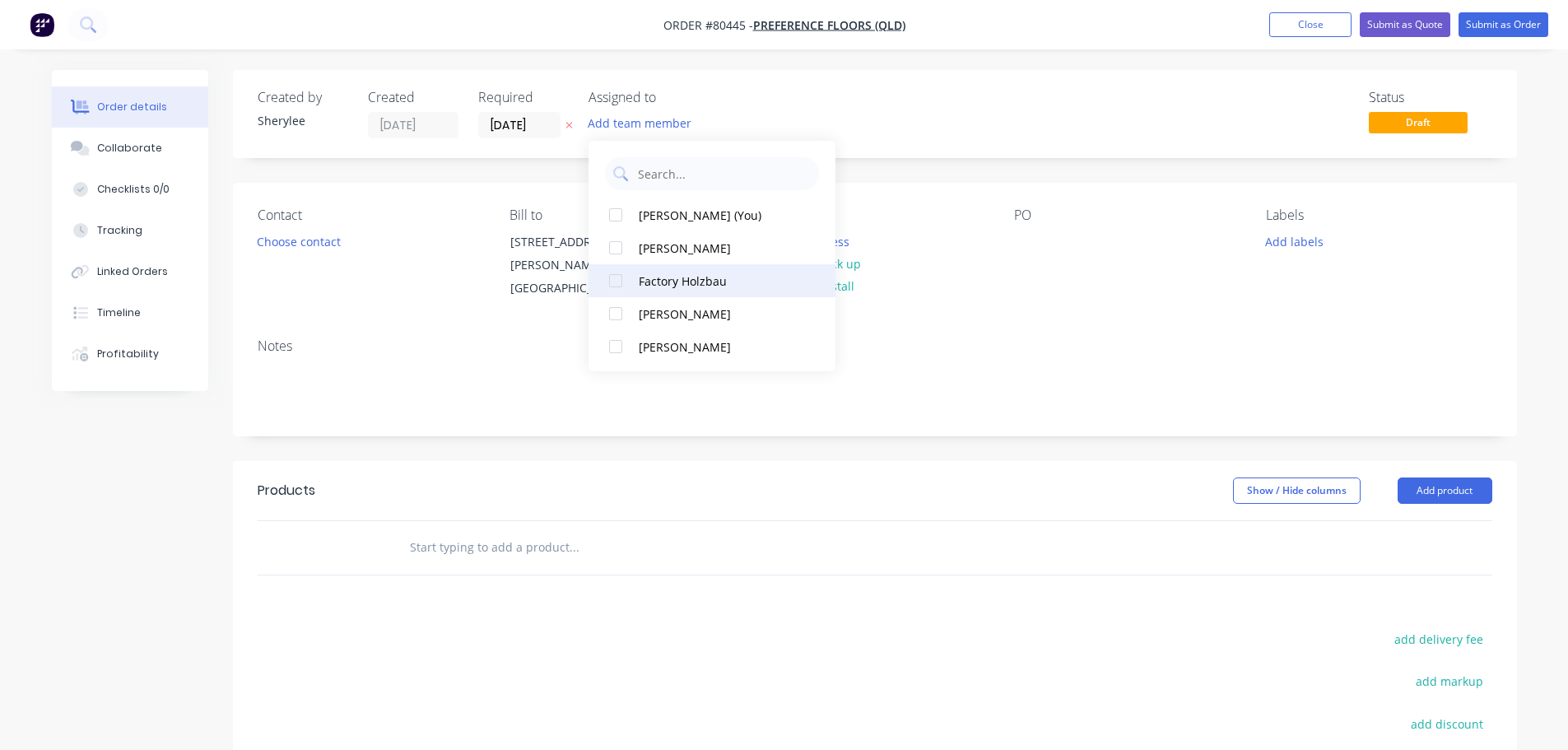
click at [615, 283] on div at bounding box center [615, 280] width 33 height 33
click at [300, 242] on button "Choose contact" at bounding box center [298, 241] width 101 height 22
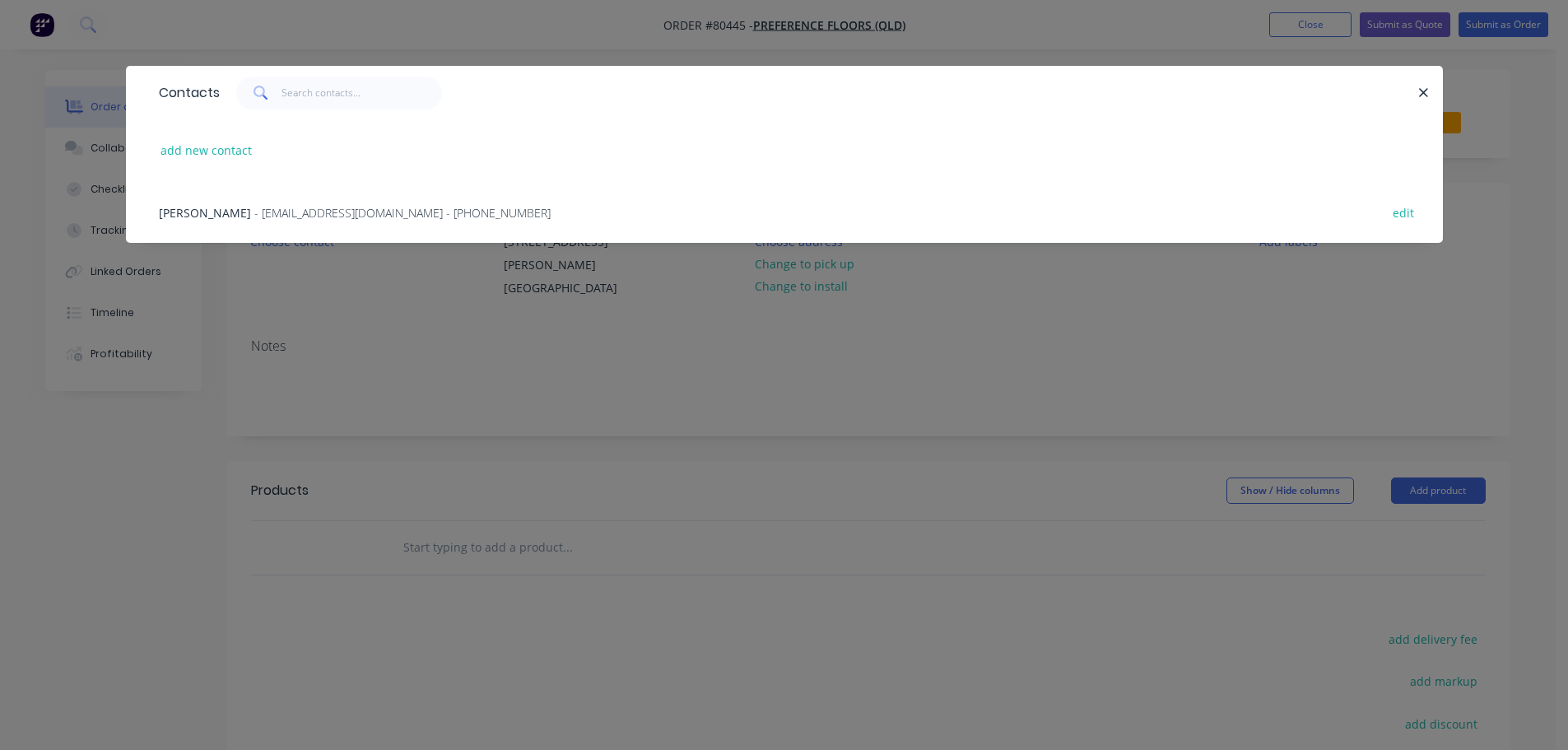
click at [286, 200] on div "[PERSON_NAME] - [EMAIL_ADDRESS][DOMAIN_NAME] - [PHONE_NUMBER] edit" at bounding box center [784, 212] width 1268 height 61
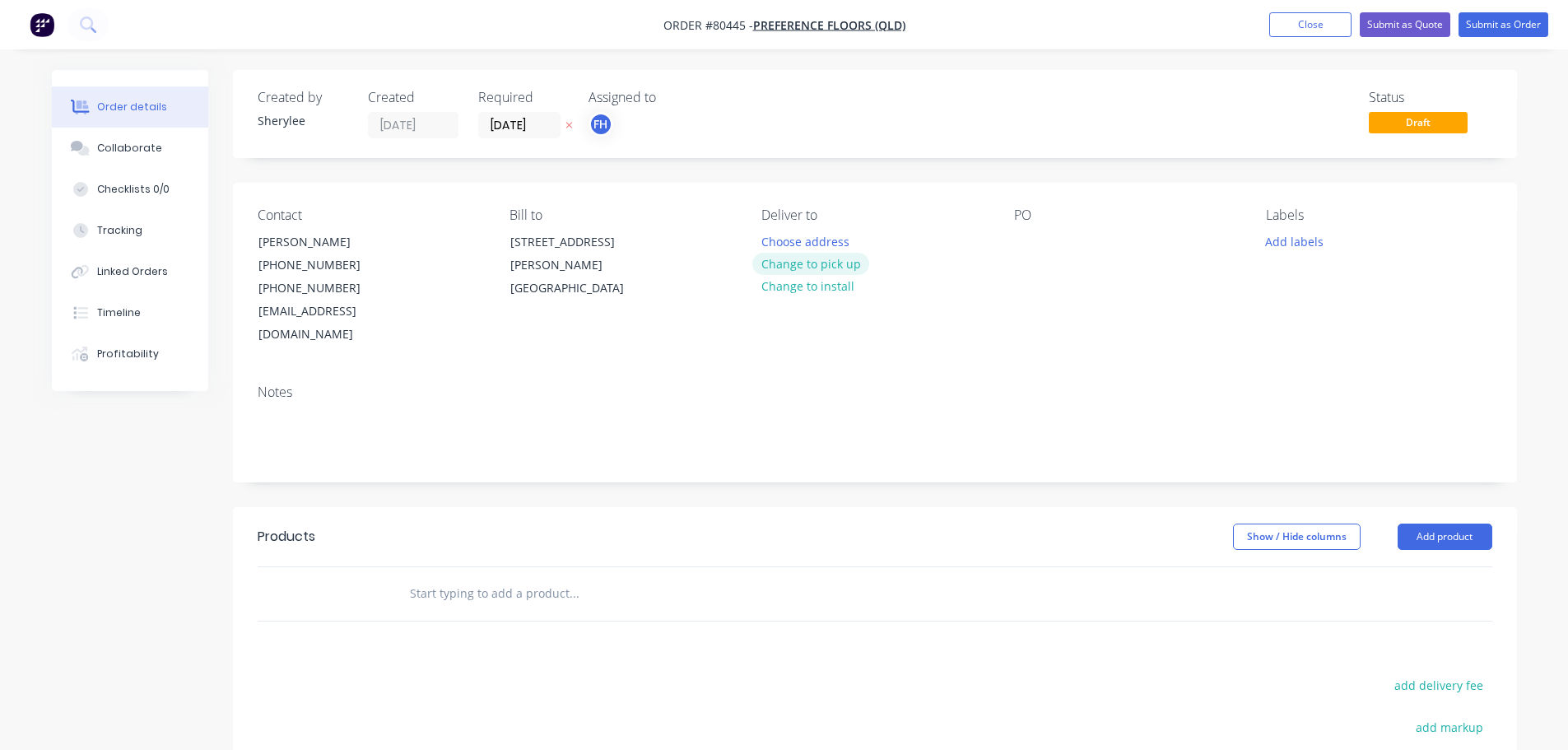
click at [813, 270] on button "Change to pick up" at bounding box center [810, 264] width 117 height 22
click at [1048, 241] on div "PO" at bounding box center [1127, 277] width 226 height 139
click at [1031, 243] on div at bounding box center [1027, 242] width 26 height 24
click at [1291, 237] on button "Add labels" at bounding box center [1294, 241] width 75 height 22
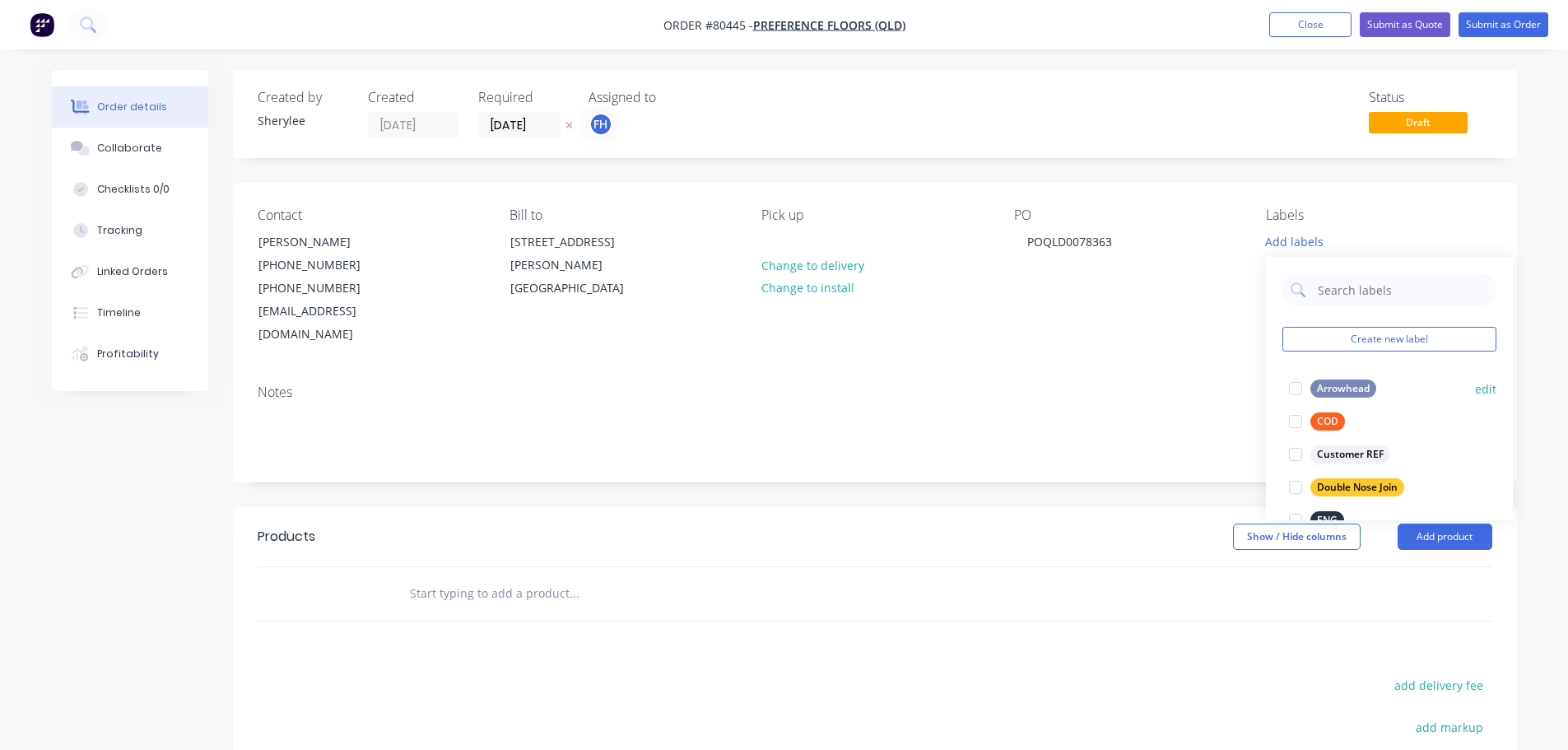
scroll to position [83, 0]
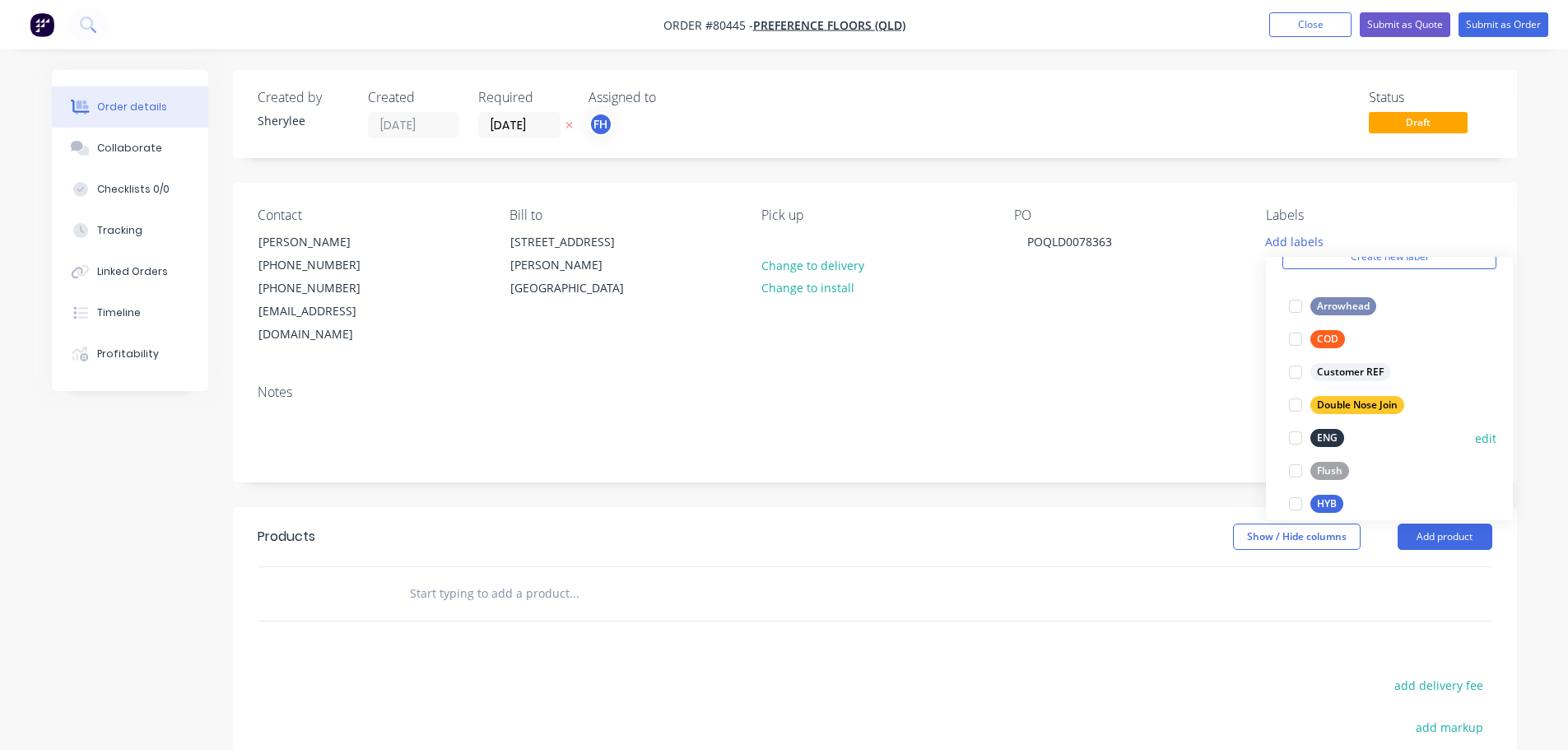
click at [1298, 435] on div at bounding box center [1295, 437] width 33 height 33
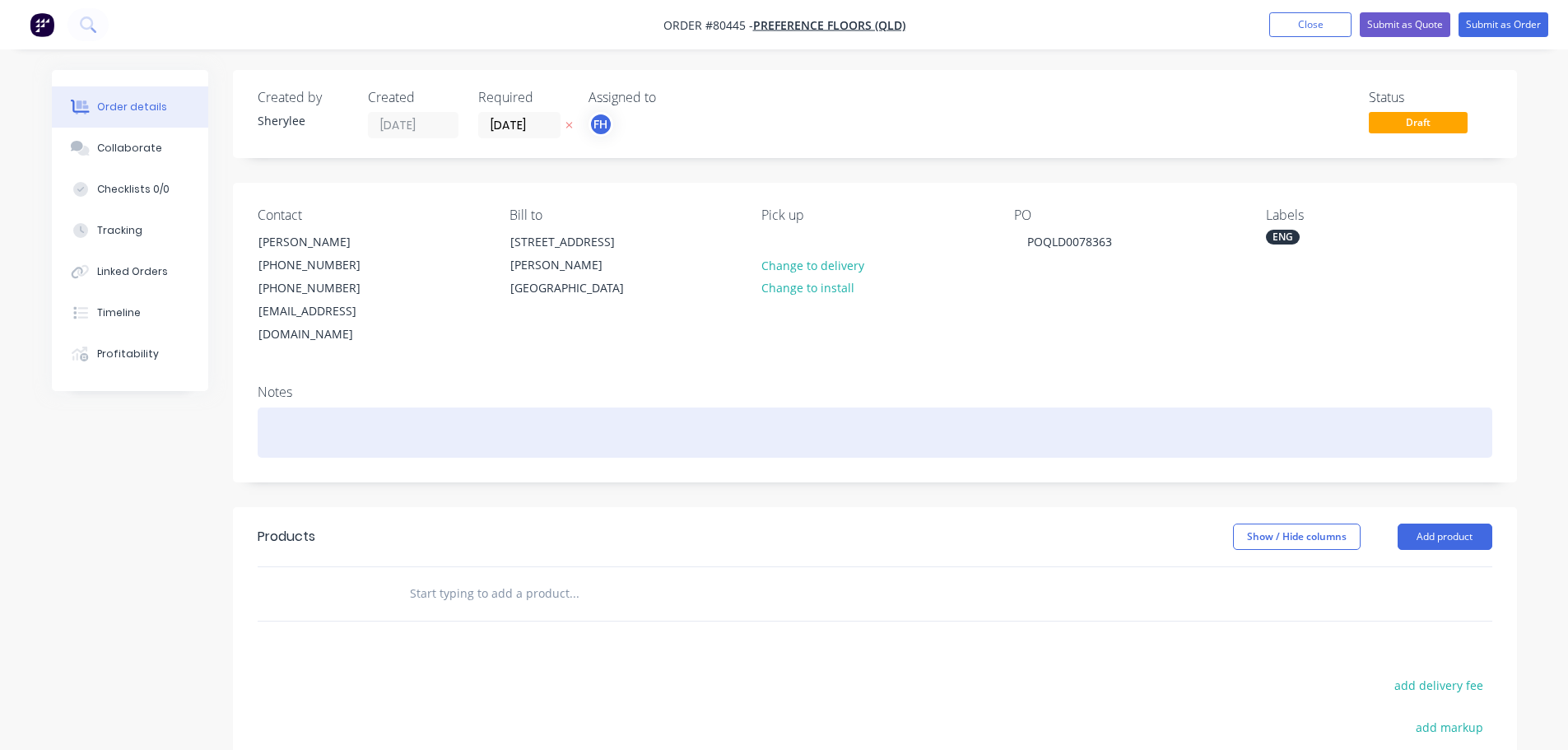
click at [498, 417] on div at bounding box center [875, 432] width 1234 height 50
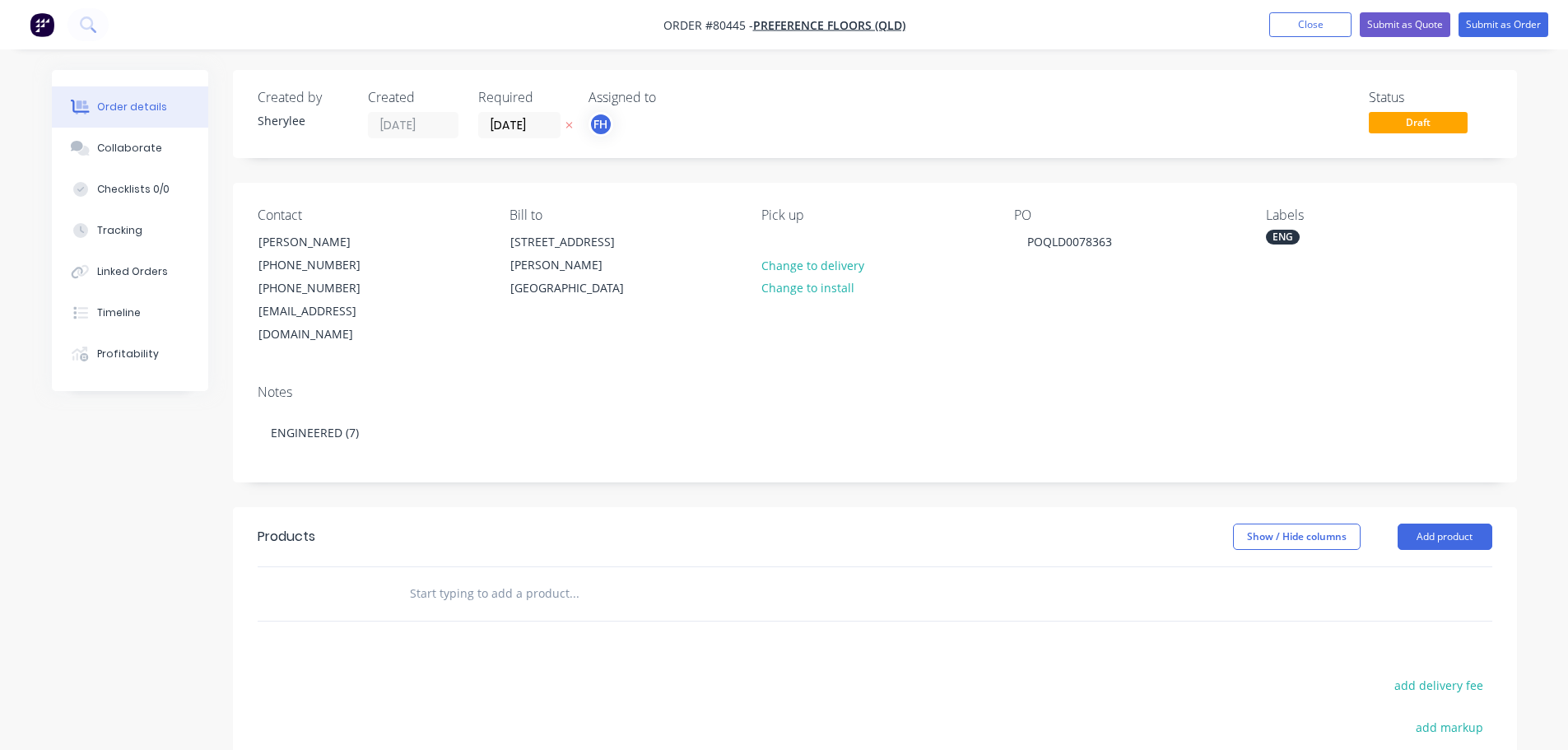
click at [493, 577] on input "text" at bounding box center [573, 593] width 329 height 33
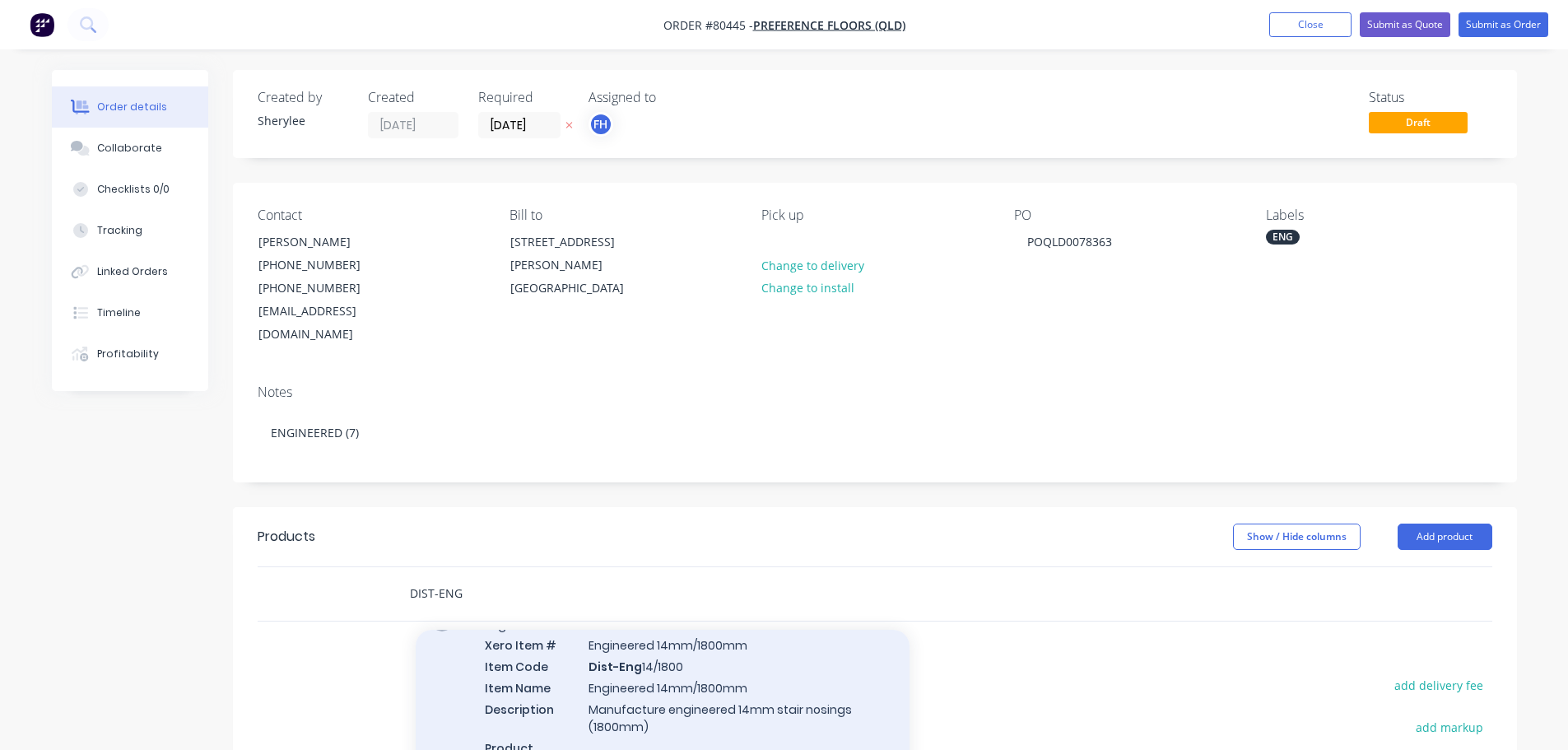
type input "DIST-ENG"
click at [742, 657] on div "Engineered Xero Item # Engineered 14mm/1800mm Item Code Dist-Eng 14/1800 Item N…" at bounding box center [662, 696] width 494 height 192
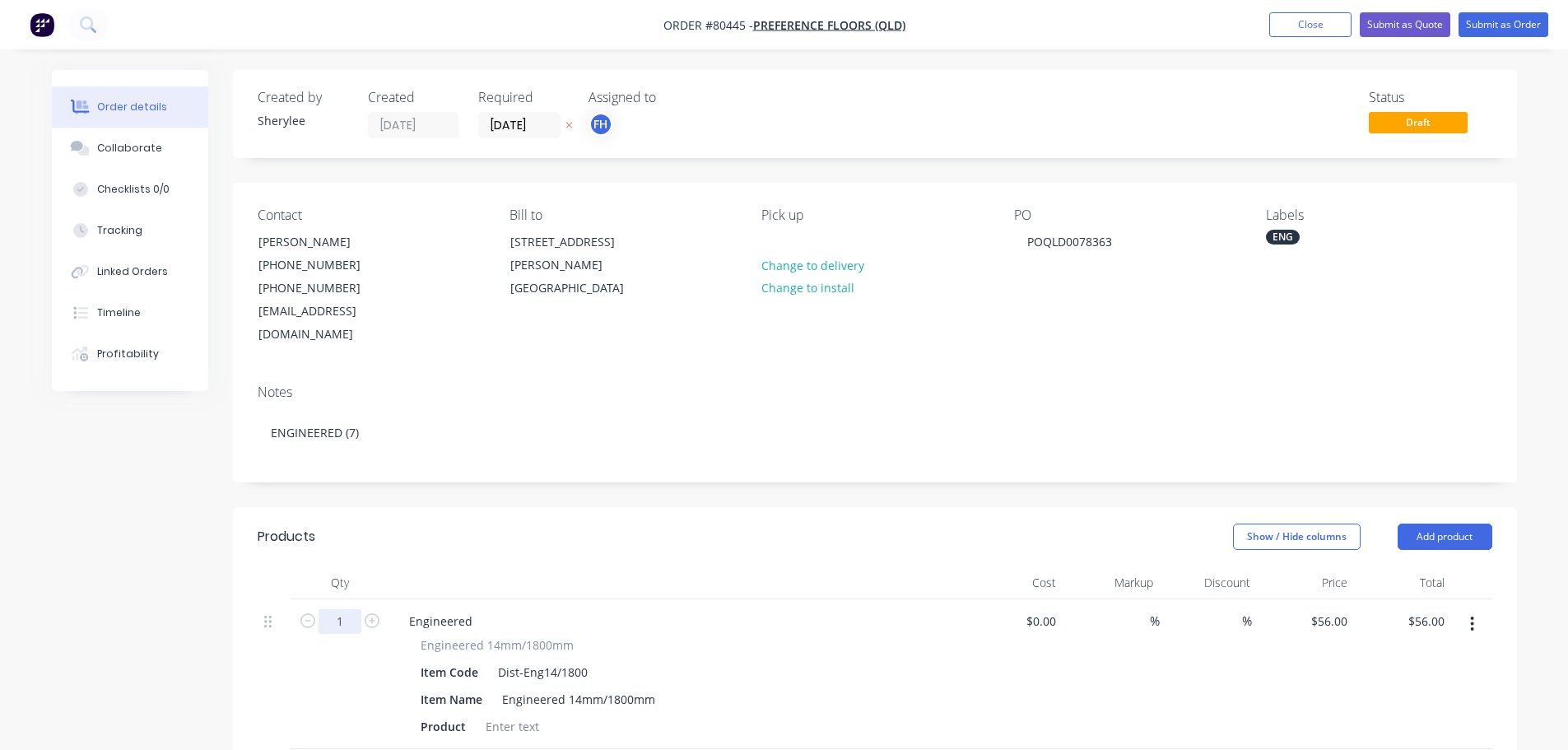
click at [342, 609] on input "1" at bounding box center [340, 621] width 43 height 25
type input "7"
type input "$392.00"
click at [518, 715] on div at bounding box center [512, 727] width 67 height 24
click at [516, 715] on div at bounding box center [512, 727] width 67 height 24
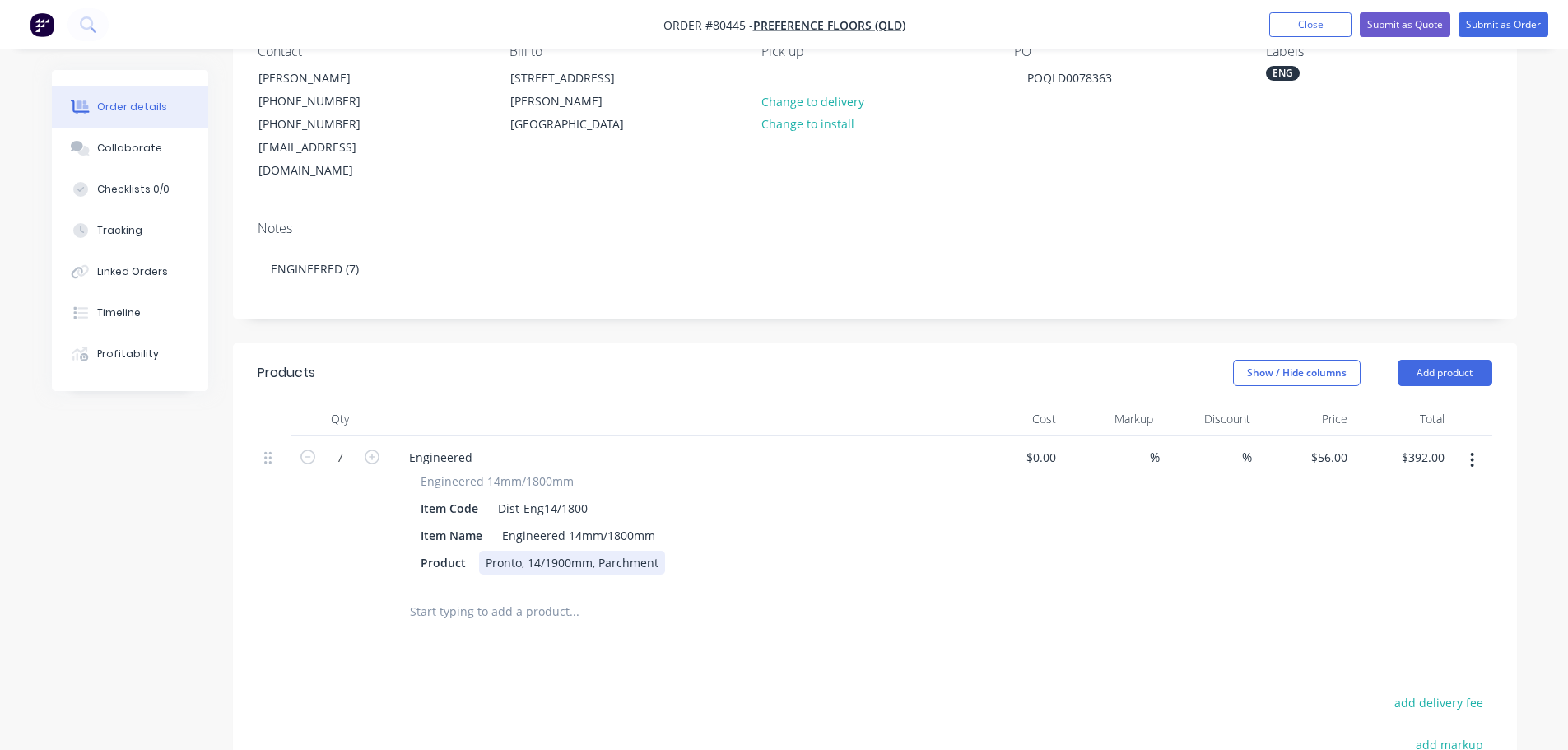
scroll to position [164, 0]
click at [469, 594] on input "text" at bounding box center [573, 610] width 329 height 33
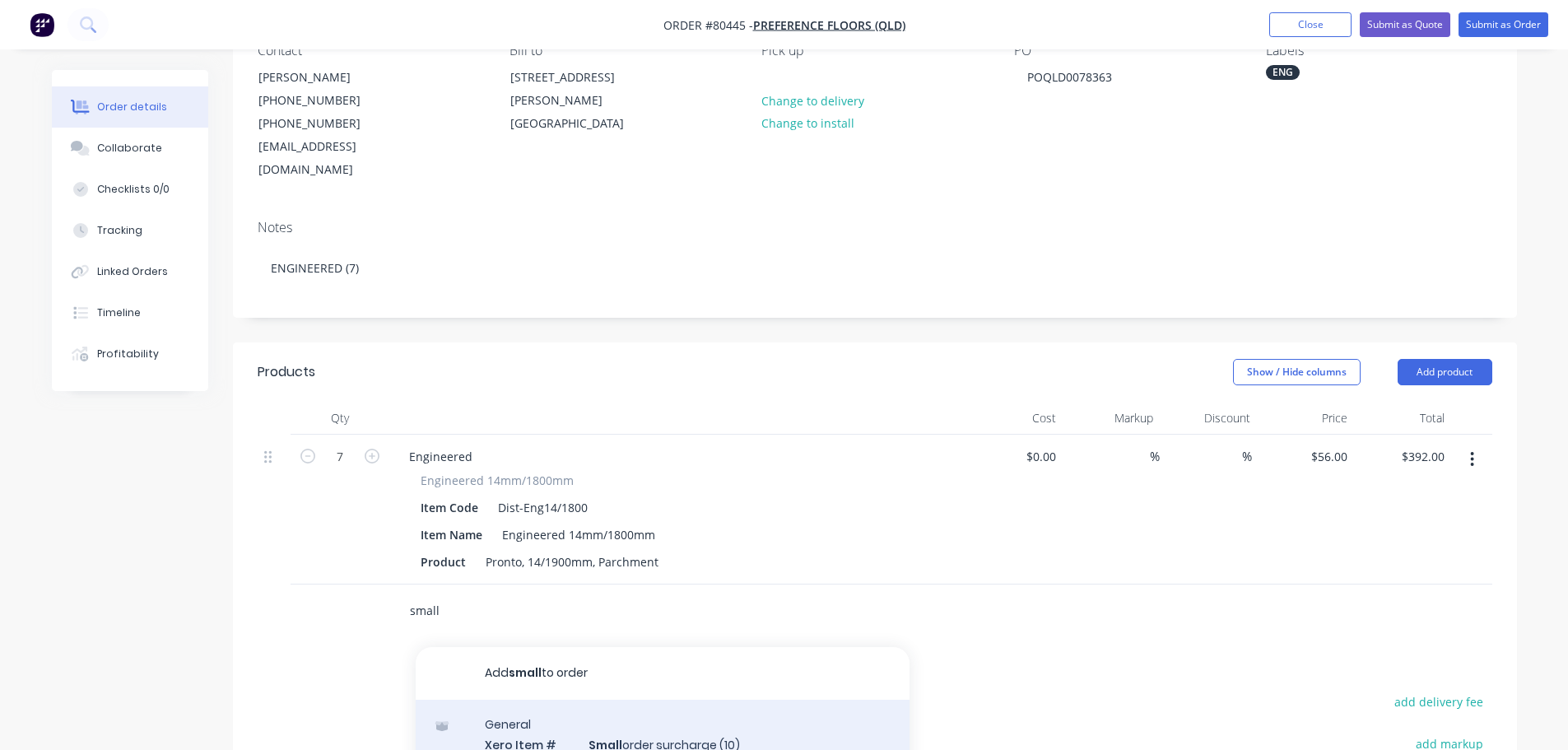
type input "small"
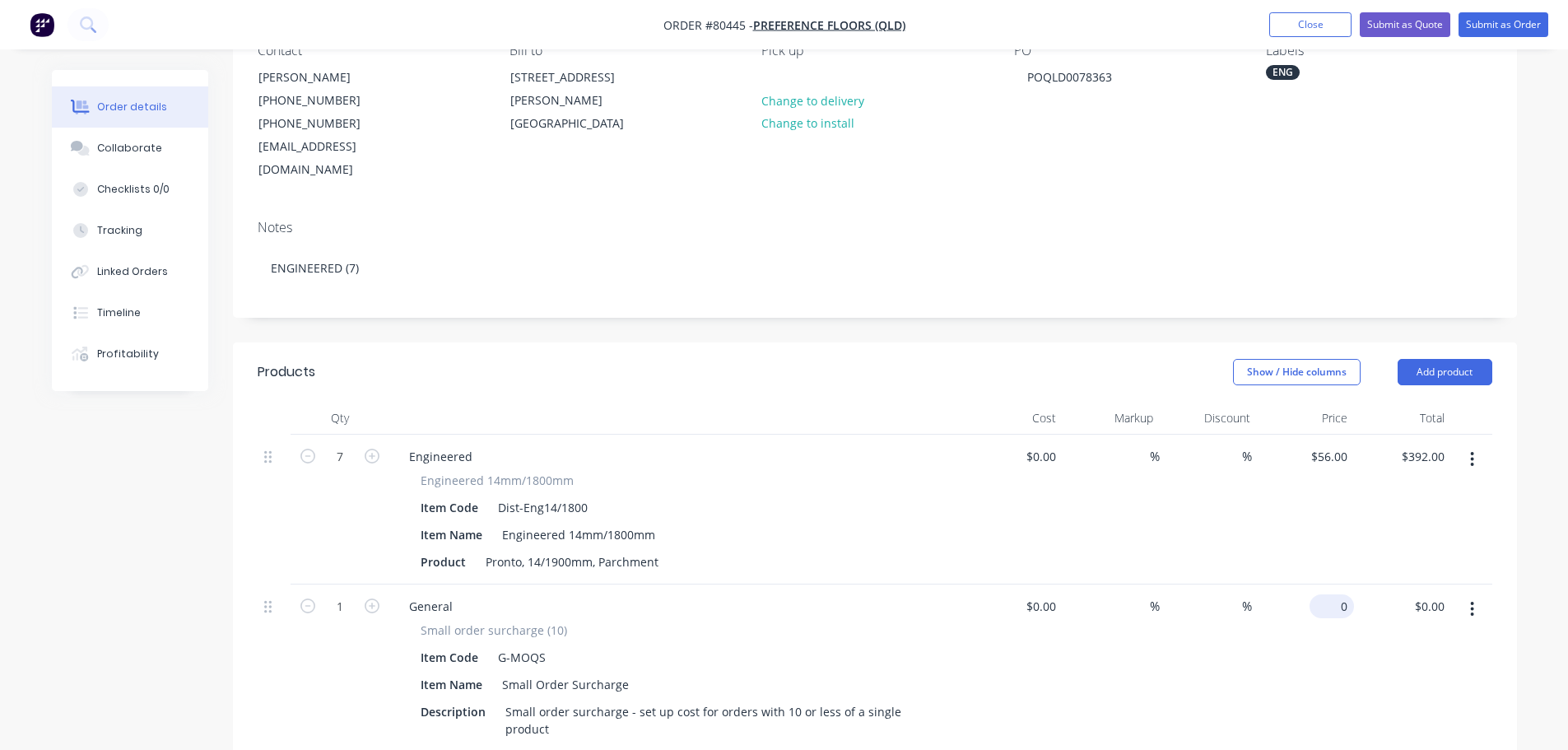
click at [1321, 585] on div "0 $0.00" at bounding box center [1305, 681] width 98 height 194
type input "$48.00"
click at [770, 550] on div "Product Pronto, 14/1900mm, Parchment" at bounding box center [674, 562] width 520 height 24
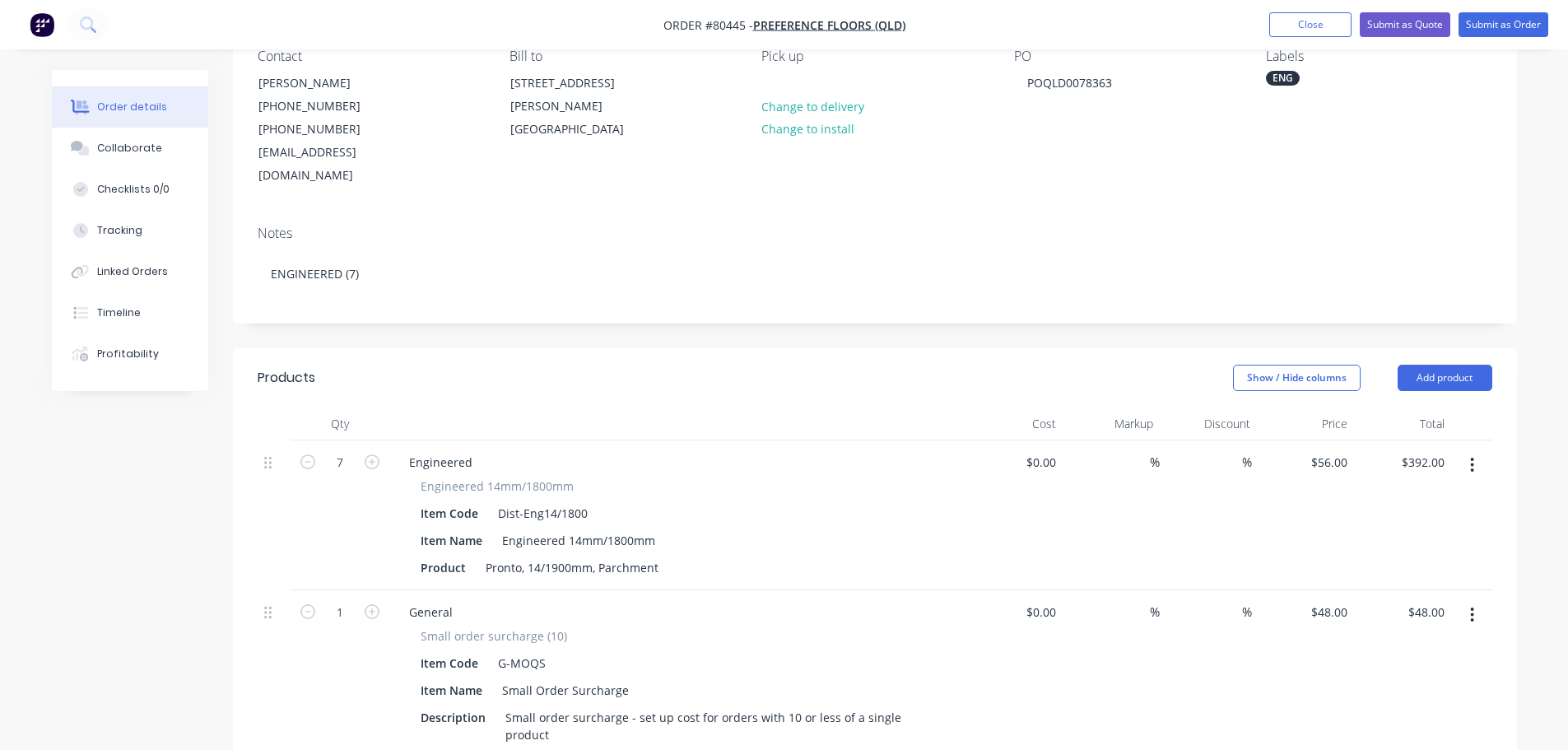
scroll to position [83, 0]
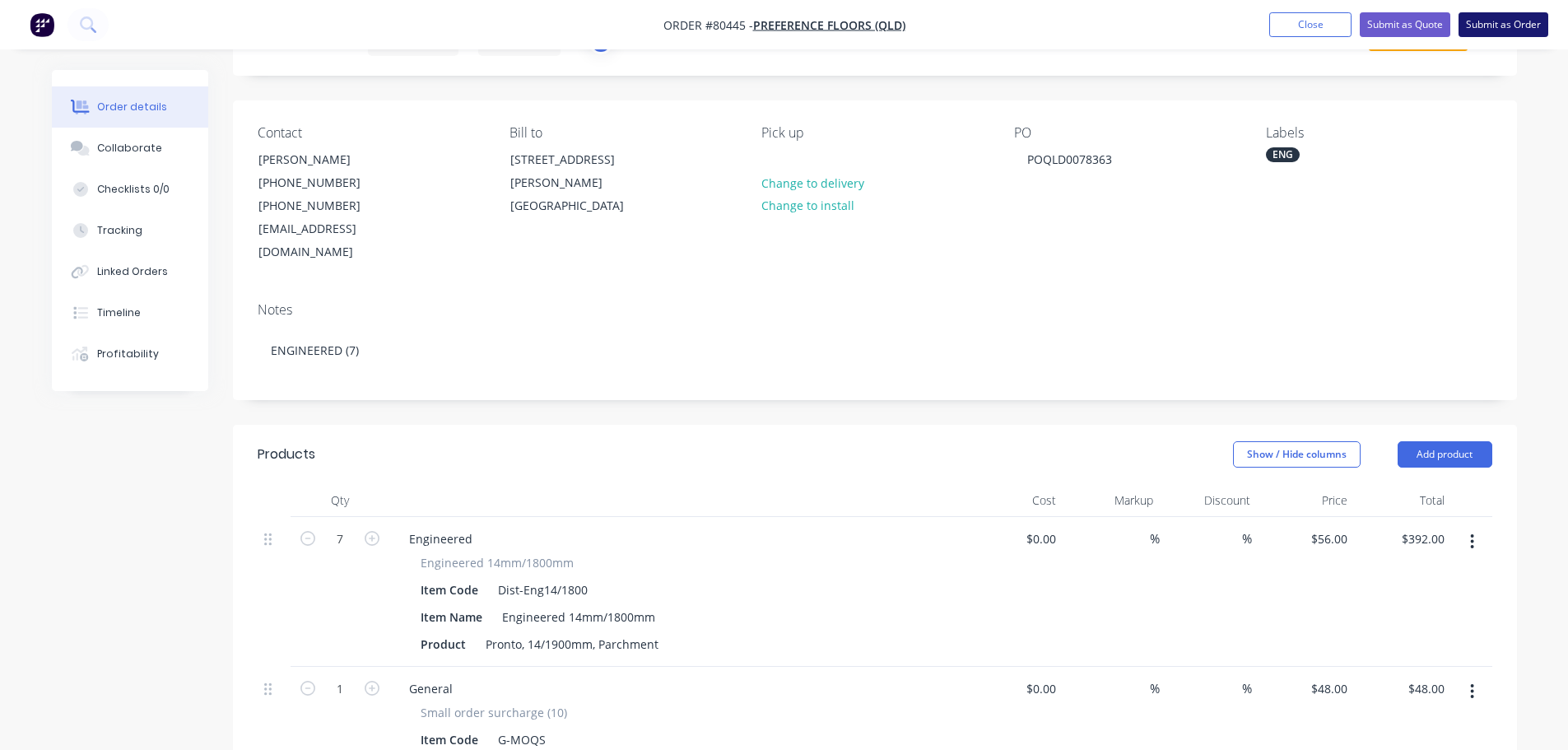
click at [1515, 25] on button "Submit as Order" at bounding box center [1503, 24] width 90 height 25
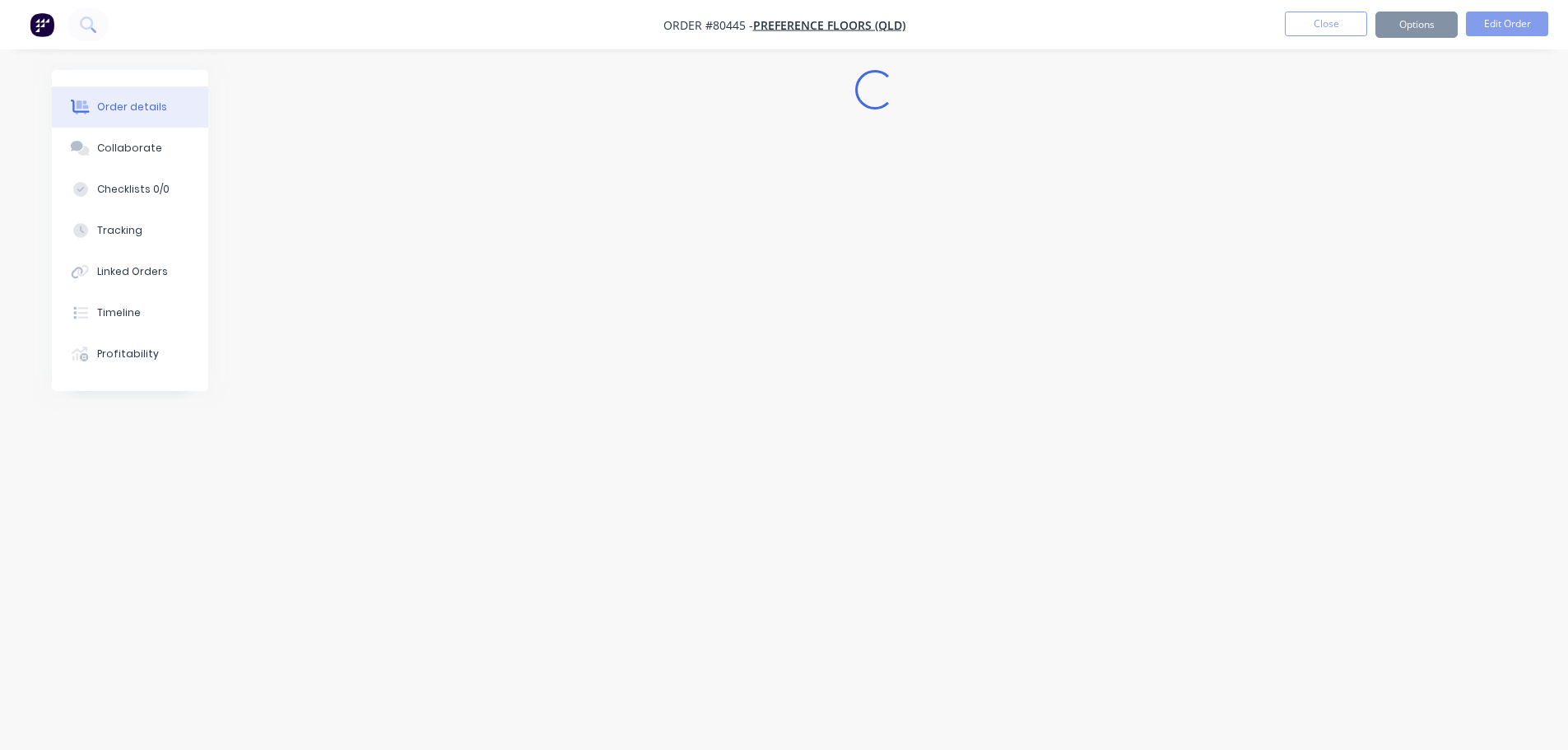
scroll to position [0, 0]
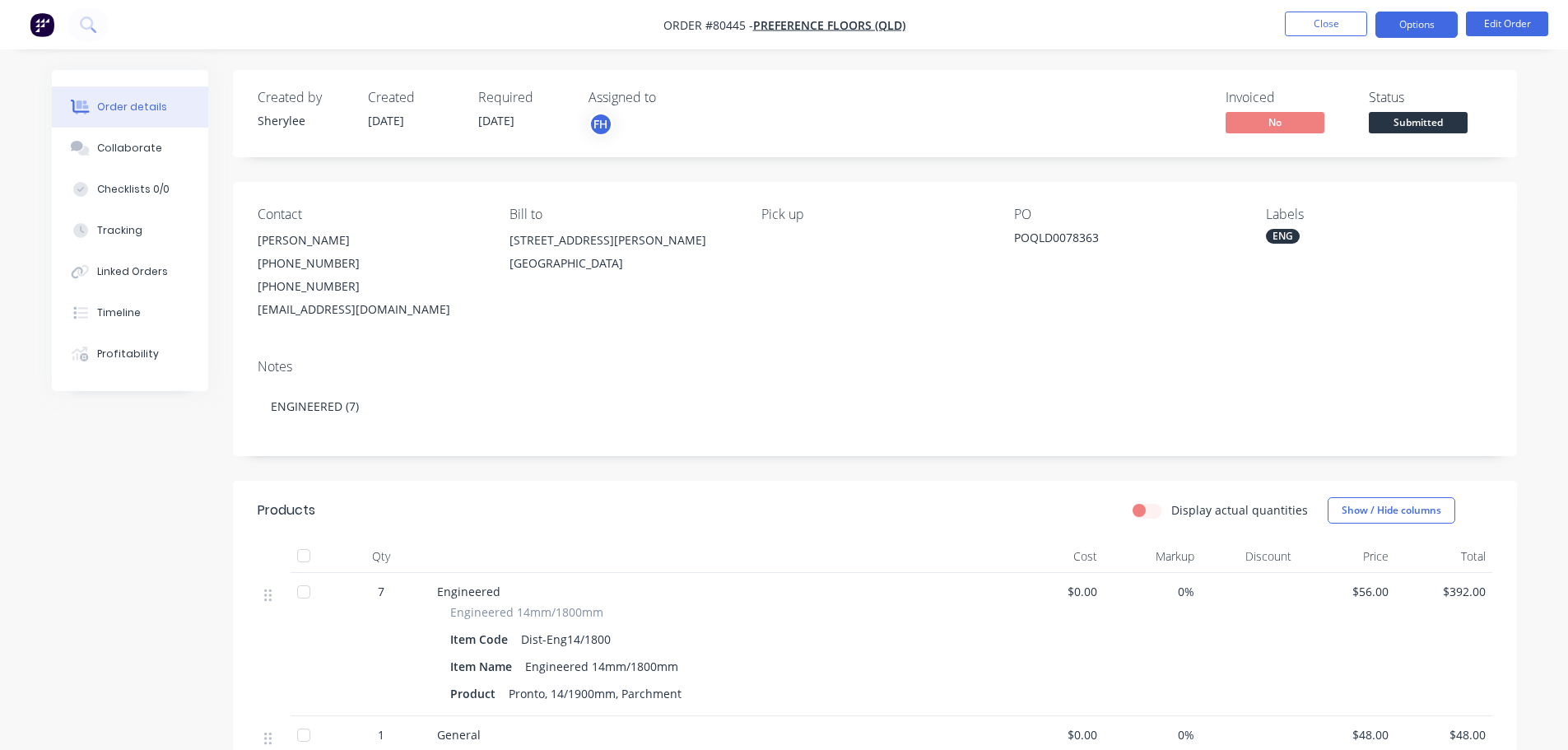
click at [1438, 35] on button "Options" at bounding box center [1416, 24] width 83 height 26
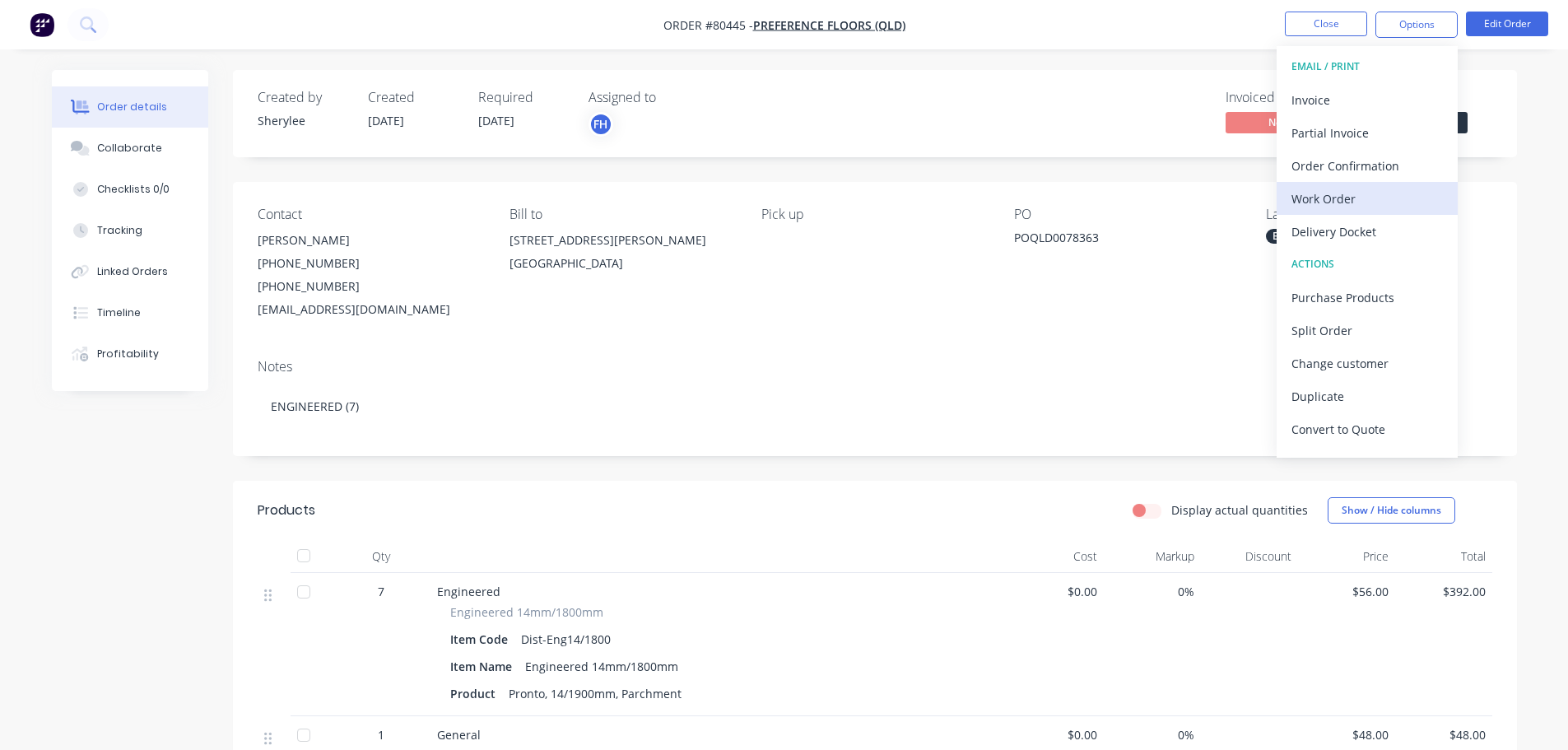
click at [1342, 194] on div "Work Order" at bounding box center [1367, 199] width 152 height 24
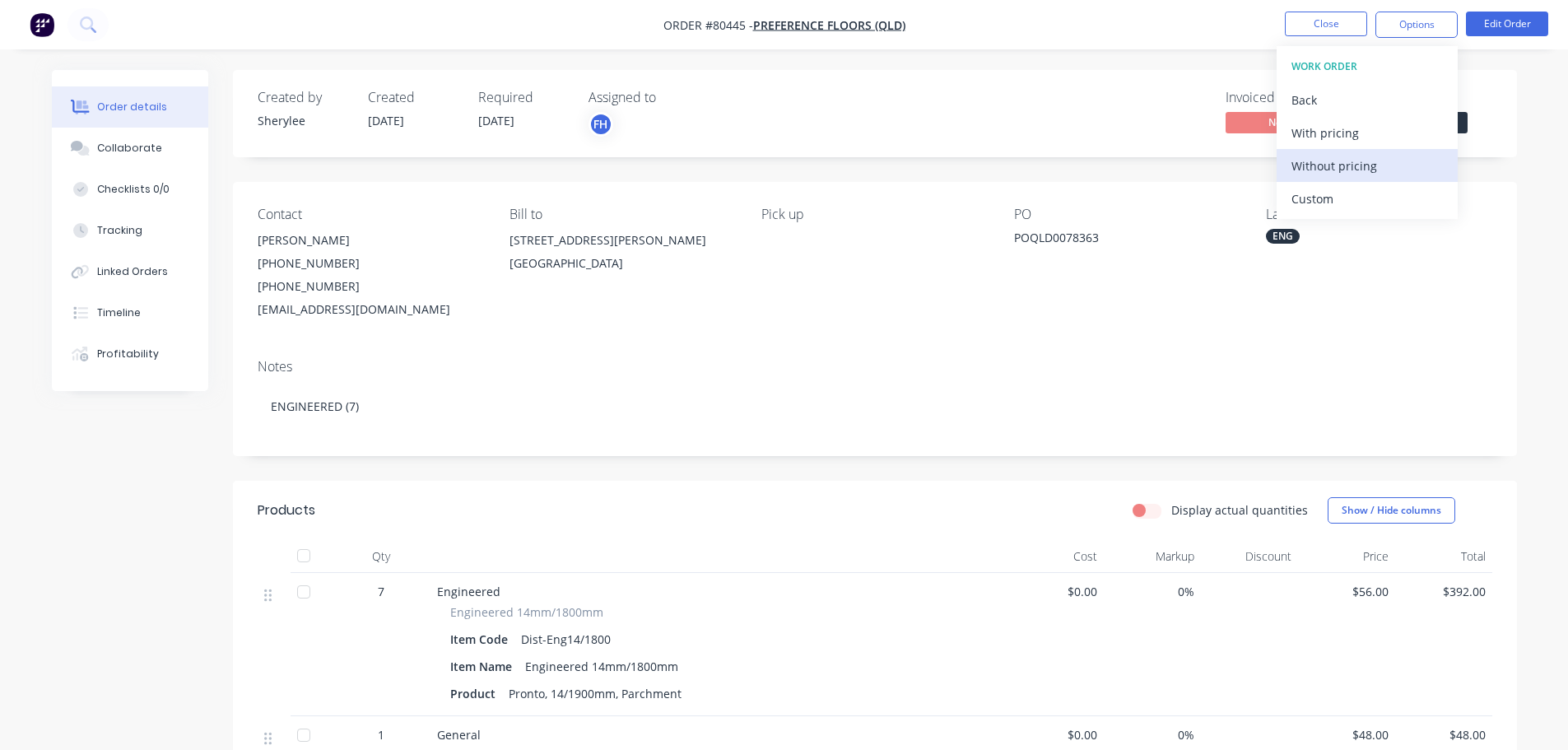
click at [1350, 162] on div "Without pricing" at bounding box center [1367, 166] width 152 height 24
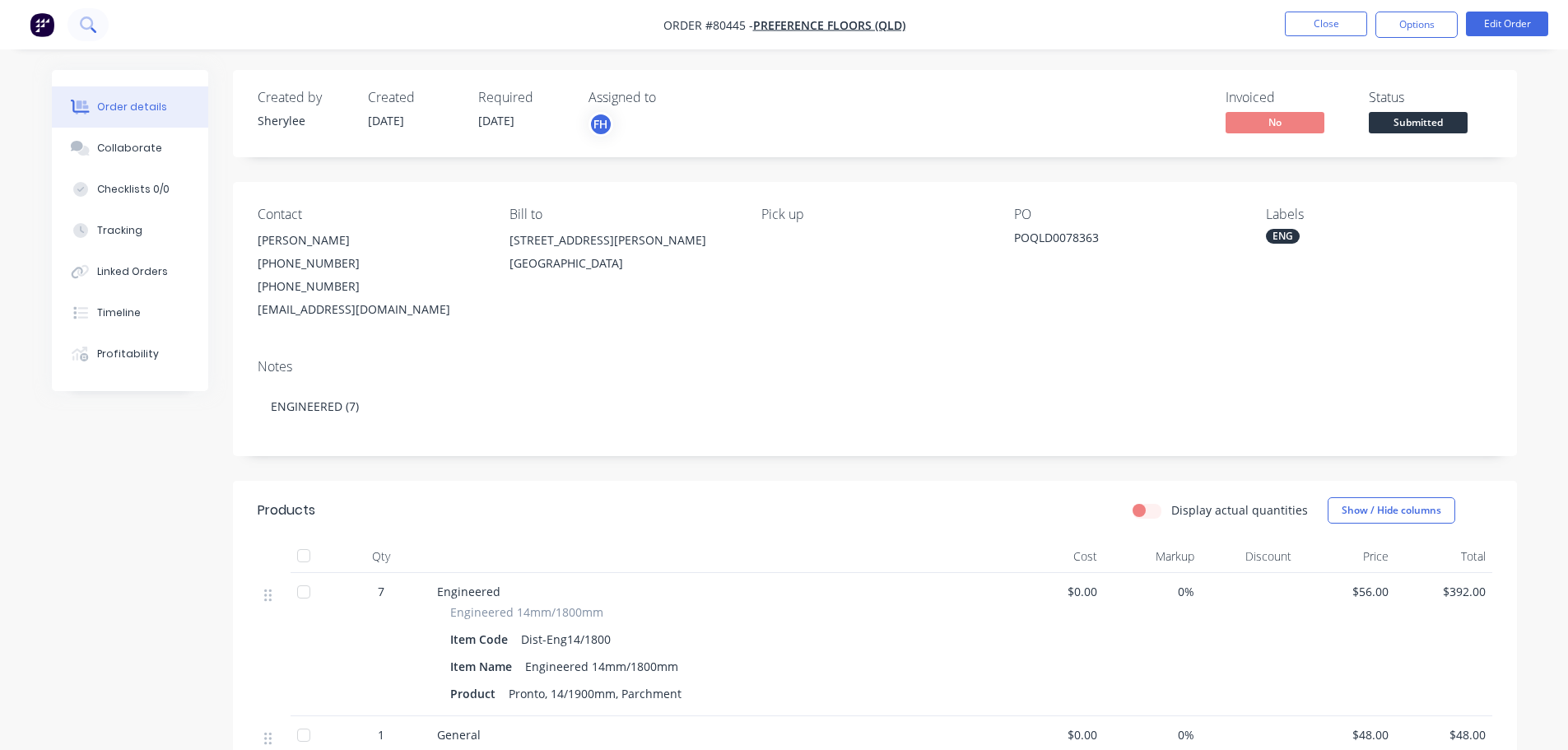
click at [81, 25] on icon at bounding box center [86, 23] width 13 height 13
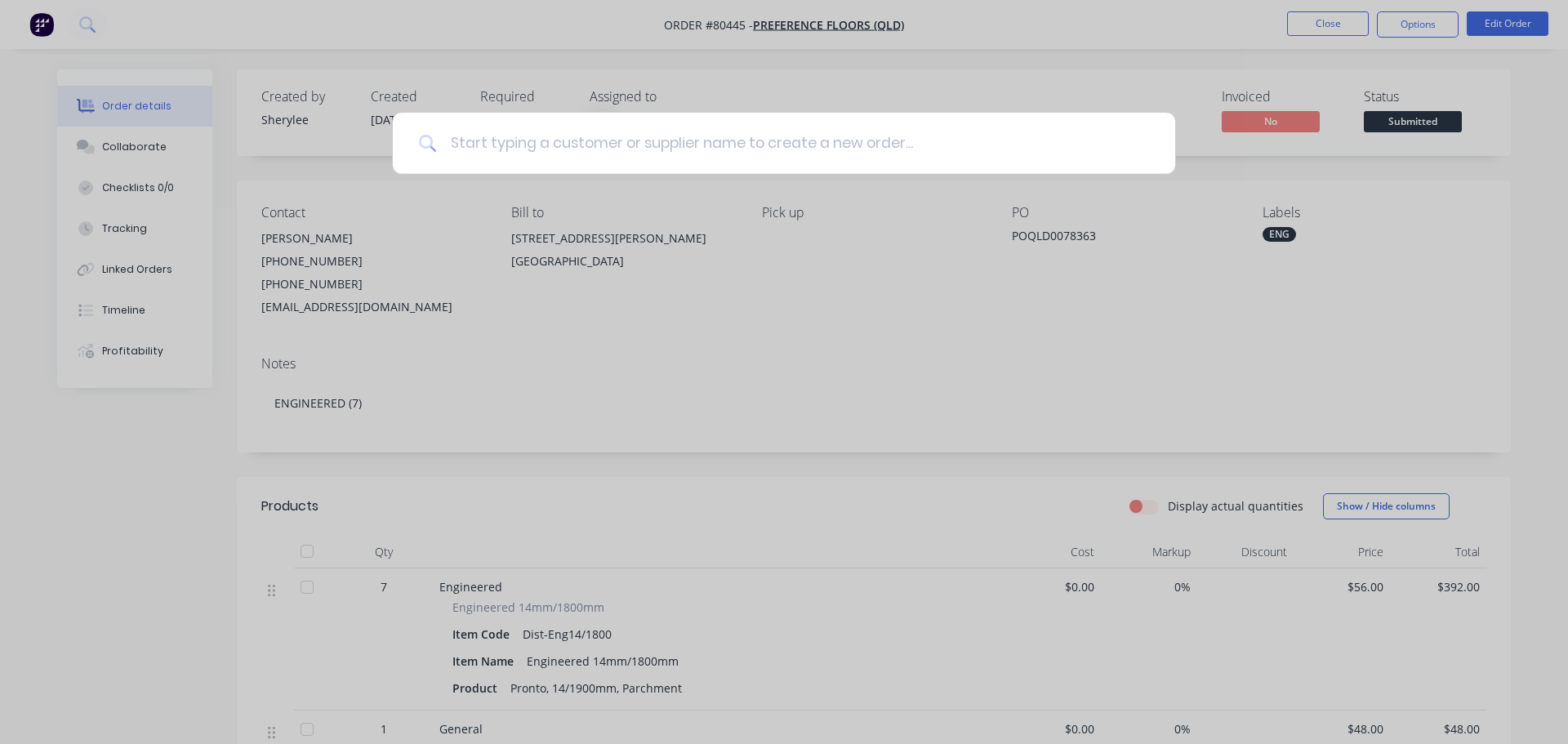
click at [576, 146] on input at bounding box center [793, 143] width 712 height 61
type input "80383"
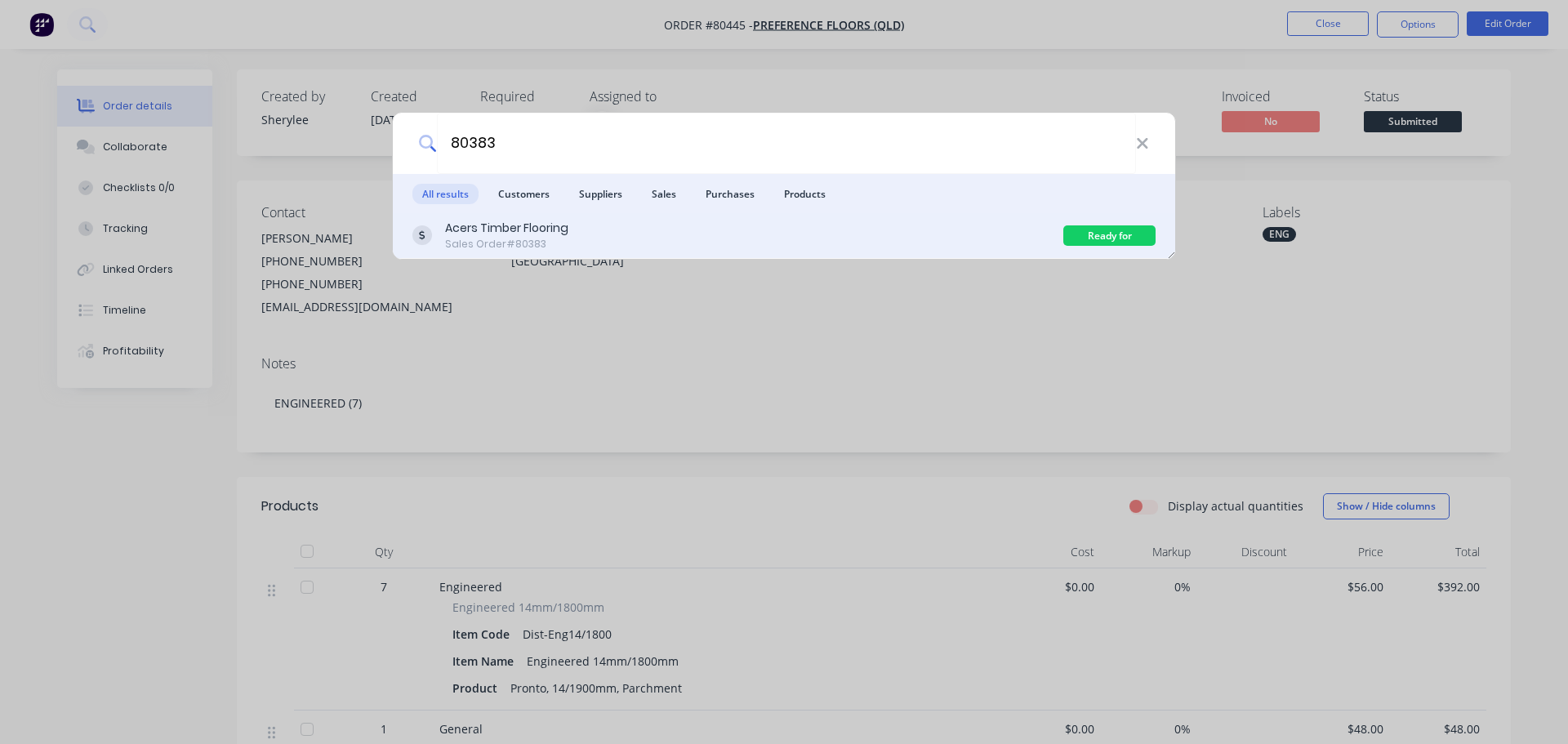
click at [610, 235] on div "Acers Timber Flooring Sales Order #80383" at bounding box center [738, 235] width 651 height 32
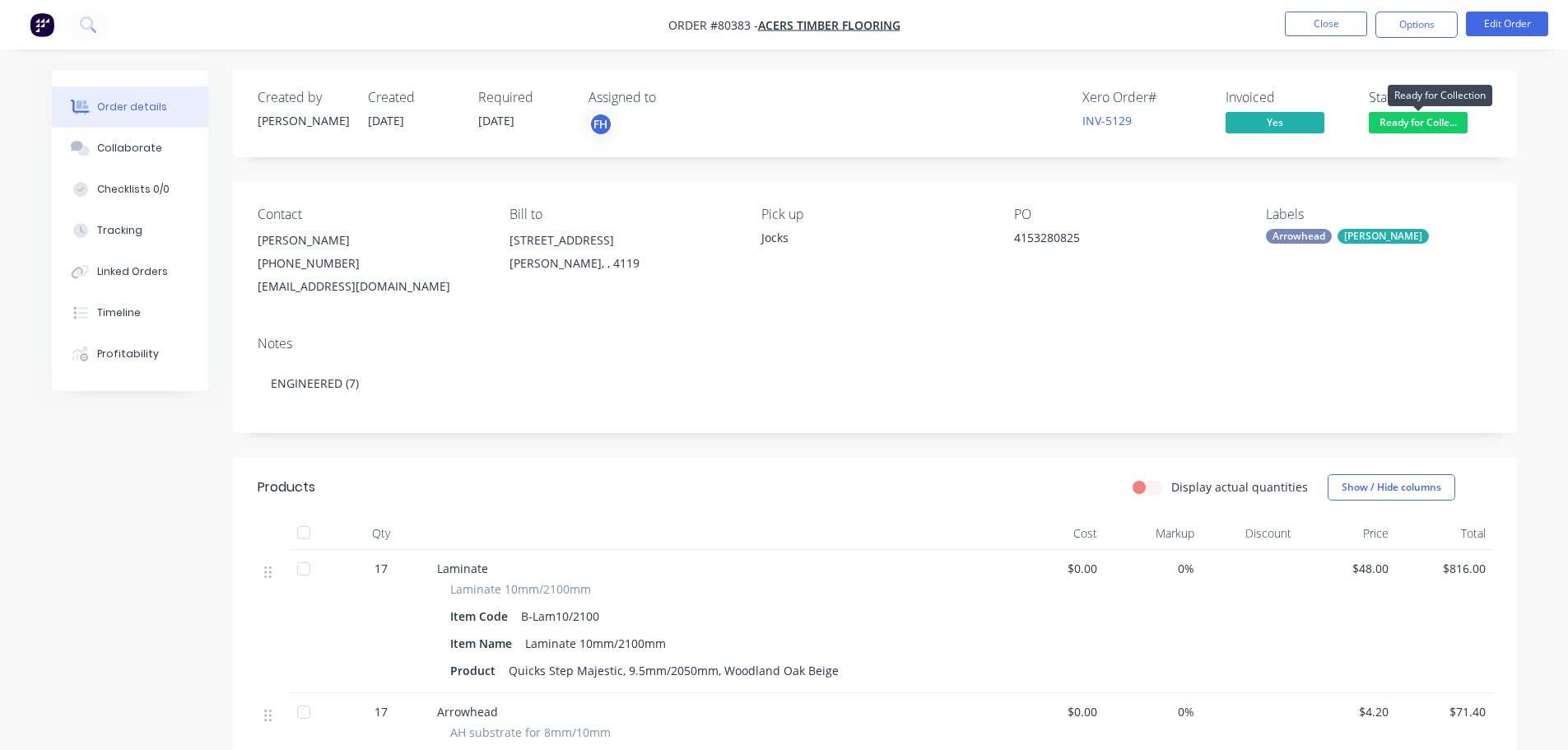
click at [1402, 124] on span "Ready for Colle..." at bounding box center [1418, 122] width 99 height 20
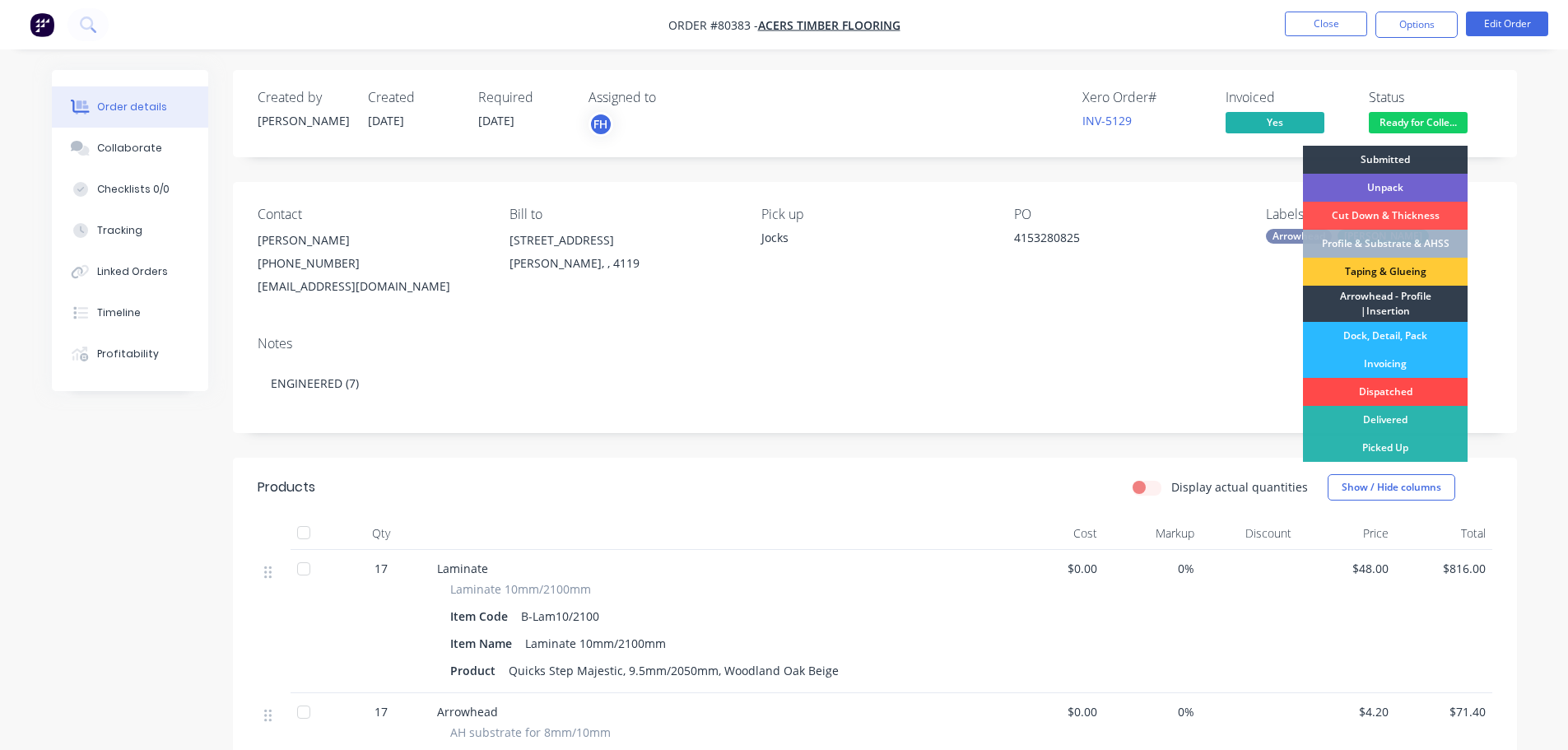
click at [1412, 392] on div "Dispatched" at bounding box center [1385, 392] width 165 height 28
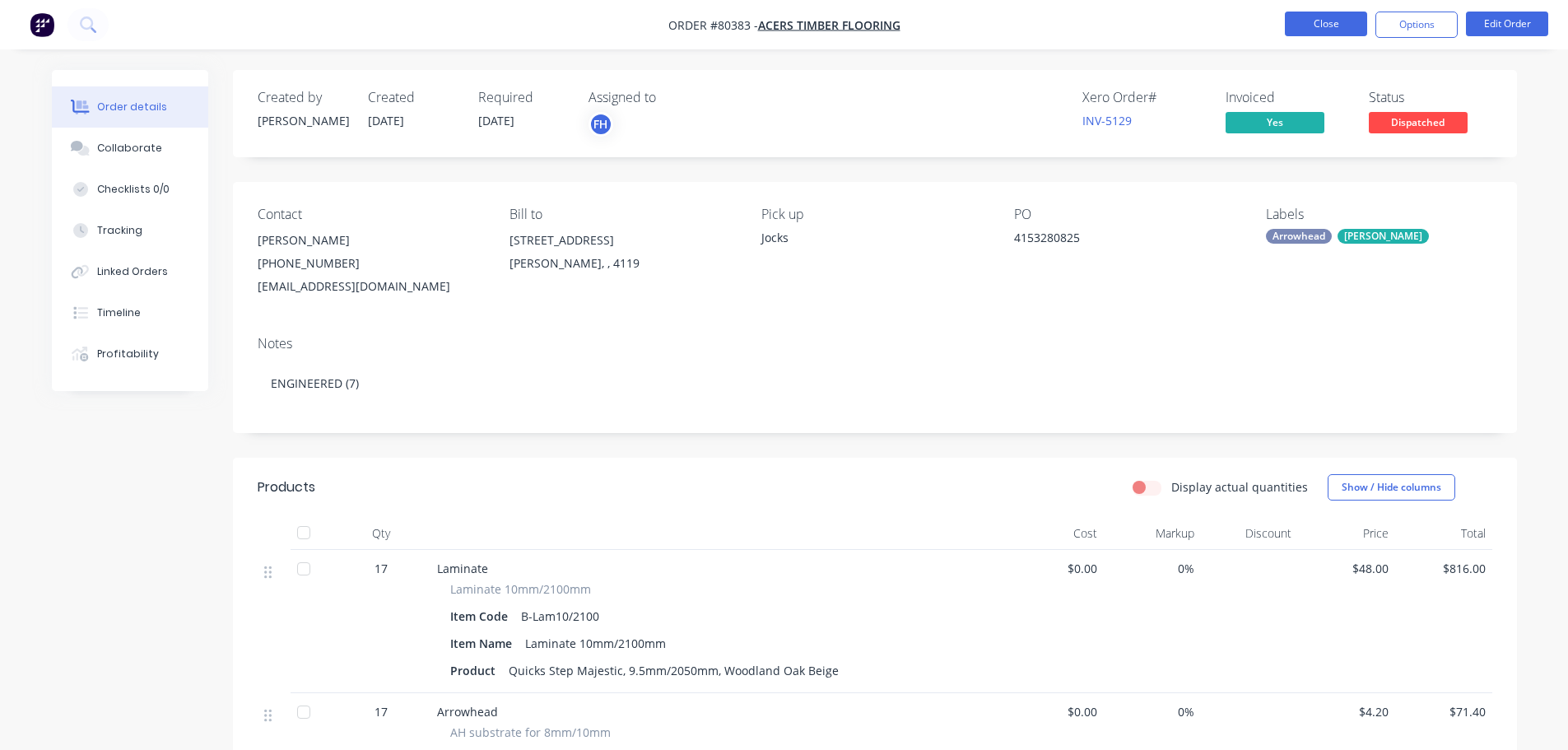
click at [1325, 26] on button "Close" at bounding box center [1325, 23] width 83 height 25
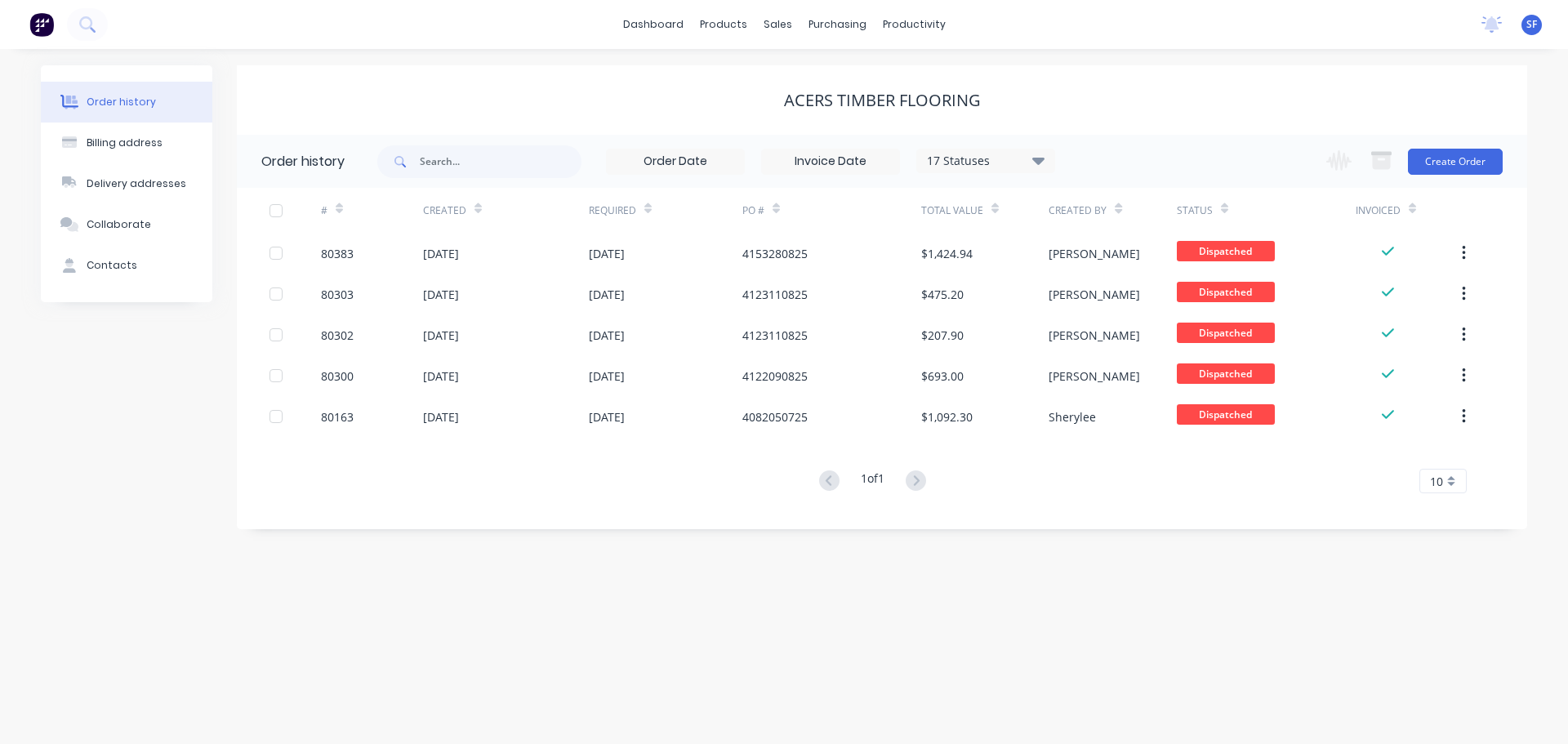
click at [207, 32] on div "dashboard products sales purchasing productivity dashboard products Product Cat…" at bounding box center [784, 24] width 1568 height 49
click at [82, 19] on icon at bounding box center [86, 23] width 13 height 13
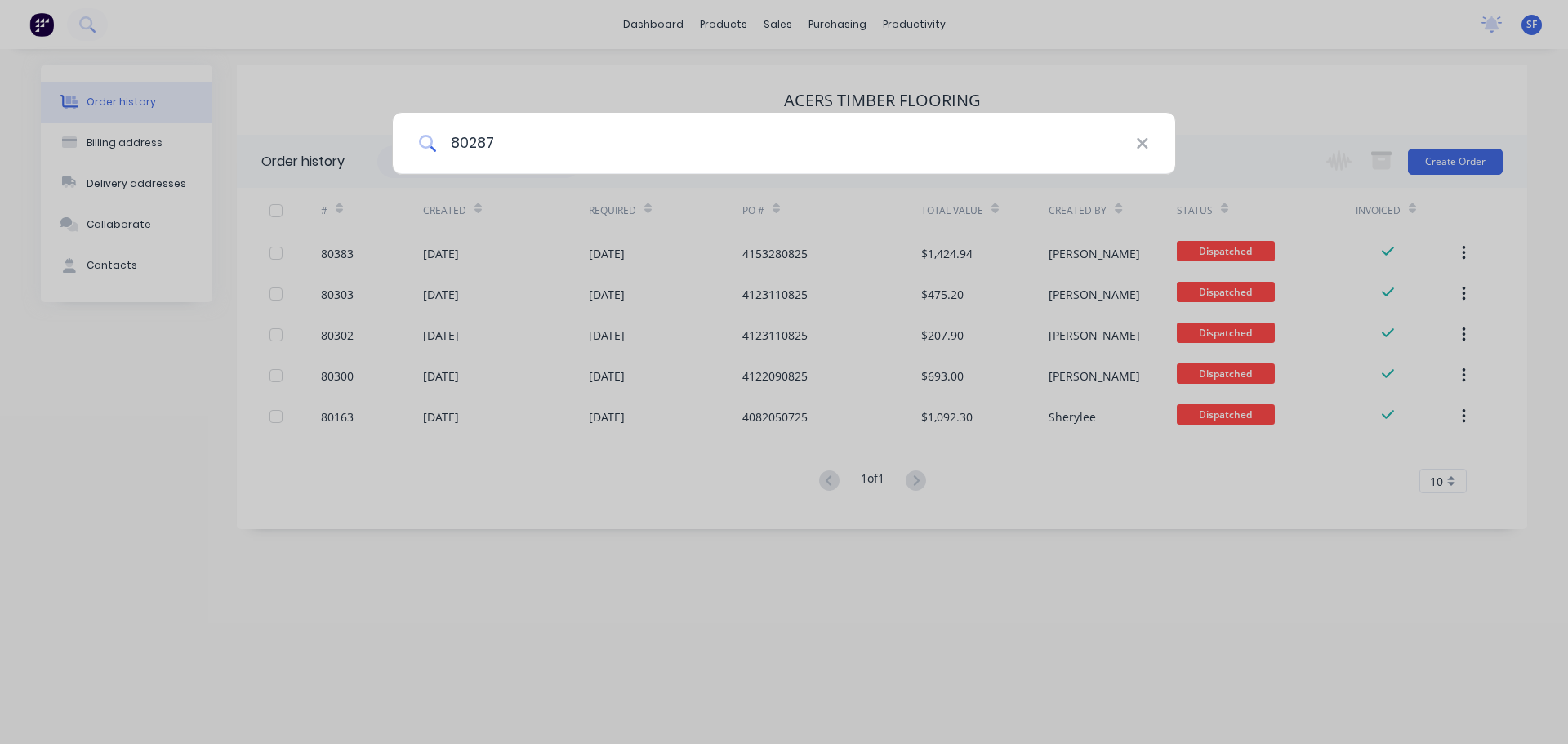
type input "80287"
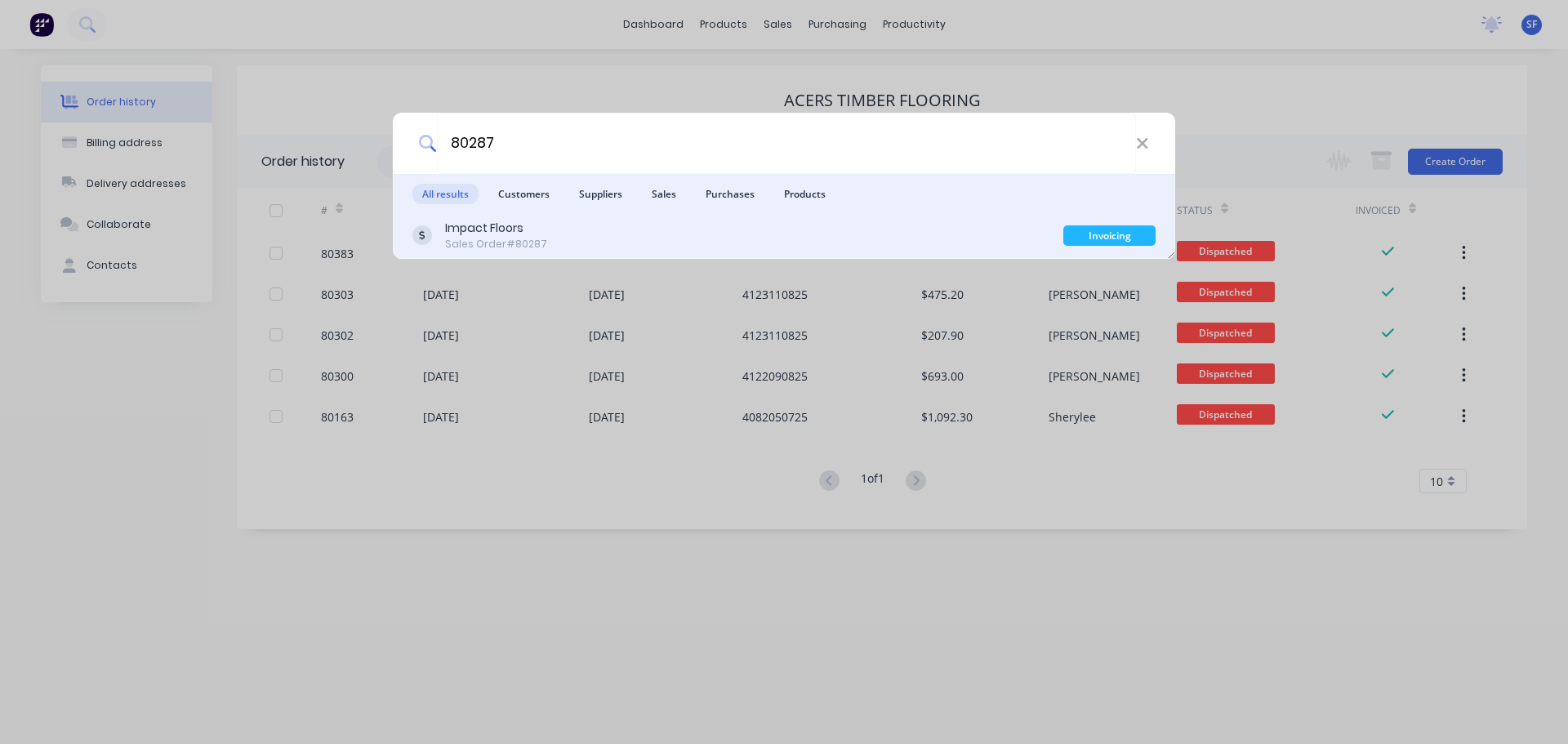
click at [646, 231] on div "Impact Floors Sales Order #80287" at bounding box center [738, 235] width 651 height 32
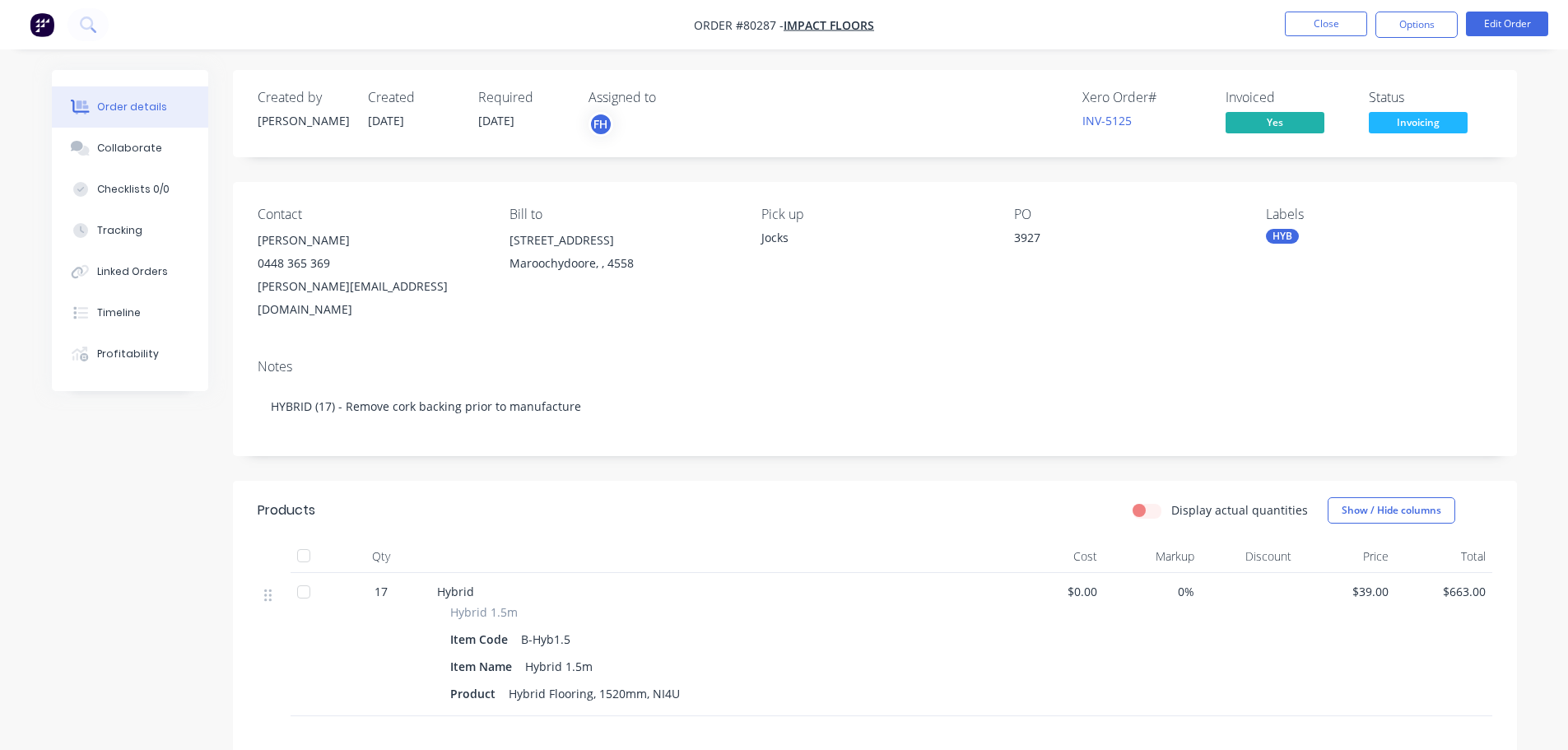
click at [1437, 126] on span "Invoicing" at bounding box center [1418, 122] width 99 height 20
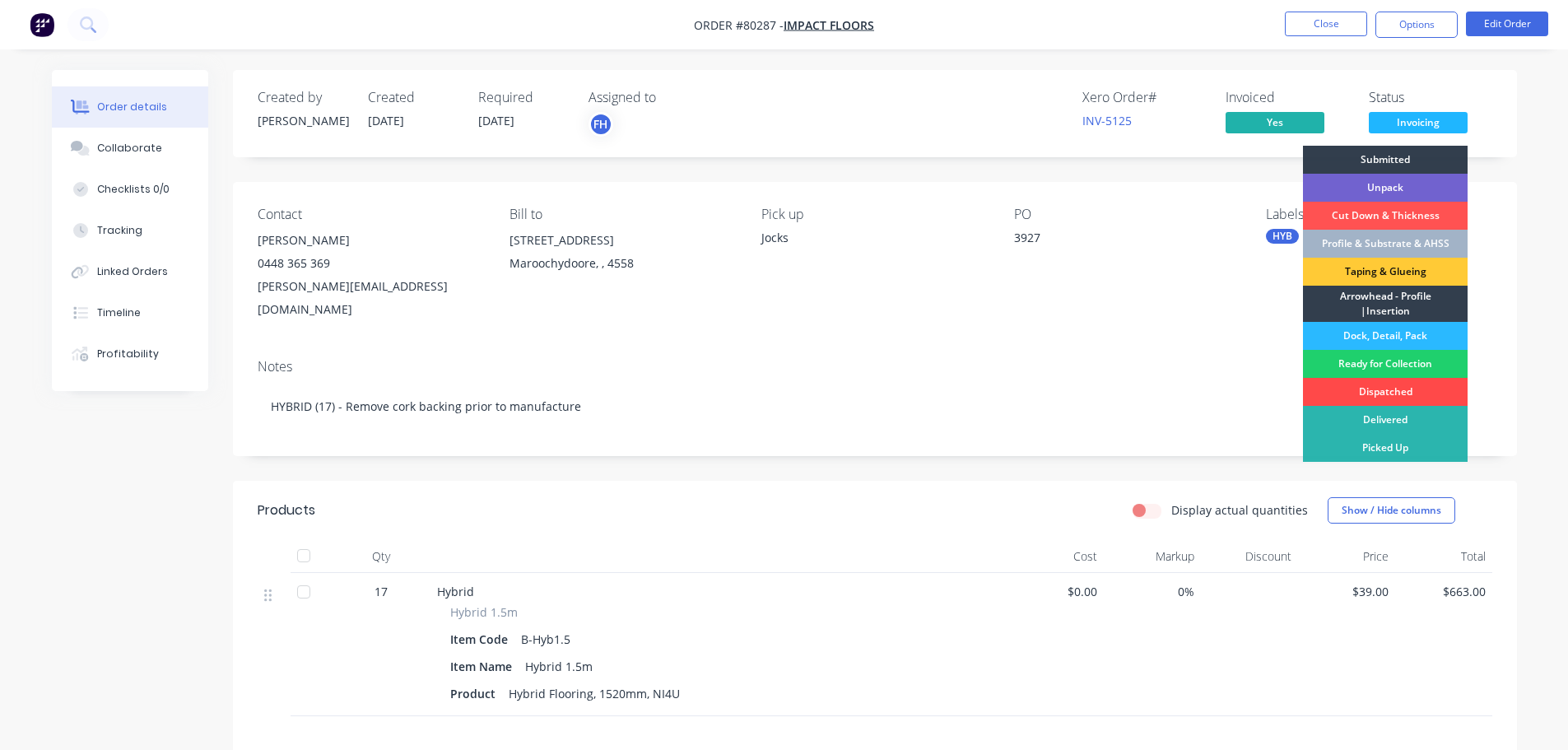
click at [1371, 388] on div "Dispatched" at bounding box center [1385, 392] width 165 height 28
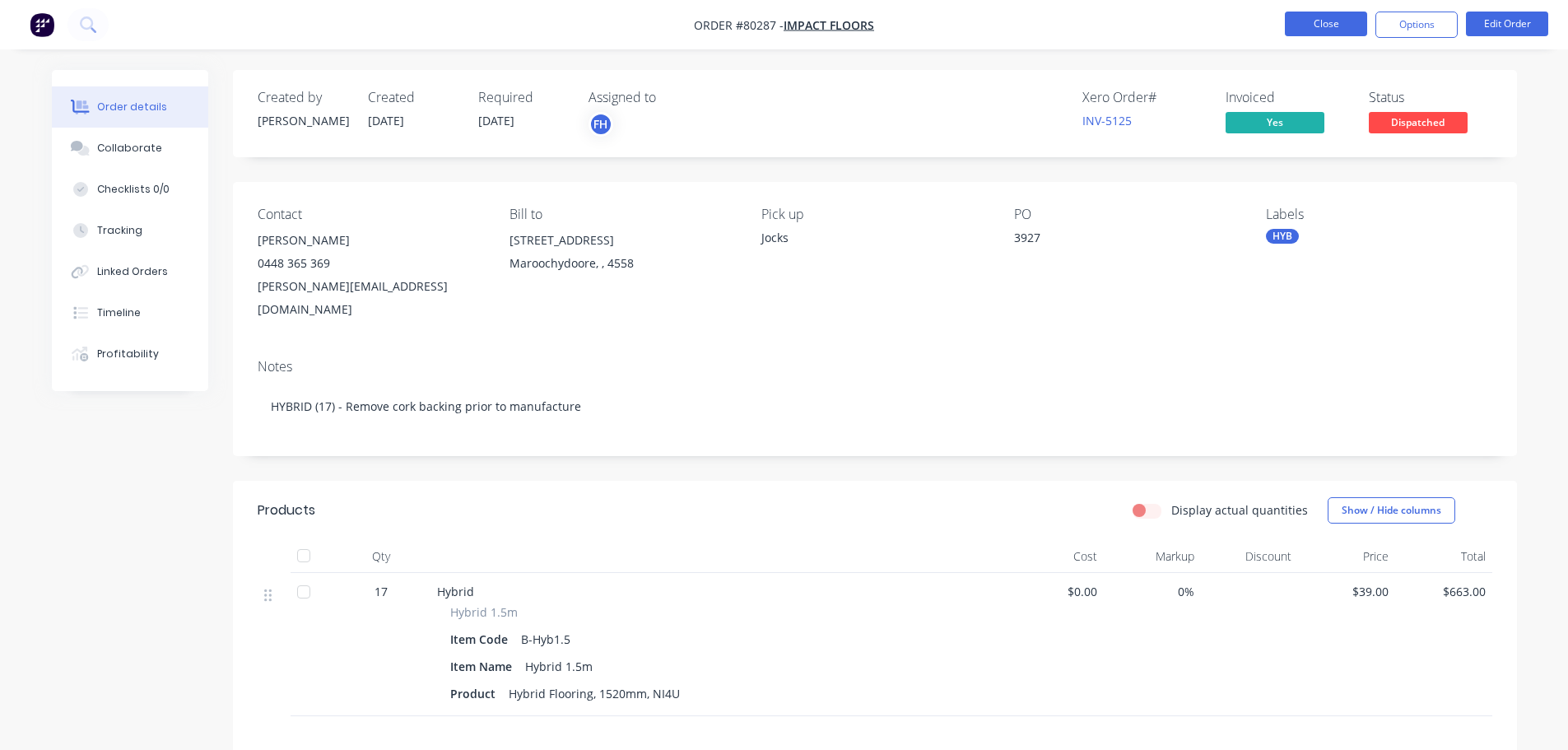
click at [1315, 18] on button "Close" at bounding box center [1325, 23] width 83 height 25
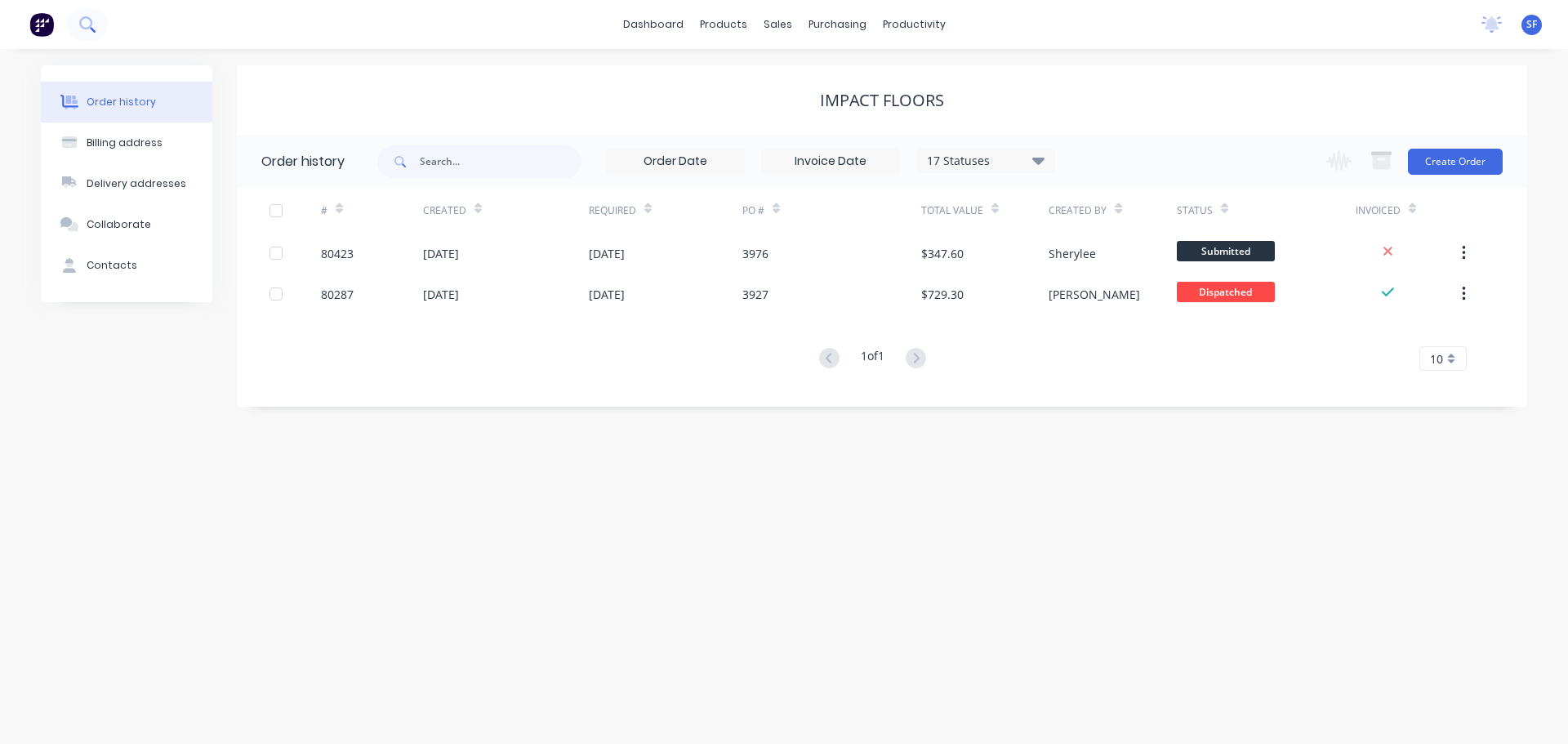
click at [92, 29] on icon at bounding box center [92, 30] width 6 height 6
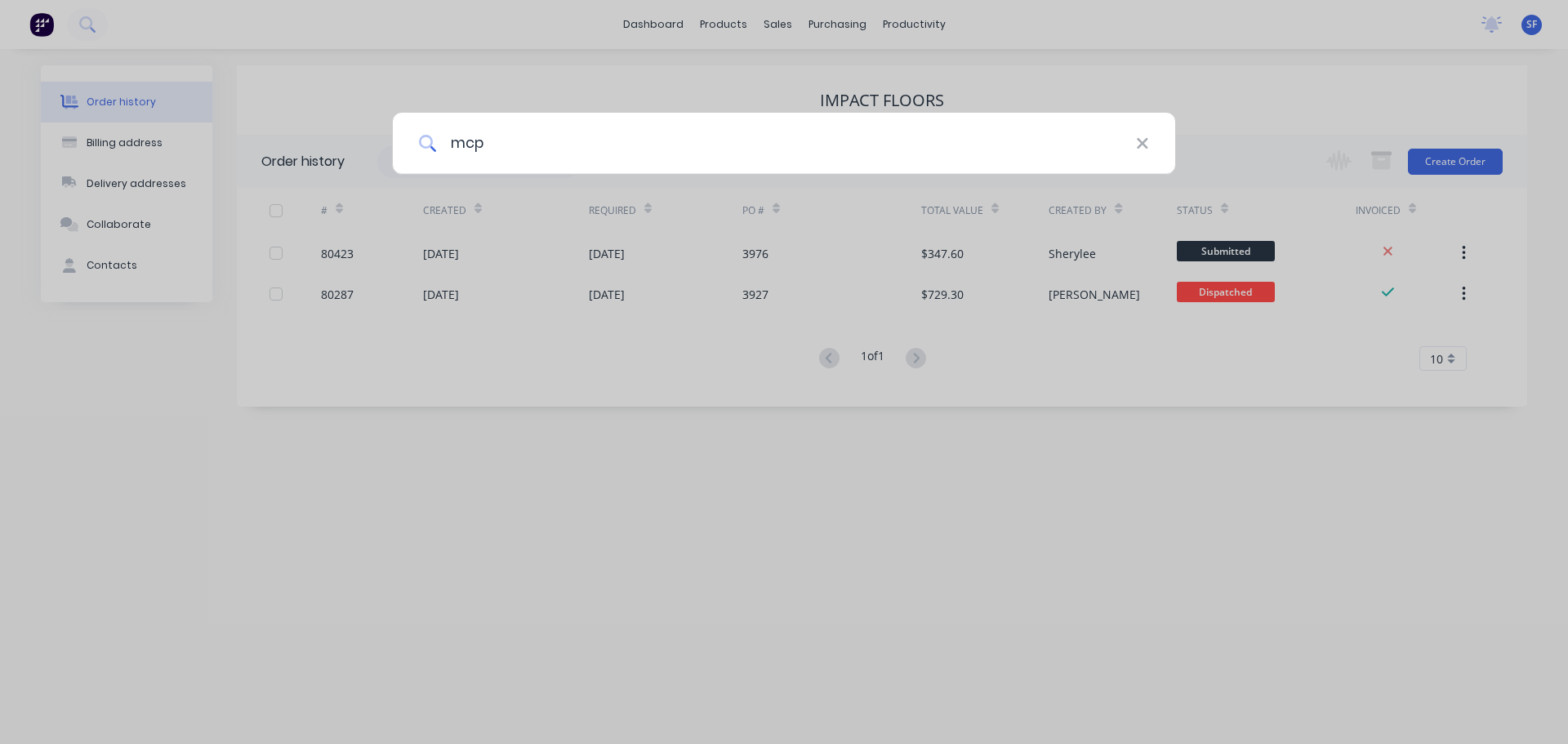
type input "mcp"
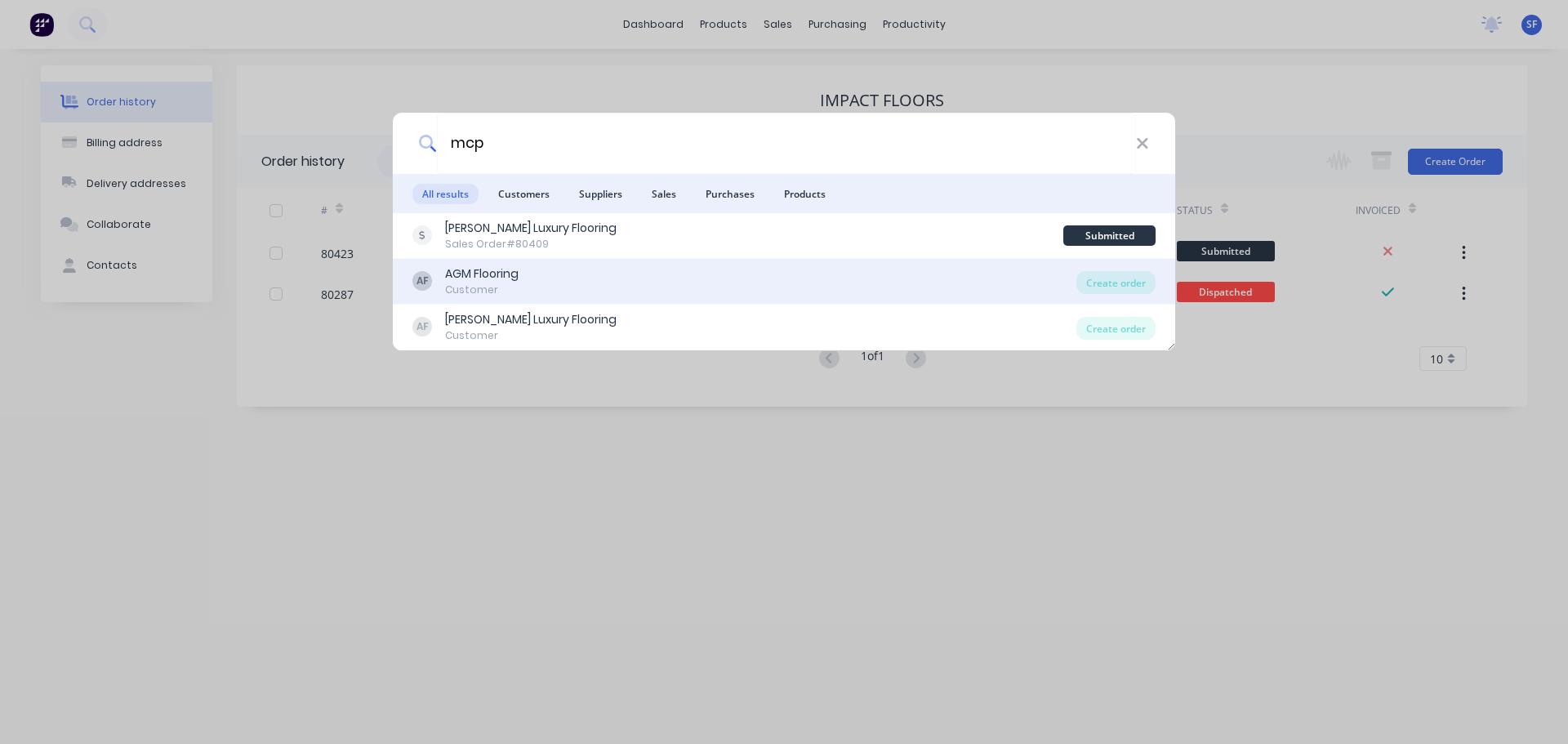
click at [509, 278] on div "AGM Flooring" at bounding box center [482, 274] width 74 height 18
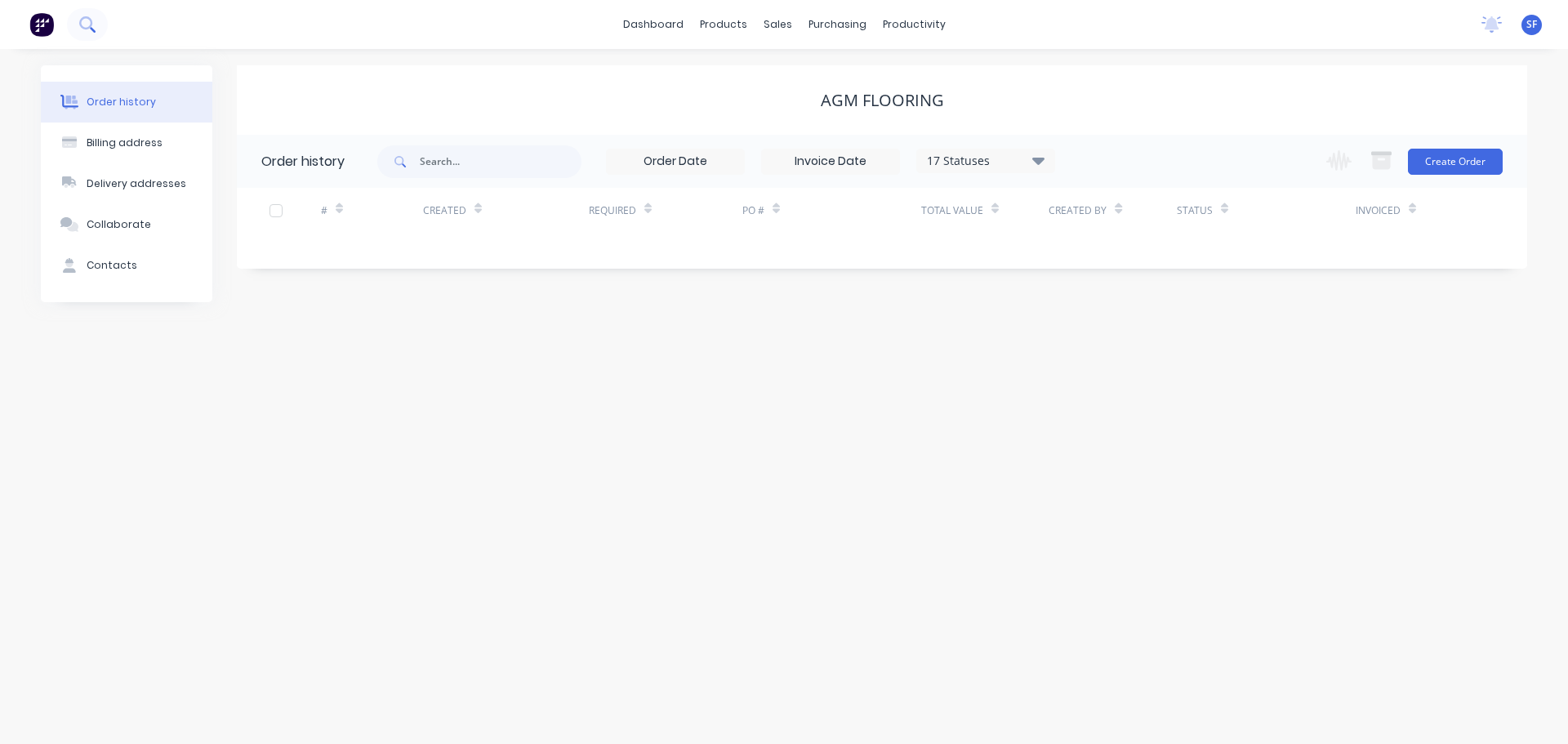
click at [92, 28] on icon at bounding box center [87, 24] width 16 height 16
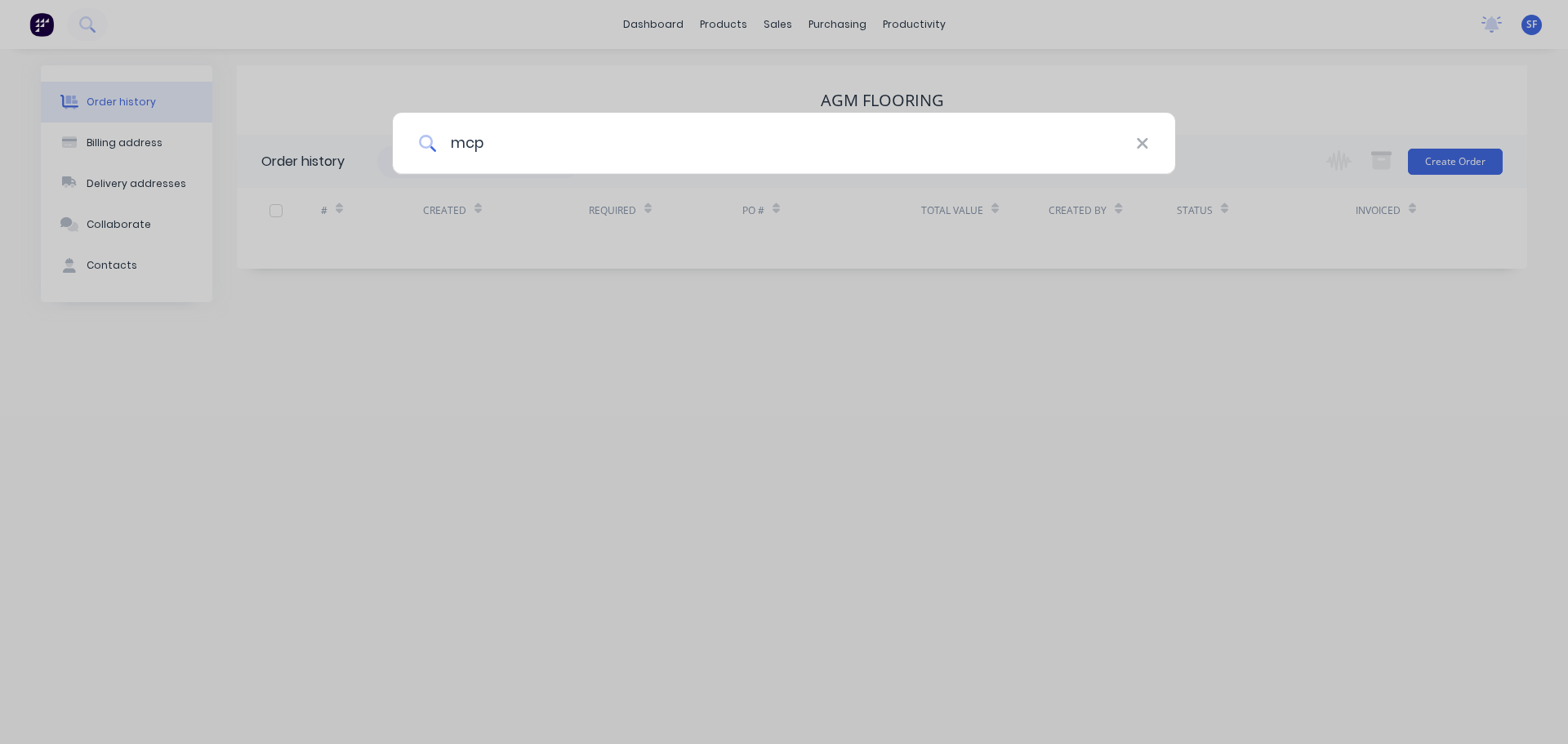
type input "mcp"
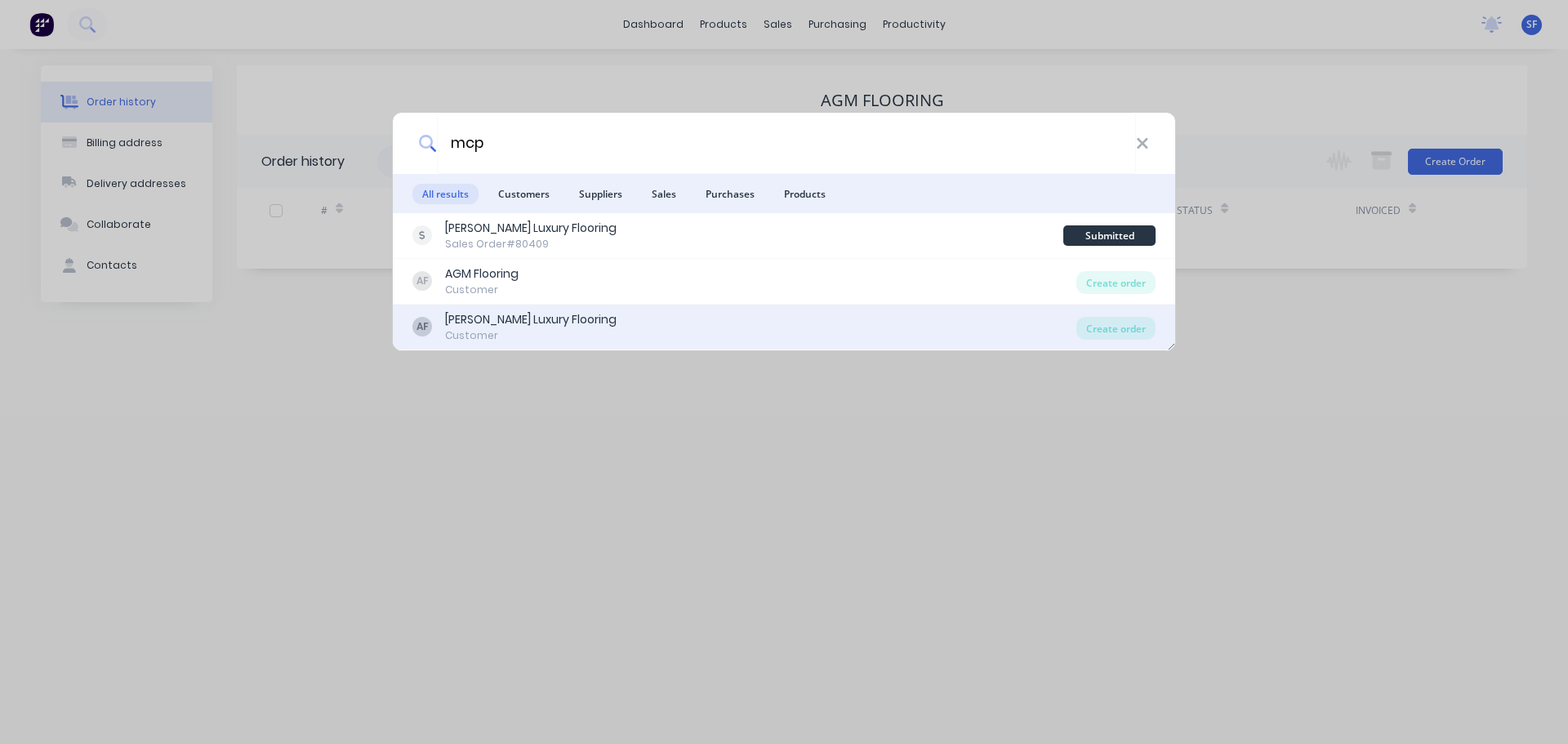
click at [506, 320] on div "[PERSON_NAME] Luxury Flooring" at bounding box center [531, 319] width 172 height 18
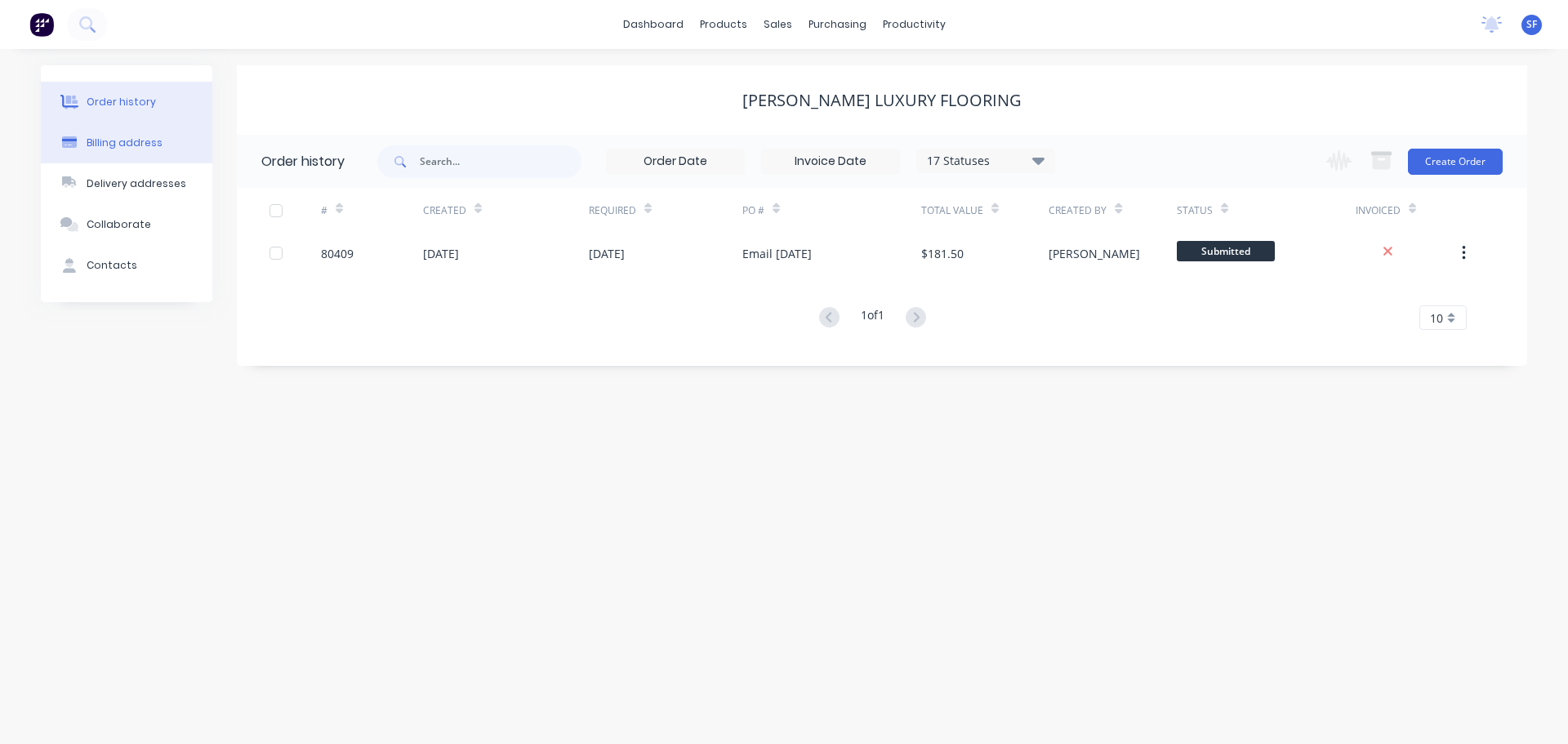
click at [135, 136] on div "Billing address" at bounding box center [125, 143] width 76 height 15
select select "AU"
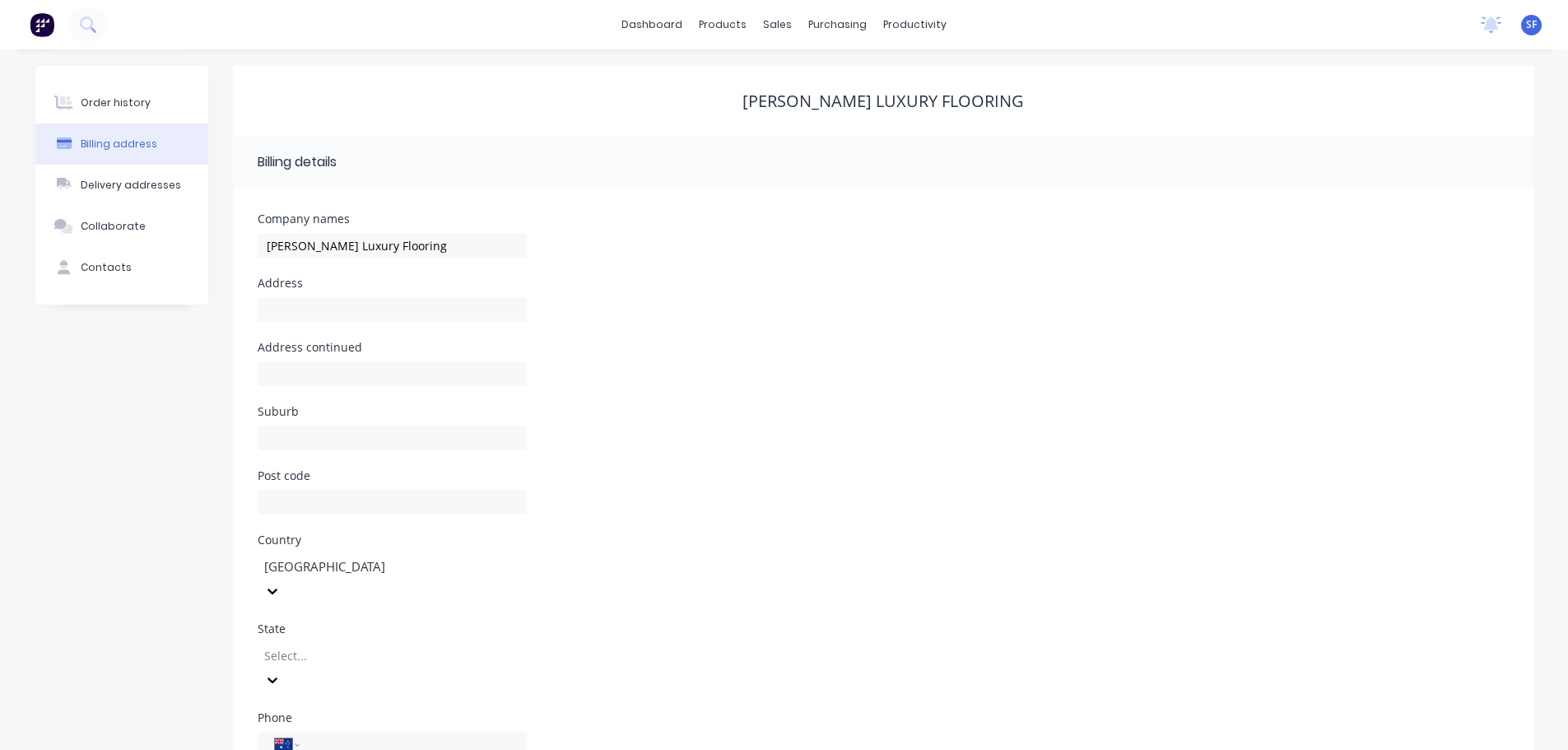
scroll to position [74, 0]
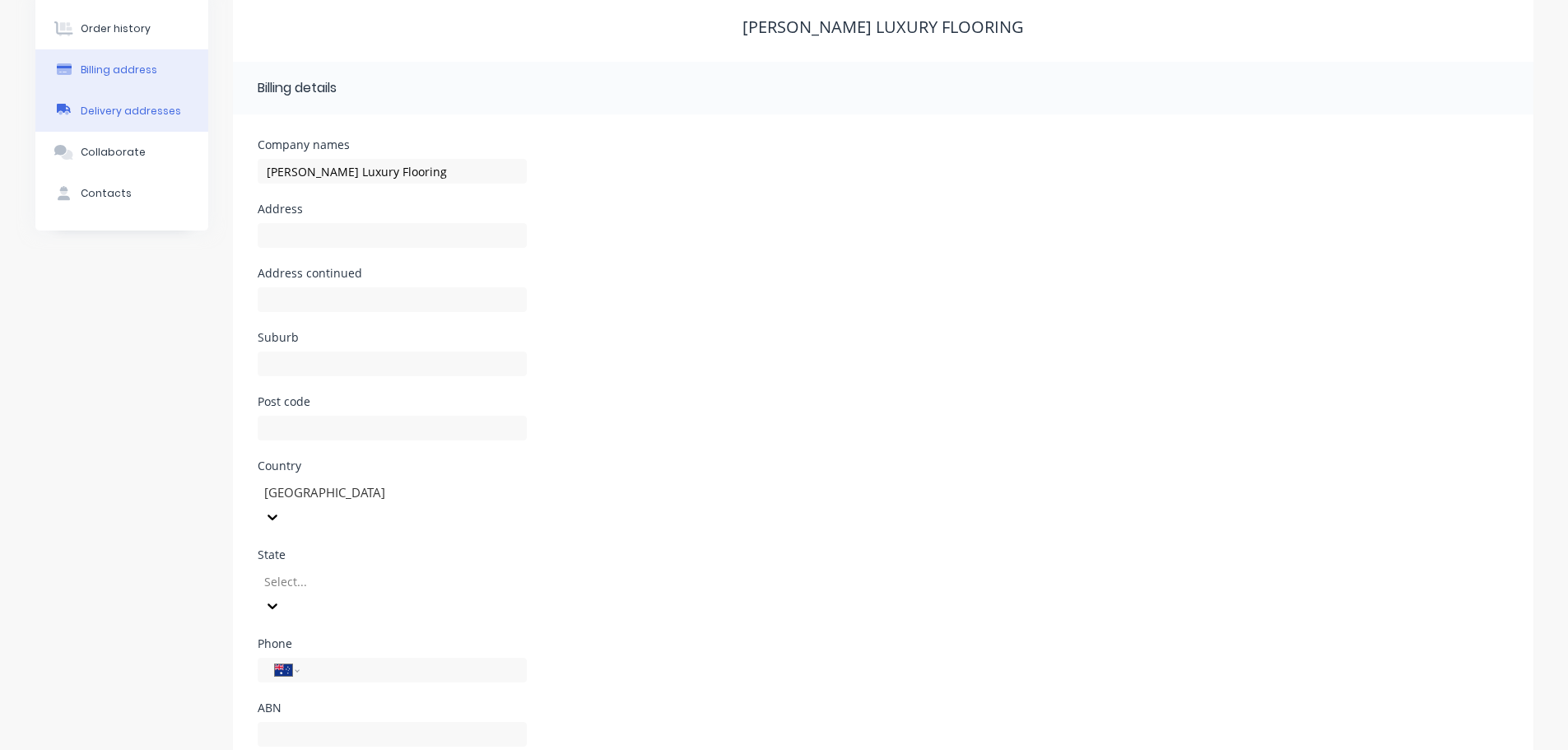
click at [123, 104] on div "Delivery addresses" at bounding box center [131, 112] width 100 height 15
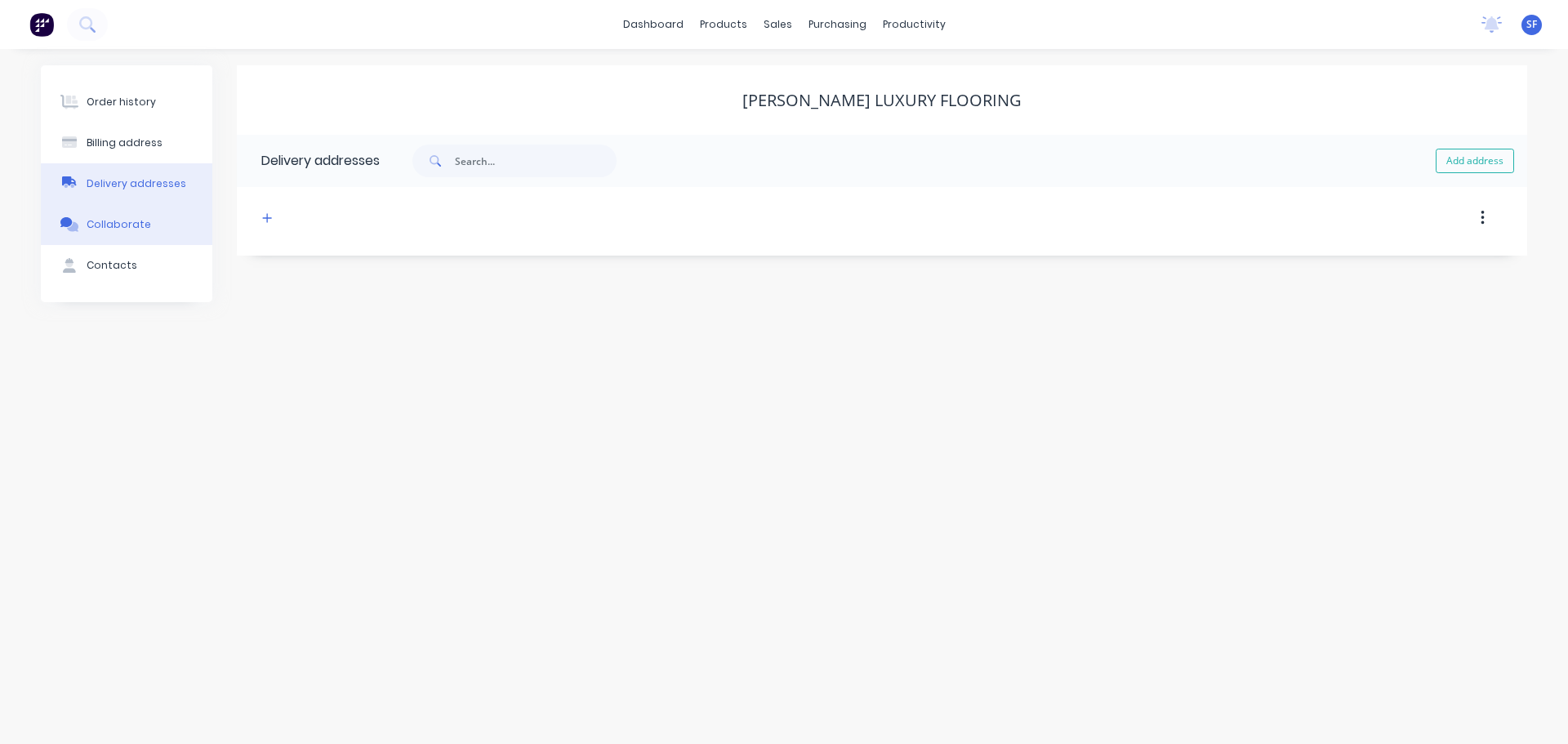
click at [125, 223] on div "Collaborate" at bounding box center [119, 225] width 65 height 15
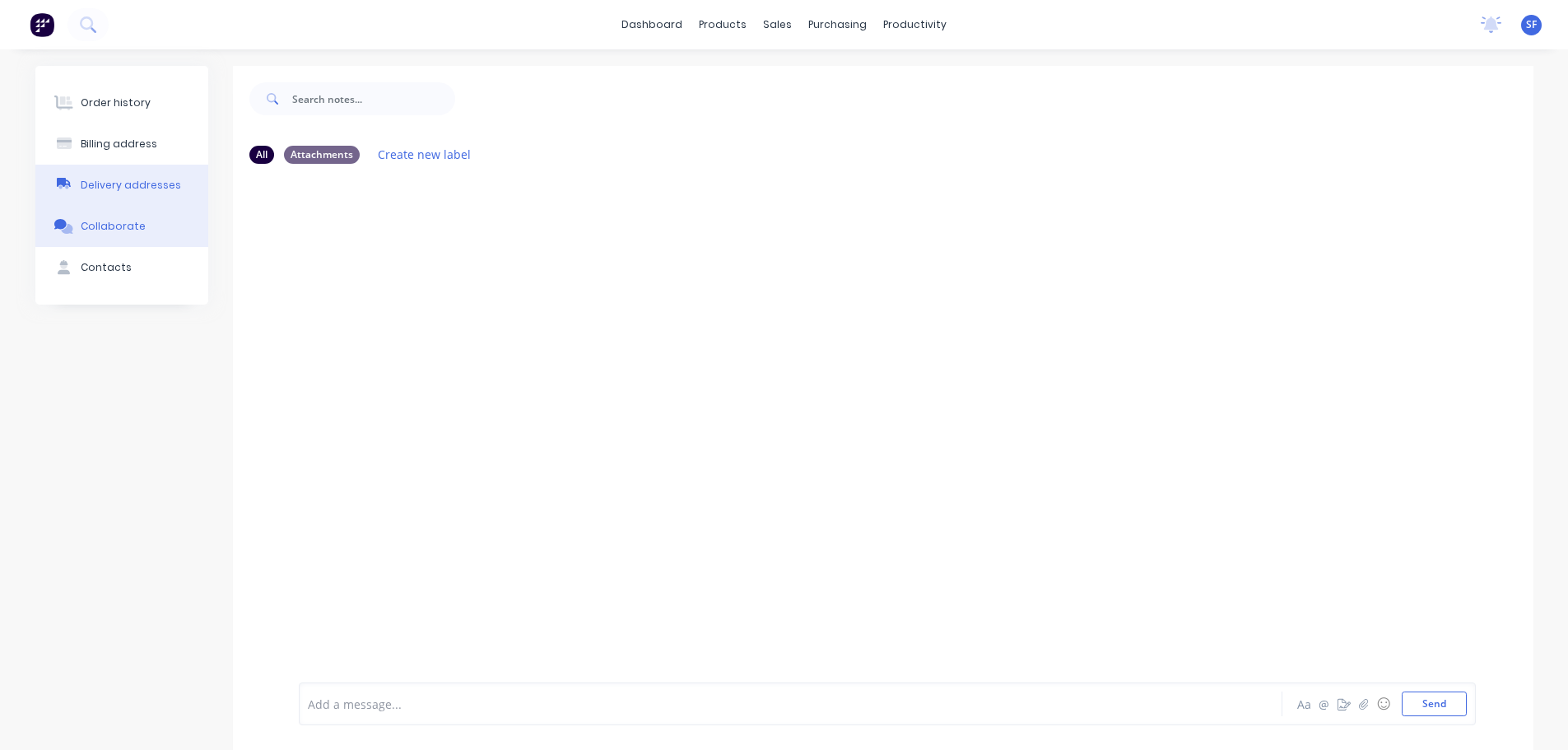
click at [130, 182] on div "Delivery addresses" at bounding box center [131, 185] width 100 height 15
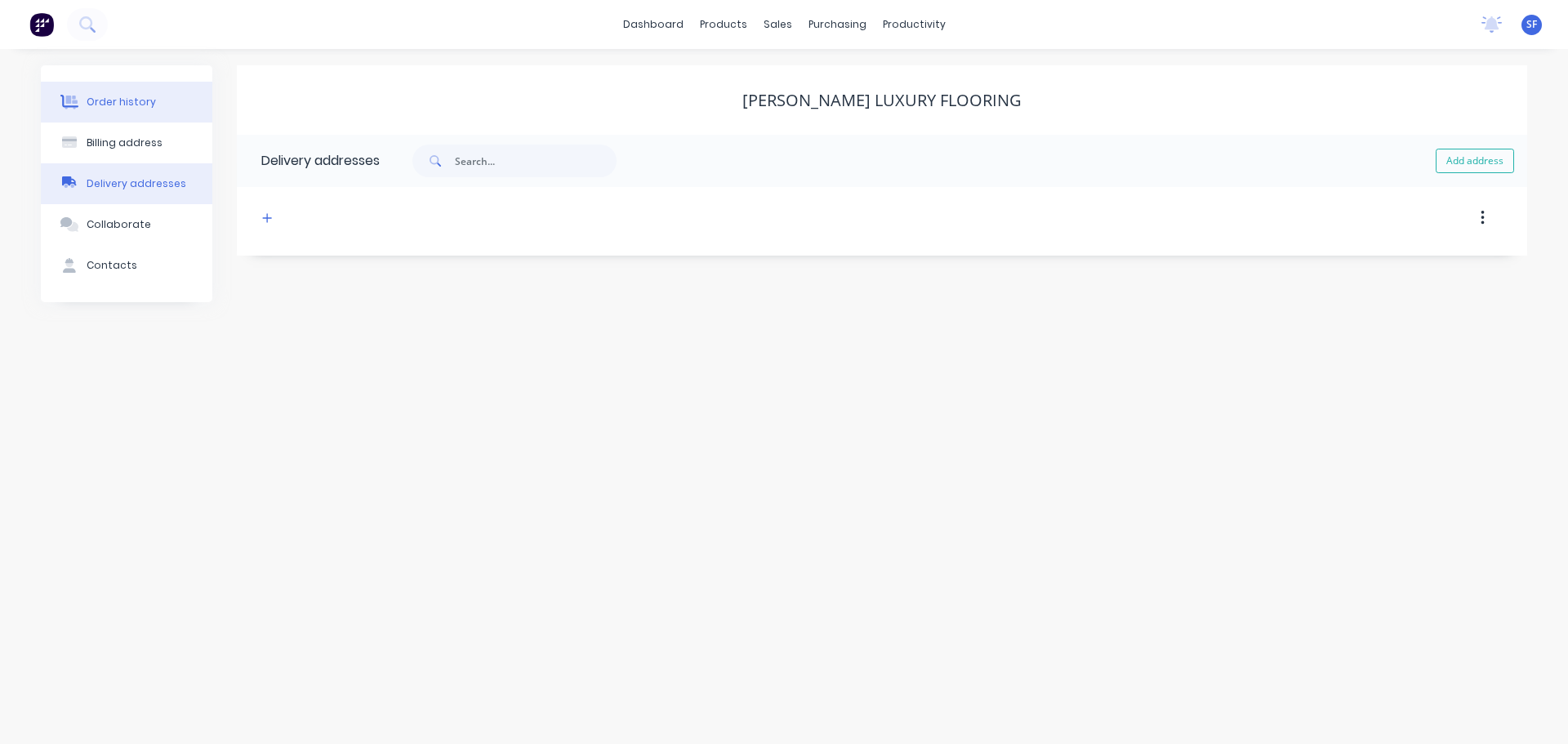
click at [125, 98] on div "Order history" at bounding box center [121, 102] width 69 height 15
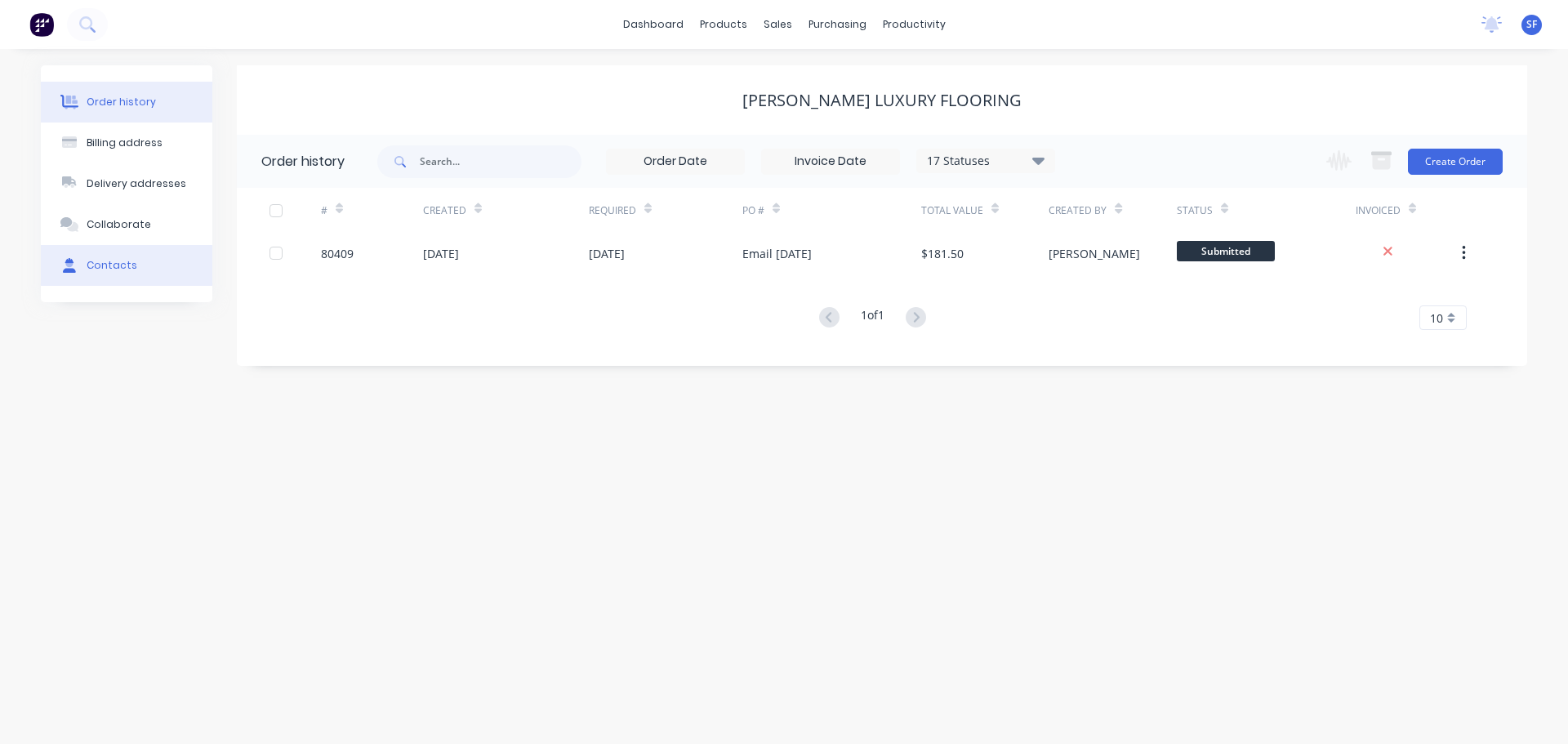
click at [117, 270] on div "Contacts" at bounding box center [112, 266] width 51 height 15
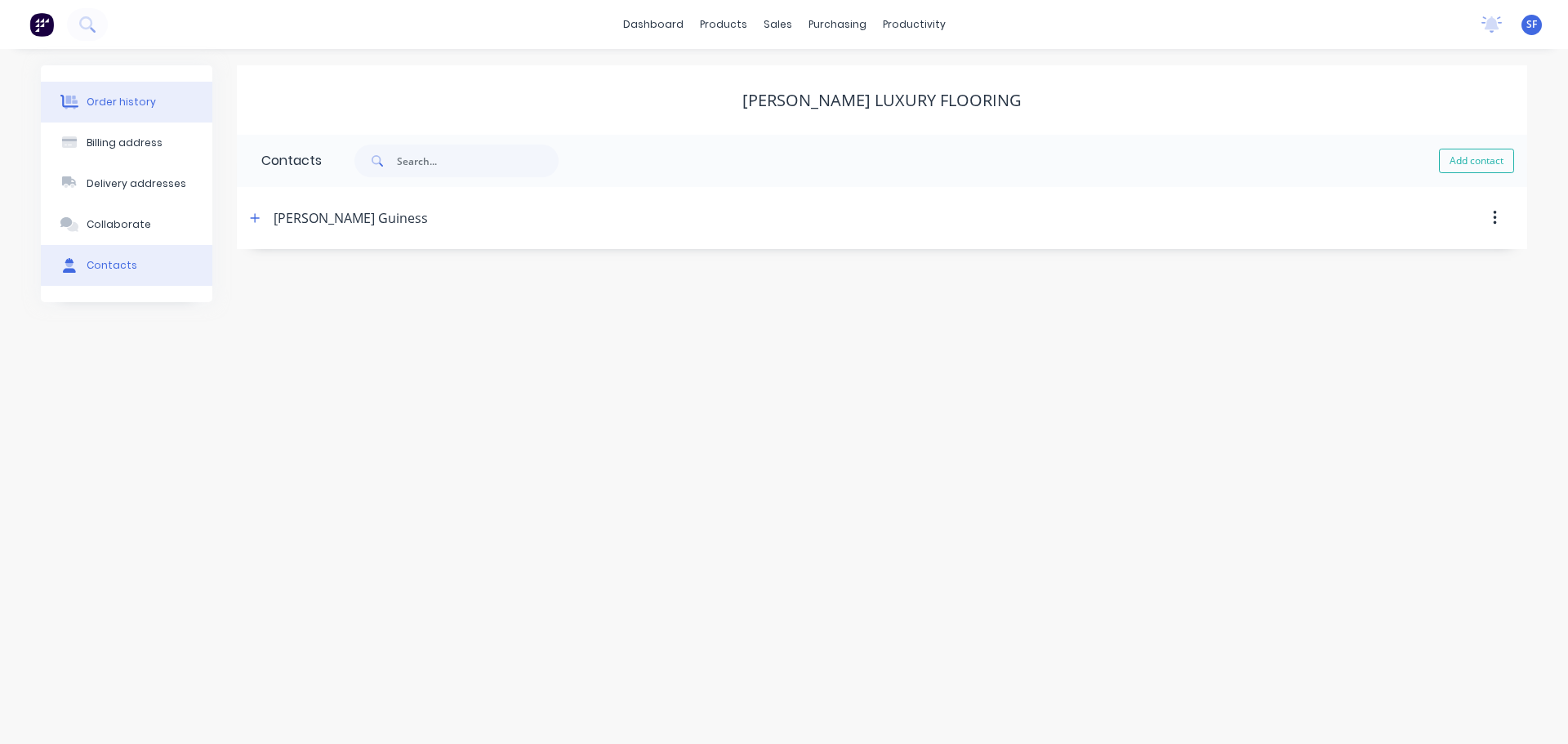
click at [135, 101] on div "Order history" at bounding box center [121, 102] width 69 height 15
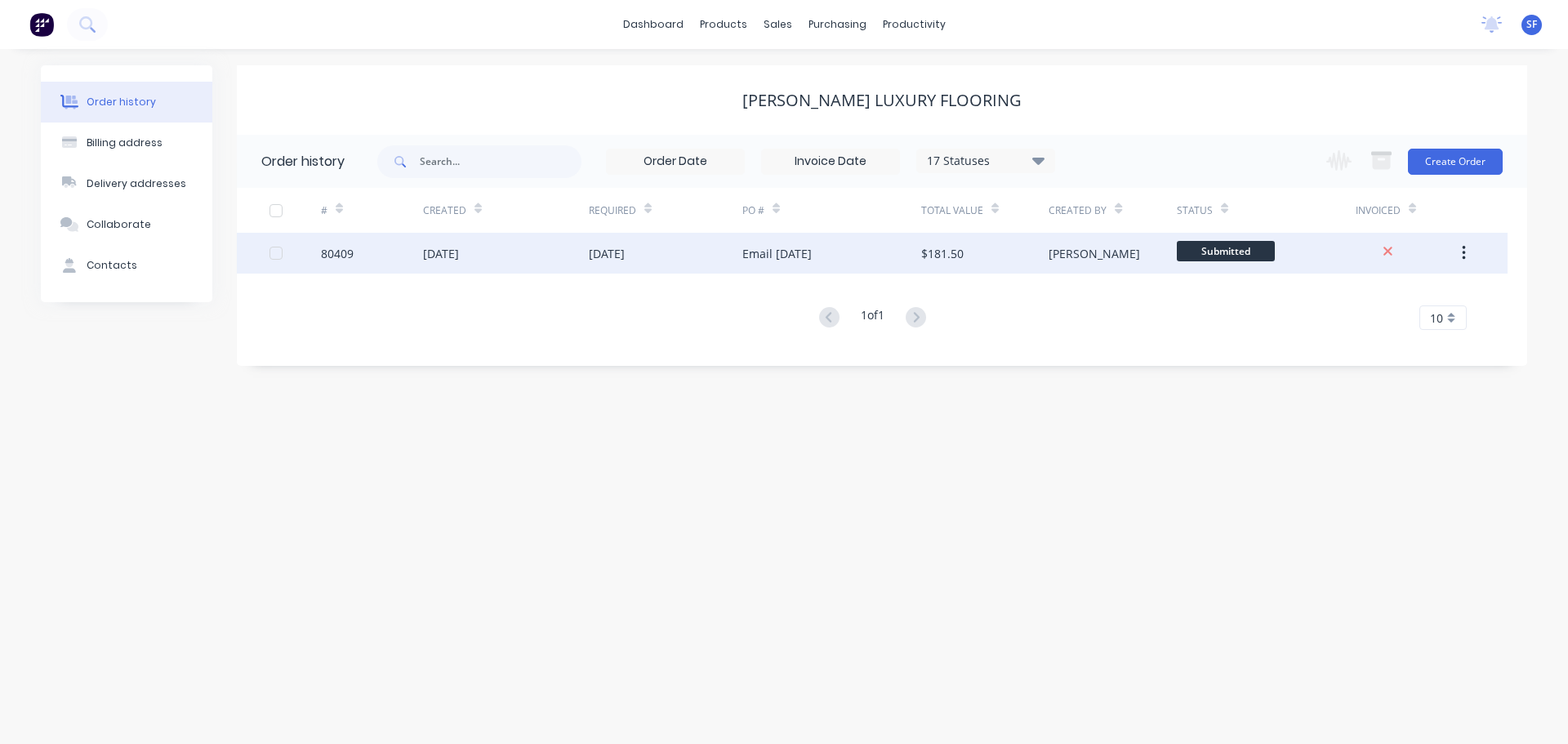
click at [459, 246] on div "[DATE]" at bounding box center [441, 254] width 36 height 18
